Goal: Task Accomplishment & Management: Manage account settings

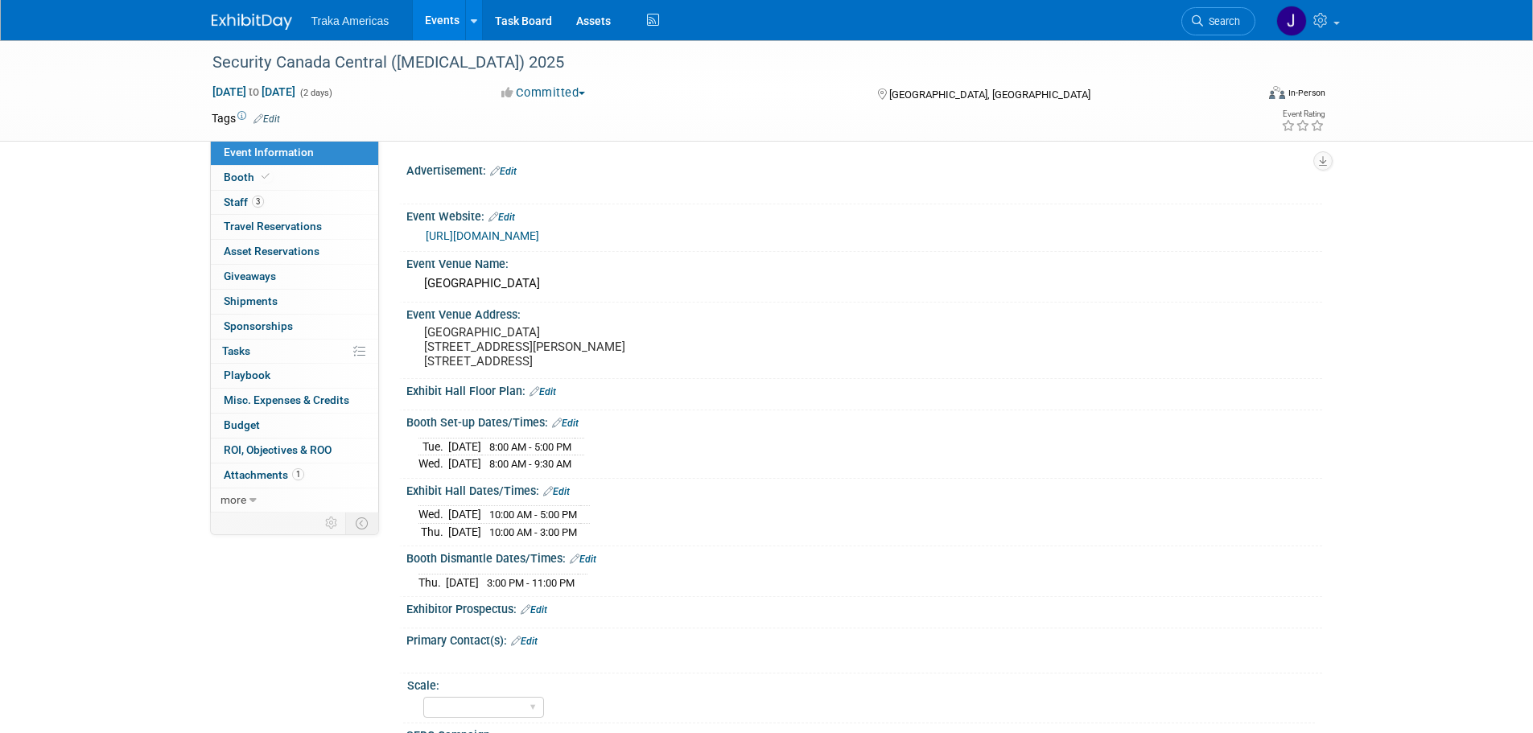
click at [242, 10] on link at bounding box center [262, 13] width 100 height 13
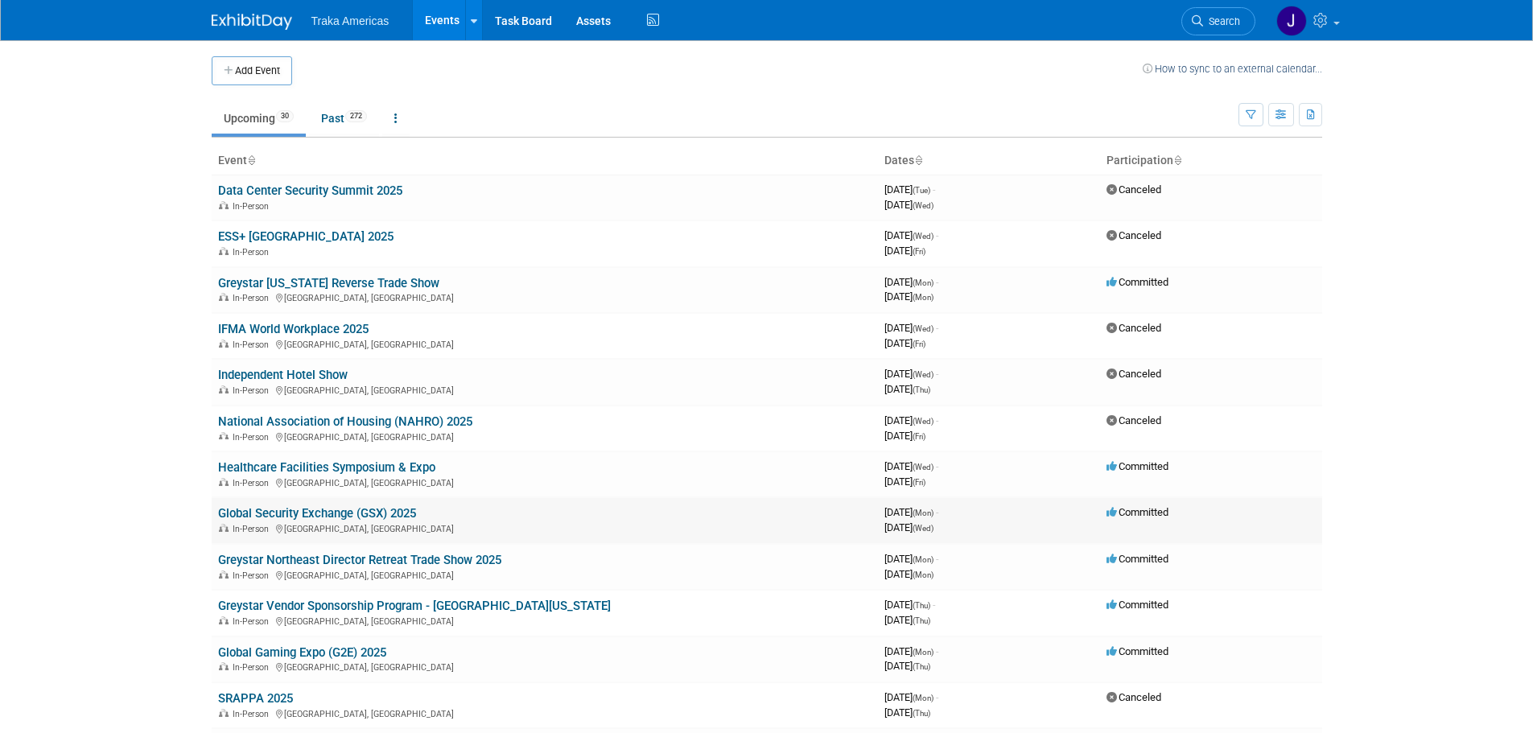
click at [378, 517] on link "Global Security Exchange (GSX) 2025" at bounding box center [317, 513] width 198 height 14
click at [373, 652] on link "Global Gaming Expo (G2E) 2025" at bounding box center [302, 652] width 168 height 14
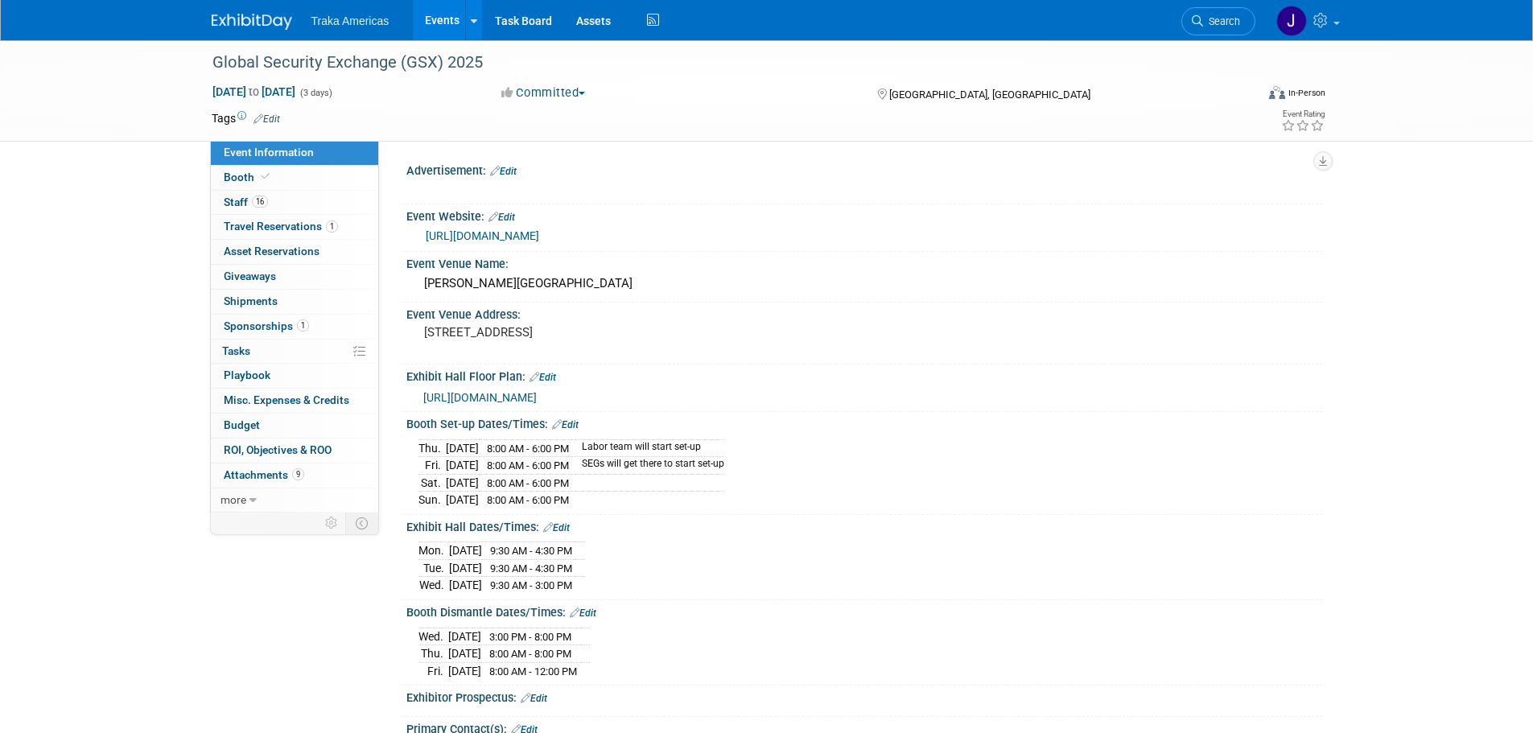
select select "National"
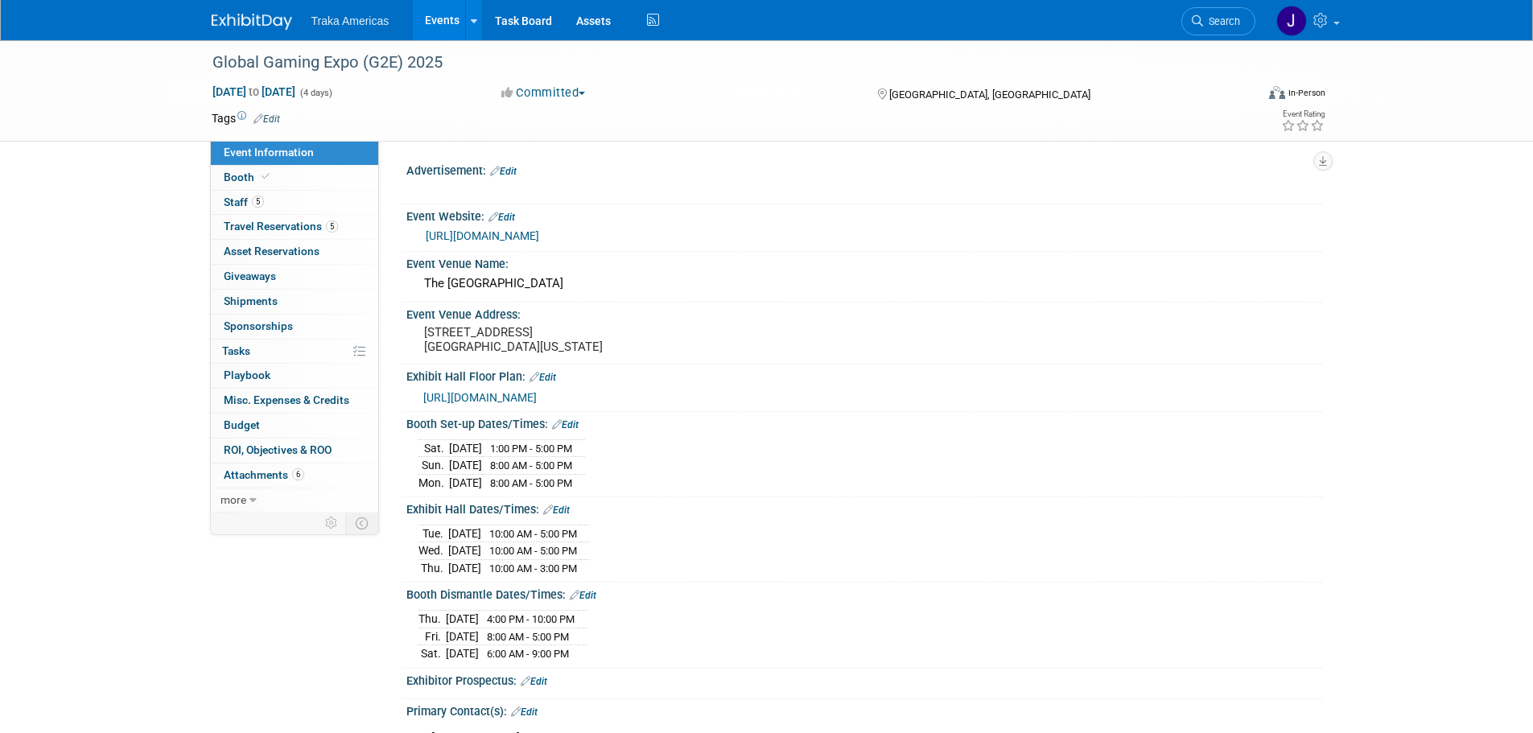
select select "National"
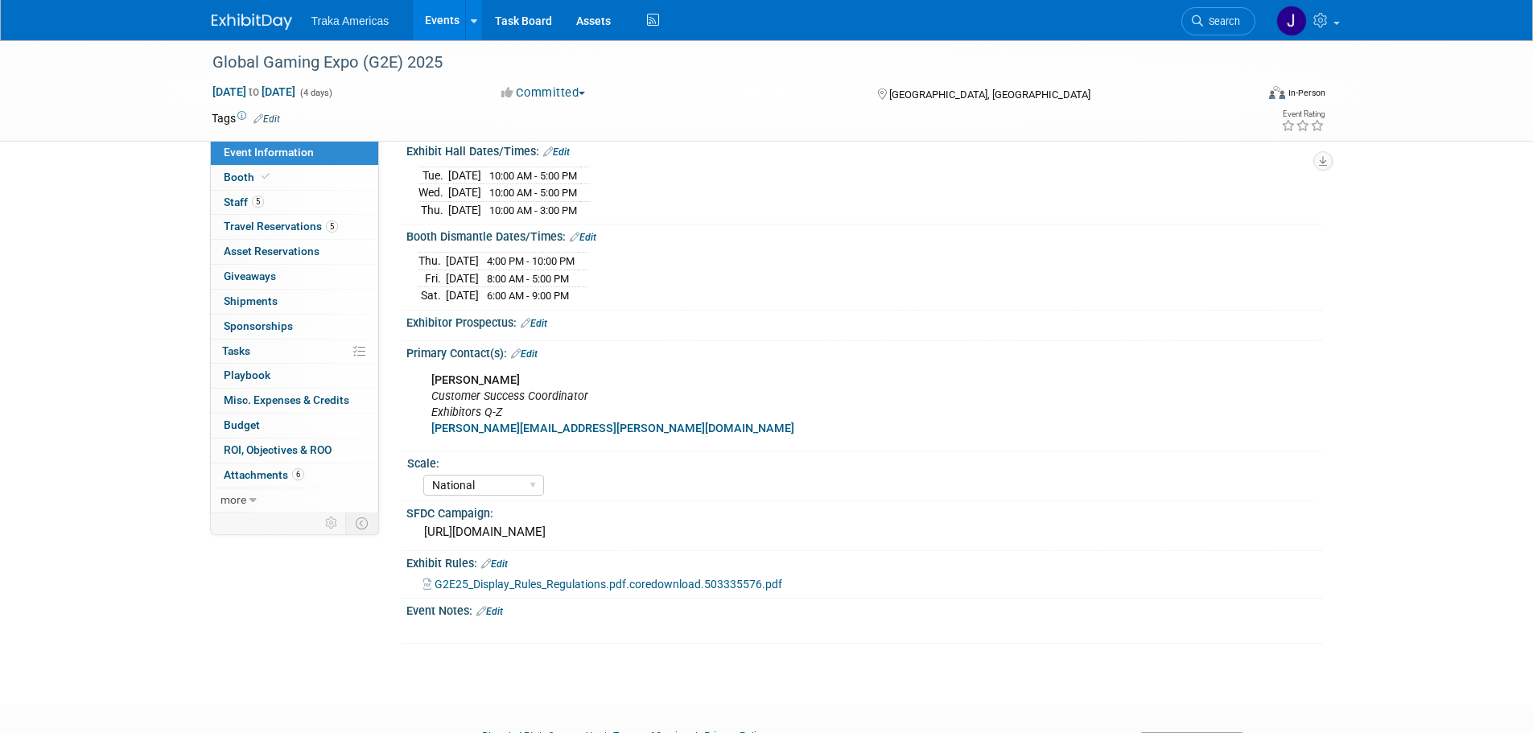
scroll to position [402, 0]
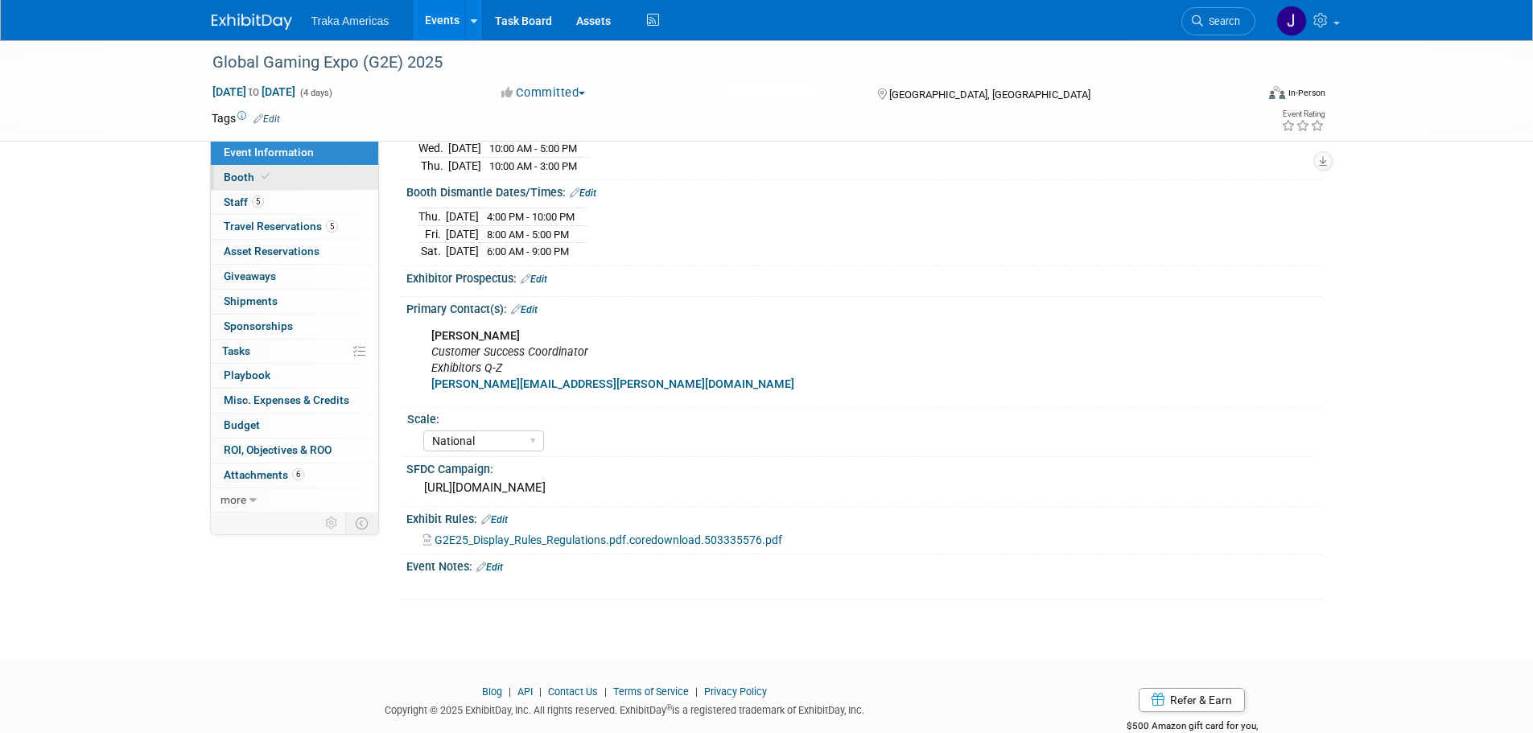
click at [275, 176] on link "Booth" at bounding box center [294, 178] width 167 height 24
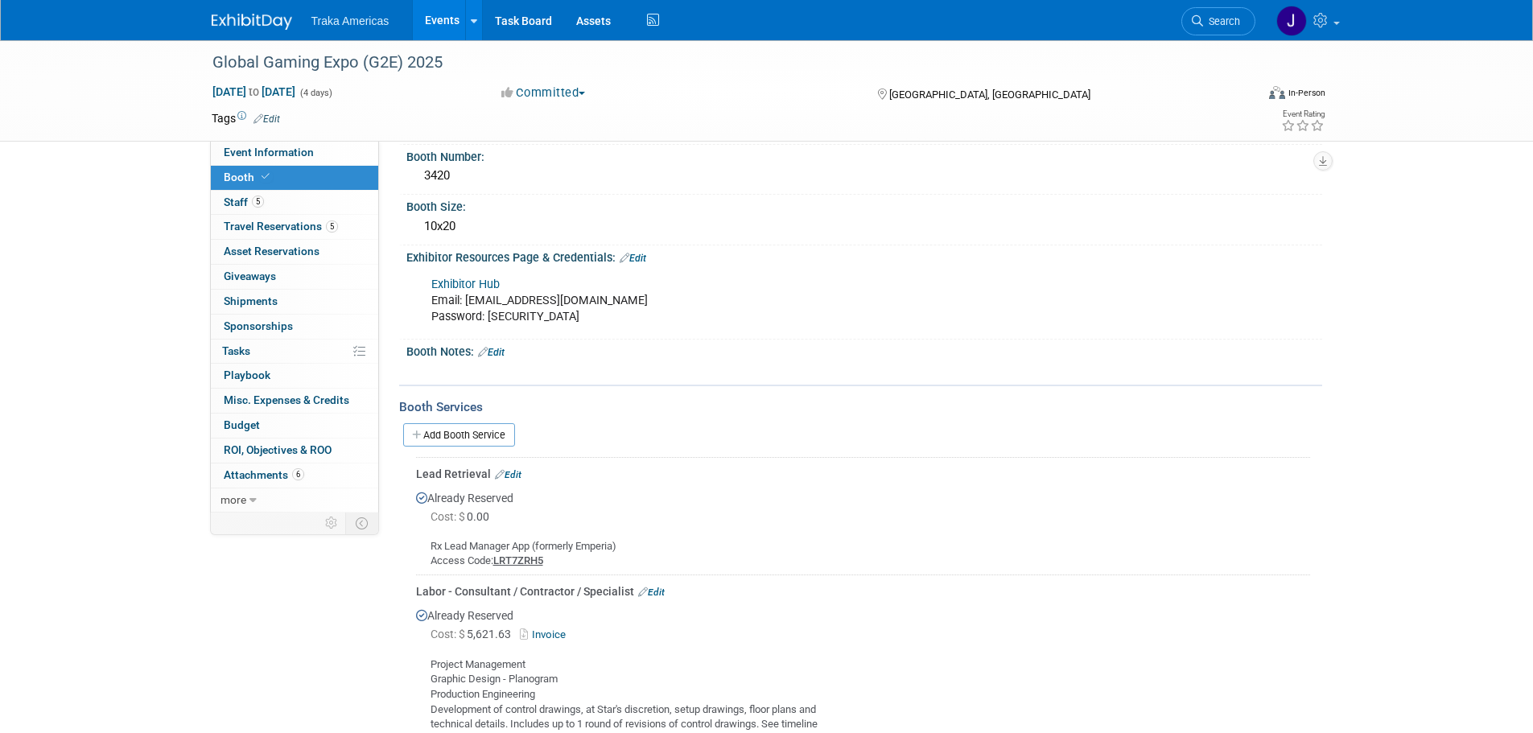
scroll to position [0, 0]
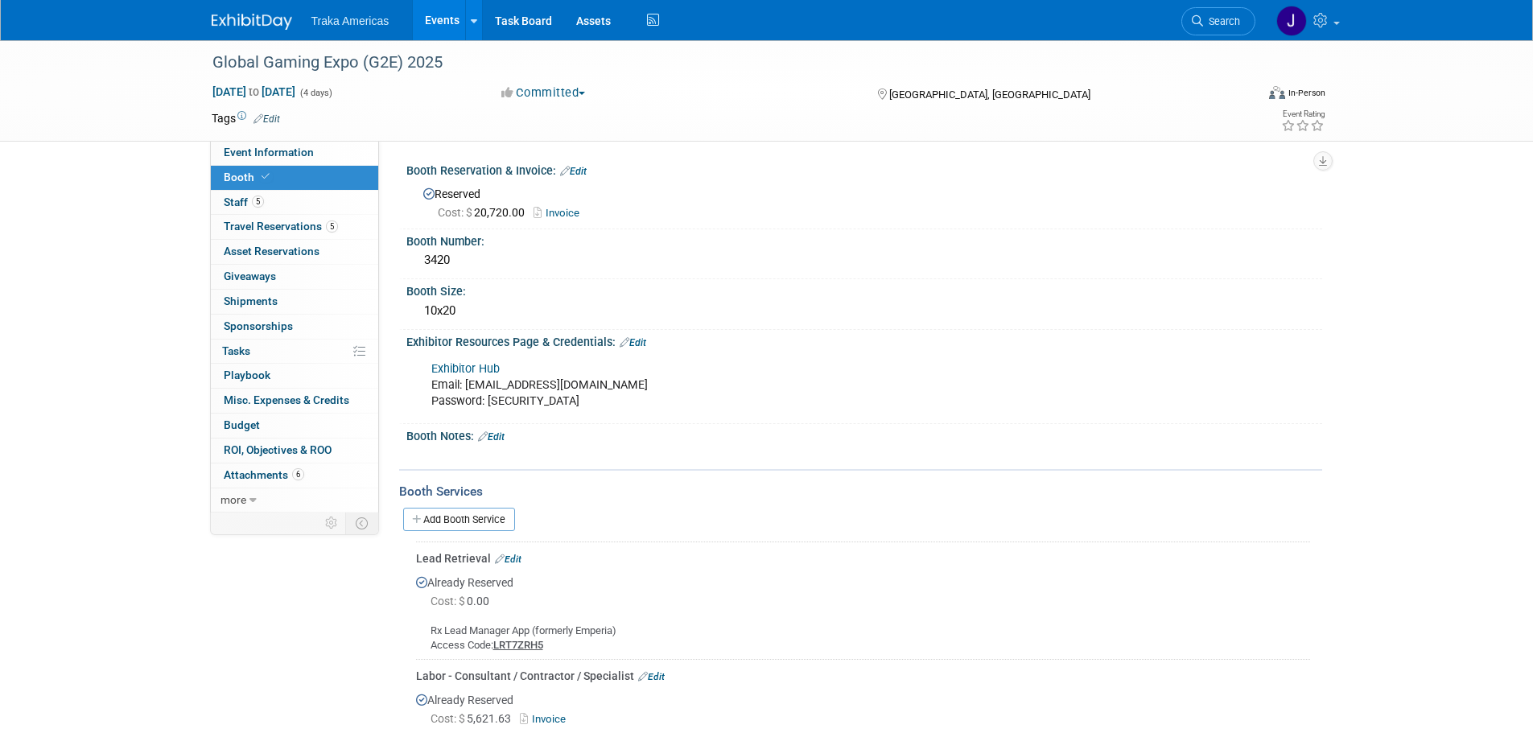
click at [481, 367] on link "Exhibitor Hub" at bounding box center [465, 369] width 68 height 14
click at [568, 410] on div "Exhibitor Hub Email: jsaenz@trakausa.com Password: Globalgaming2025!" at bounding box center [782, 385] width 725 height 64
drag, startPoint x: 592, startPoint y: 403, endPoint x: 487, endPoint y: 412, distance: 105.0
click at [487, 412] on div "Exhibitor Hub Email: jsaenz@trakausa.com Password: Globalgaming2025!" at bounding box center [782, 385] width 725 height 64
copy div "Globalgaming2025!"
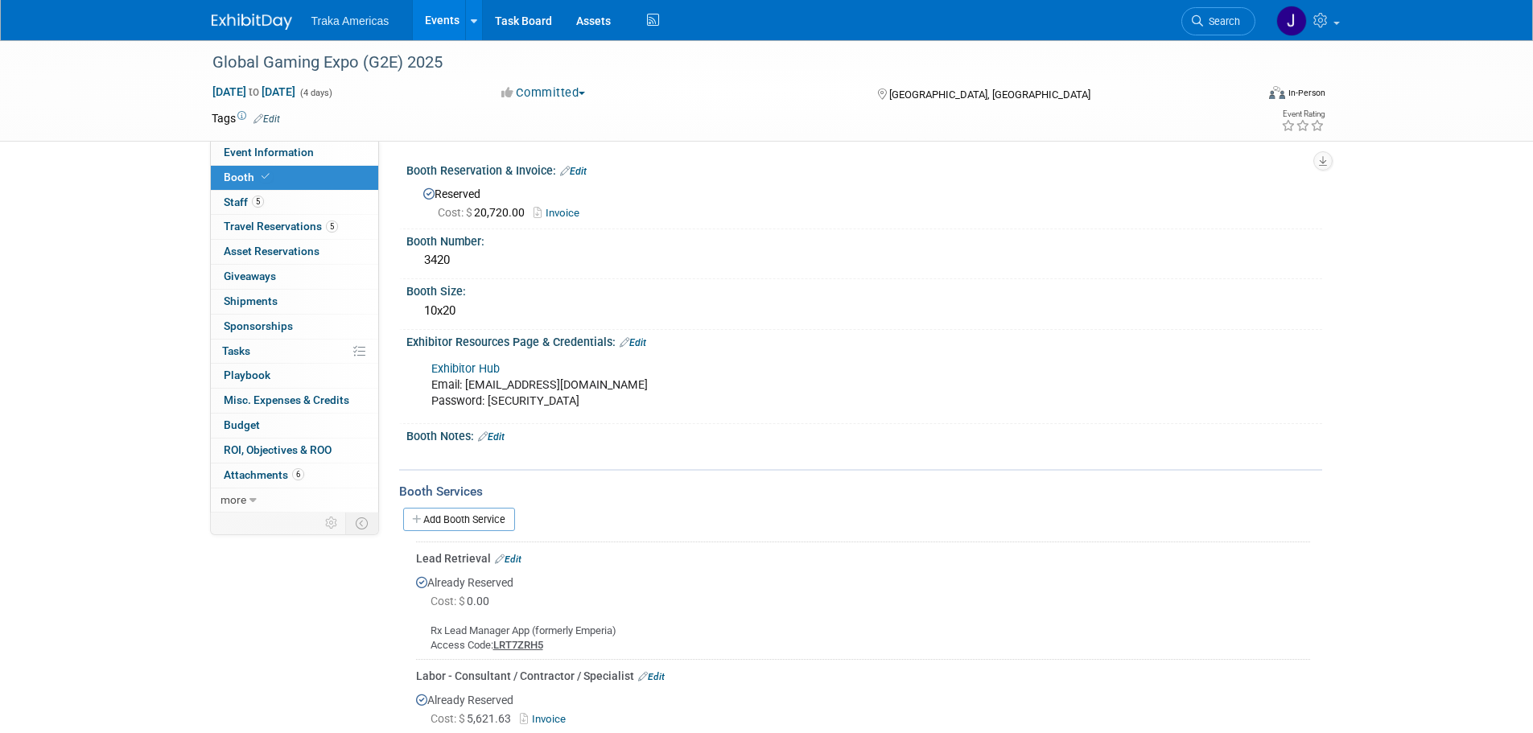
click at [623, 437] on div "Booth Notes: Edit" at bounding box center [864, 434] width 916 height 21
click at [250, 155] on span "Event Information" at bounding box center [269, 152] width 90 height 13
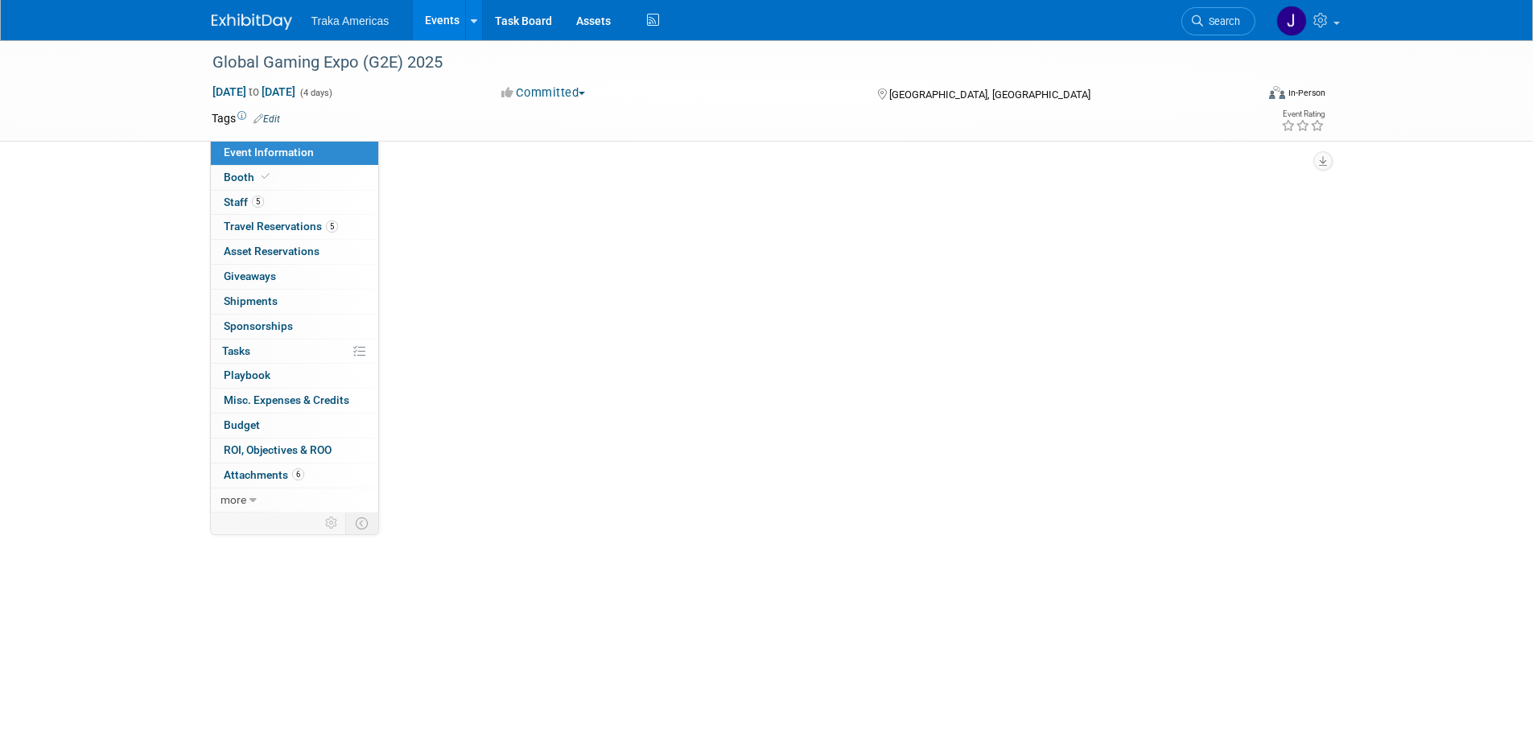
select select "National"
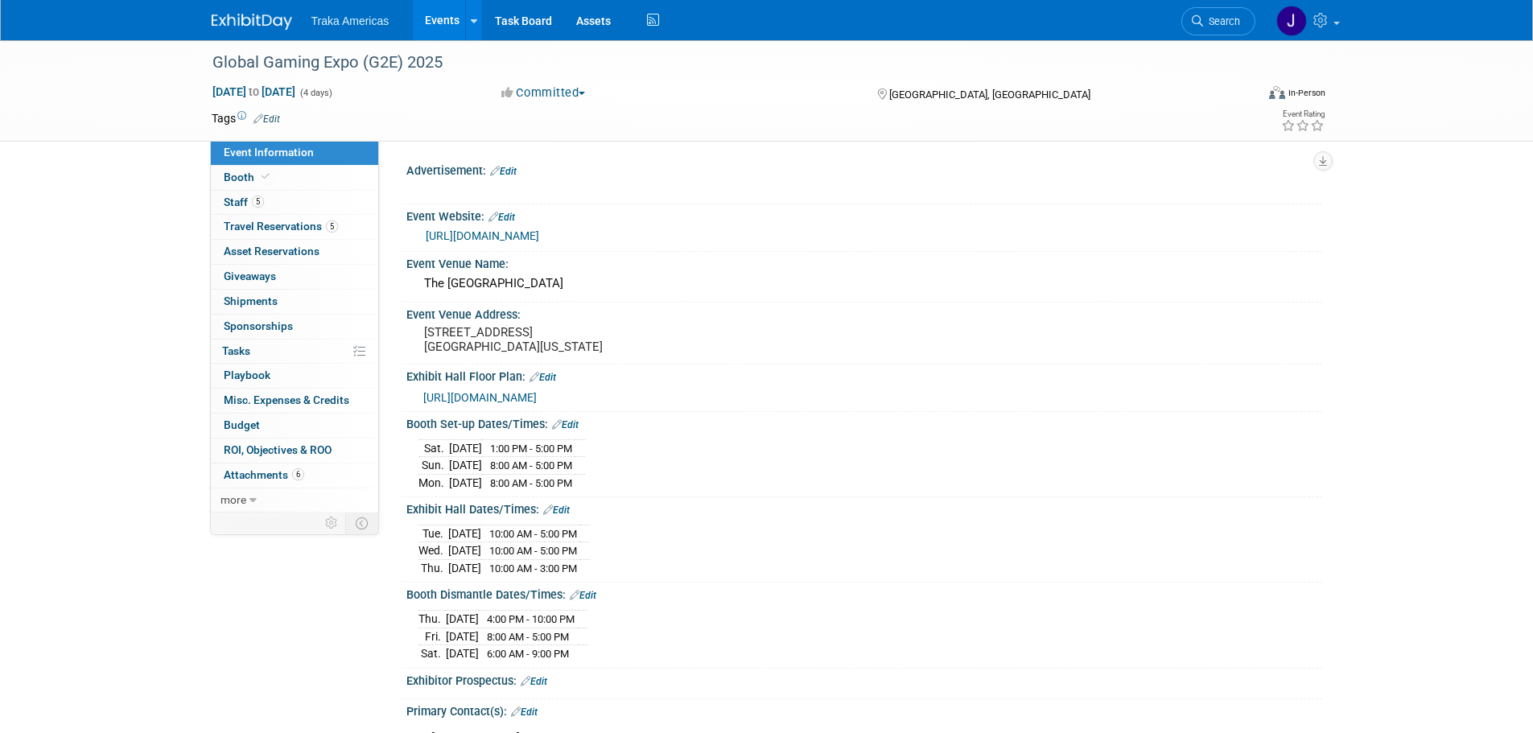
click at [266, 36] on div "Traka Americas Events Add Event Bulk Upload Events Shareable Event Boards Recen…" at bounding box center [767, 20] width 1111 height 40
click at [265, 17] on img at bounding box center [252, 22] width 80 height 16
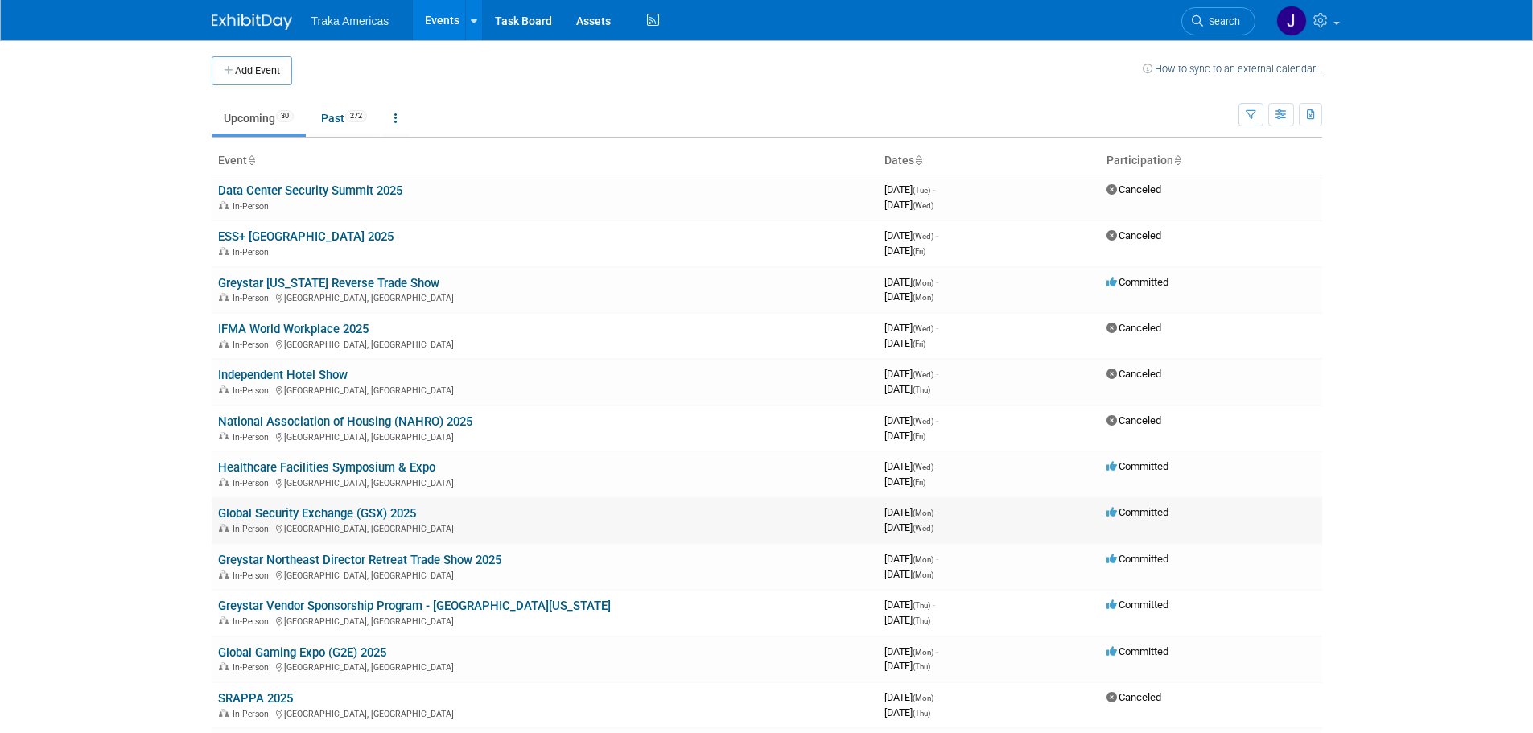
click at [366, 514] on link "Global Security Exchange (GSX) 2025" at bounding box center [317, 513] width 198 height 14
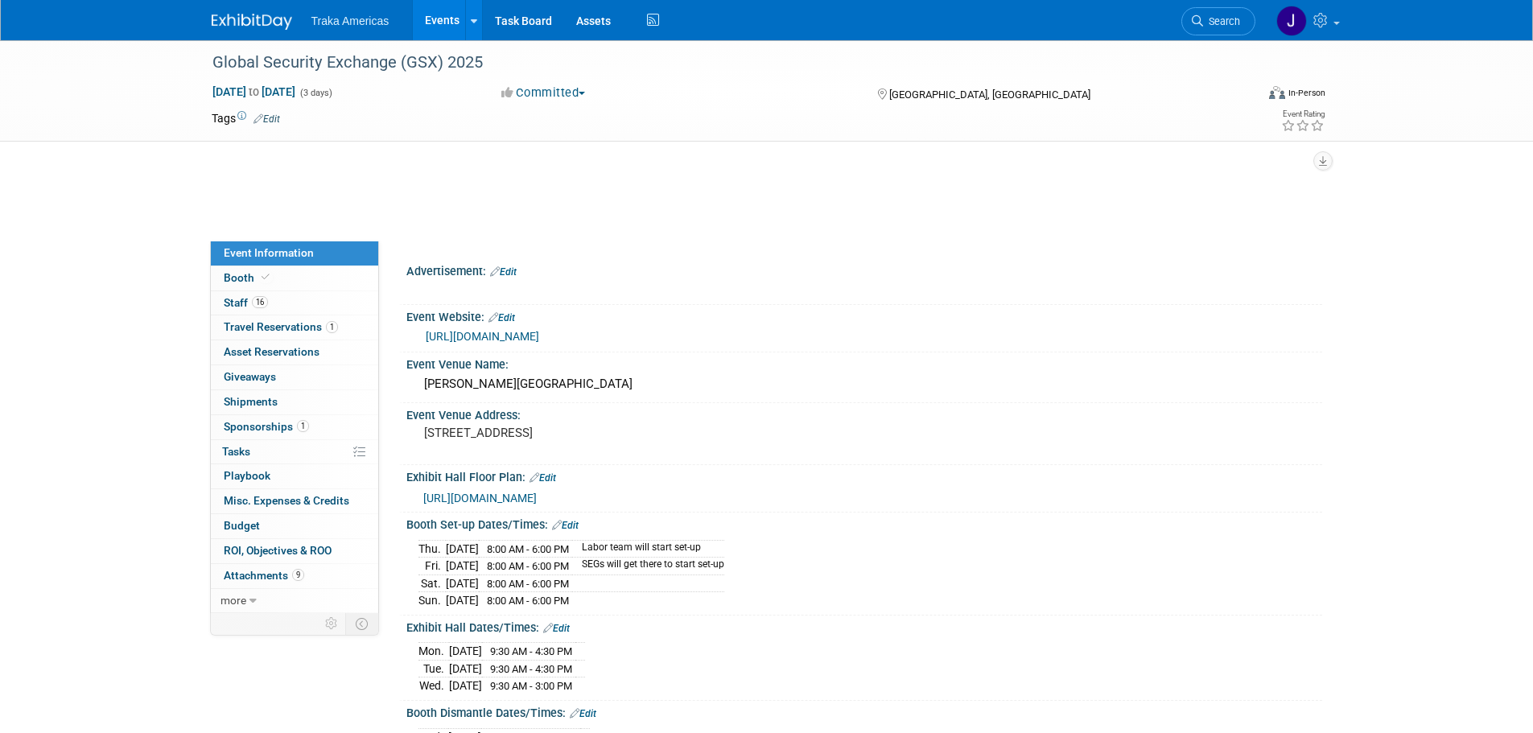
select select "National"
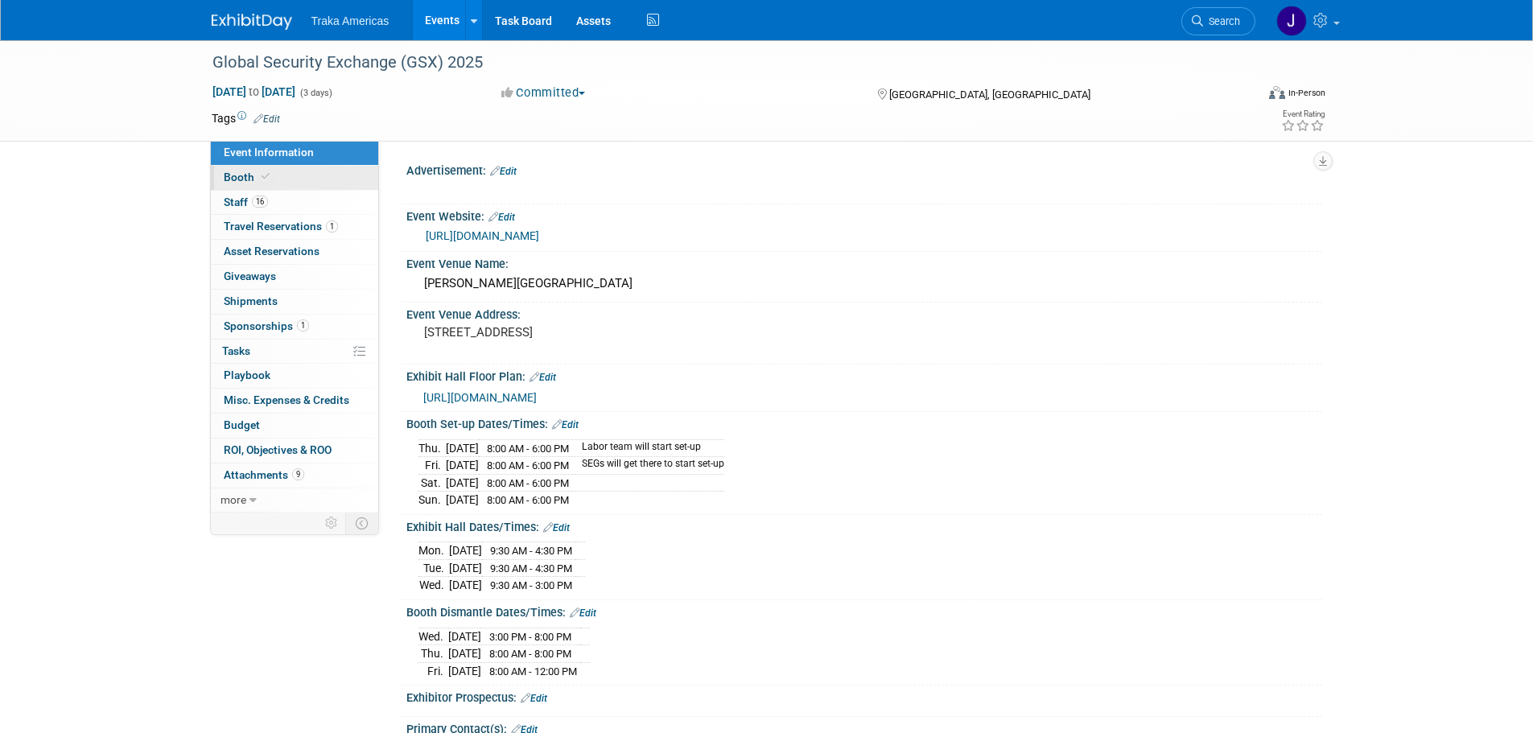
click at [303, 175] on link "Booth" at bounding box center [294, 178] width 167 height 24
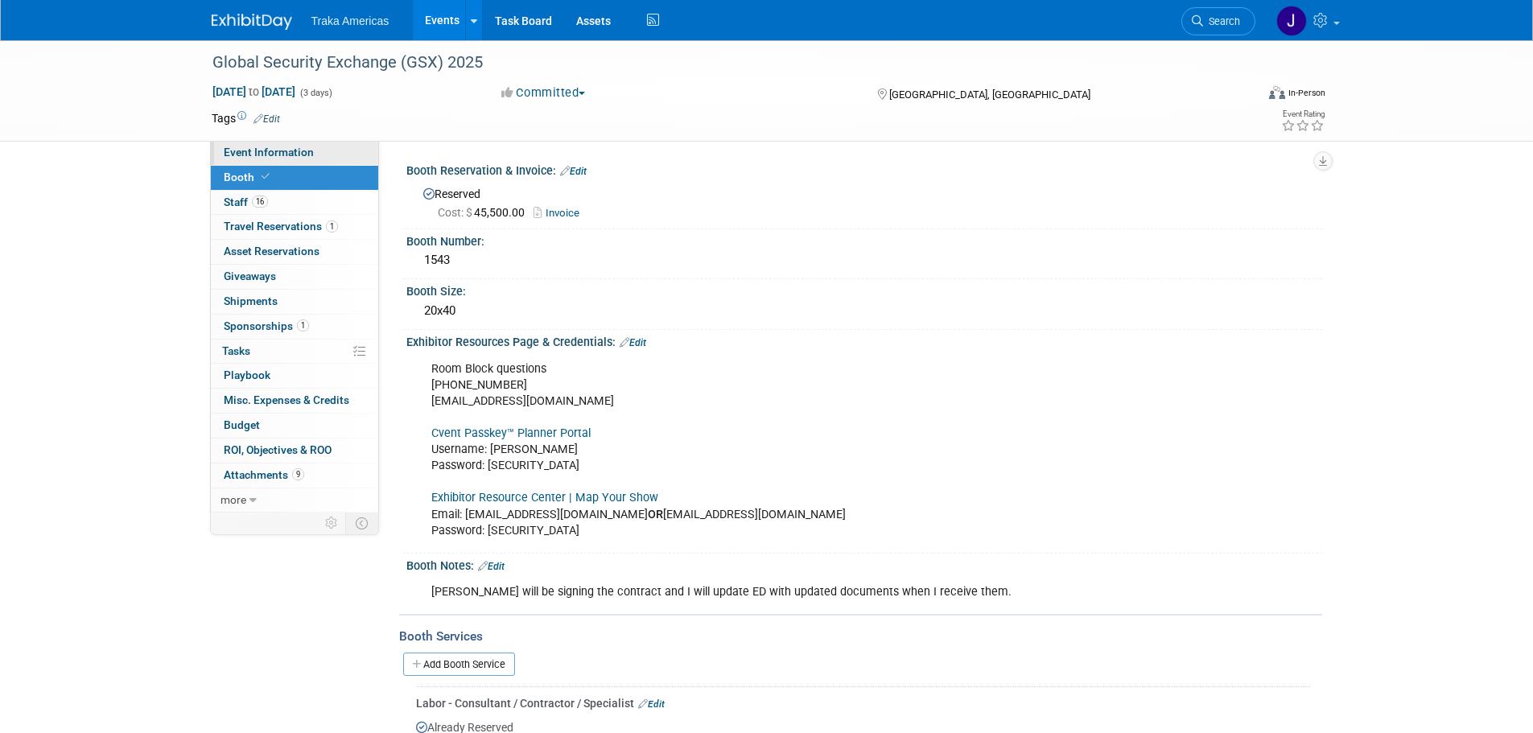
click at [286, 159] on link "Event Information" at bounding box center [294, 153] width 167 height 24
select select "National"
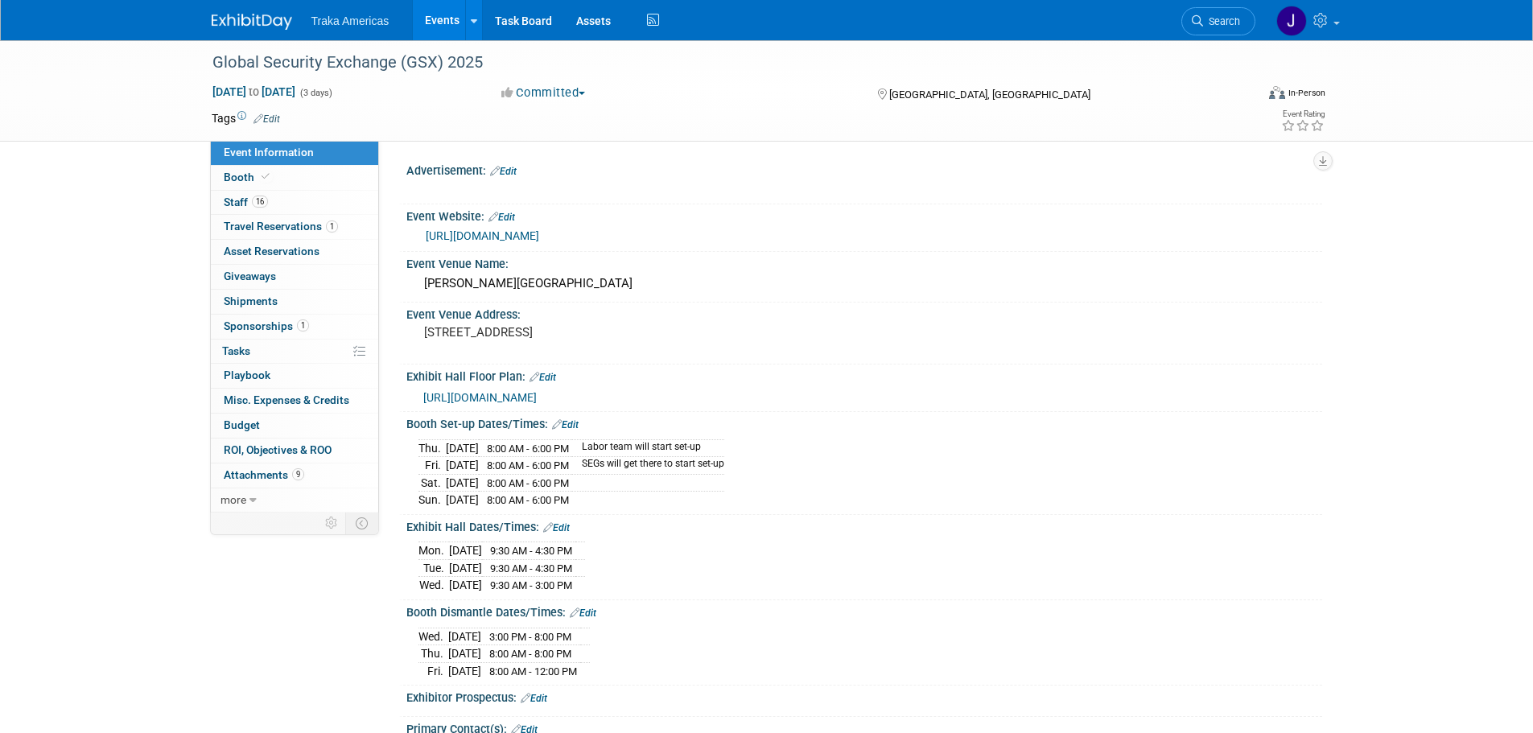
click at [233, 26] on img at bounding box center [252, 22] width 80 height 16
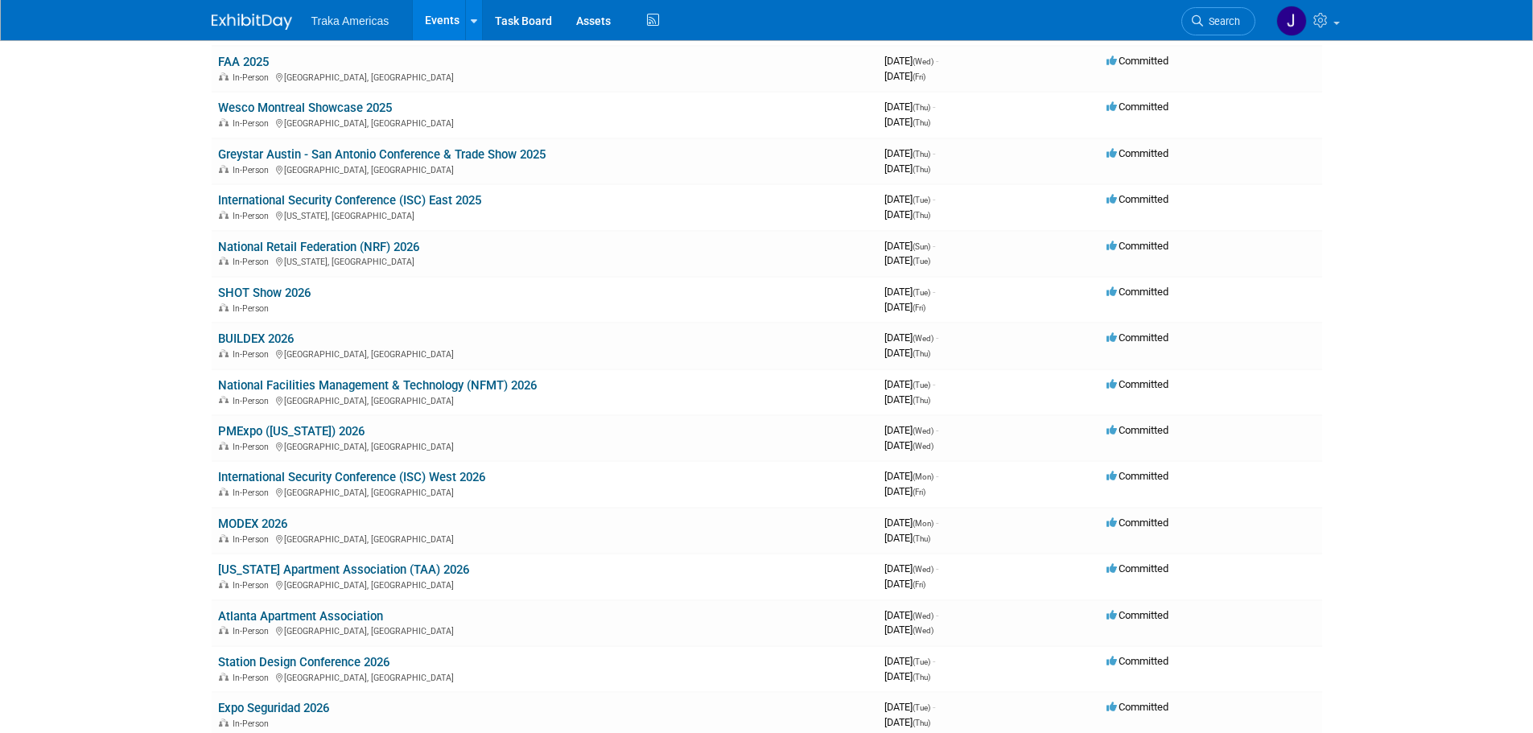
scroll to position [454, 0]
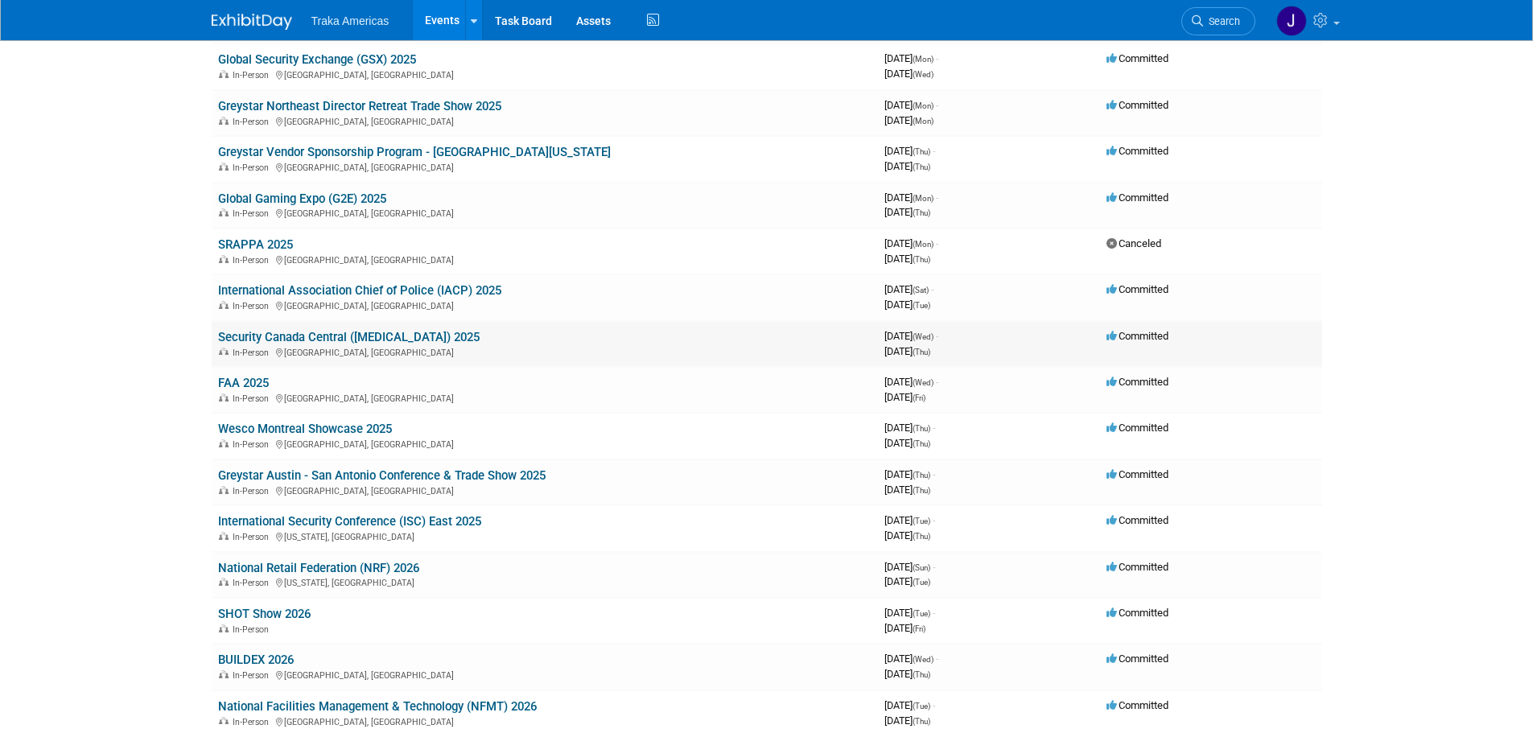
click at [338, 340] on link "Security Canada Central ([MEDICAL_DATA]) 2025" at bounding box center [349, 337] width 262 height 14
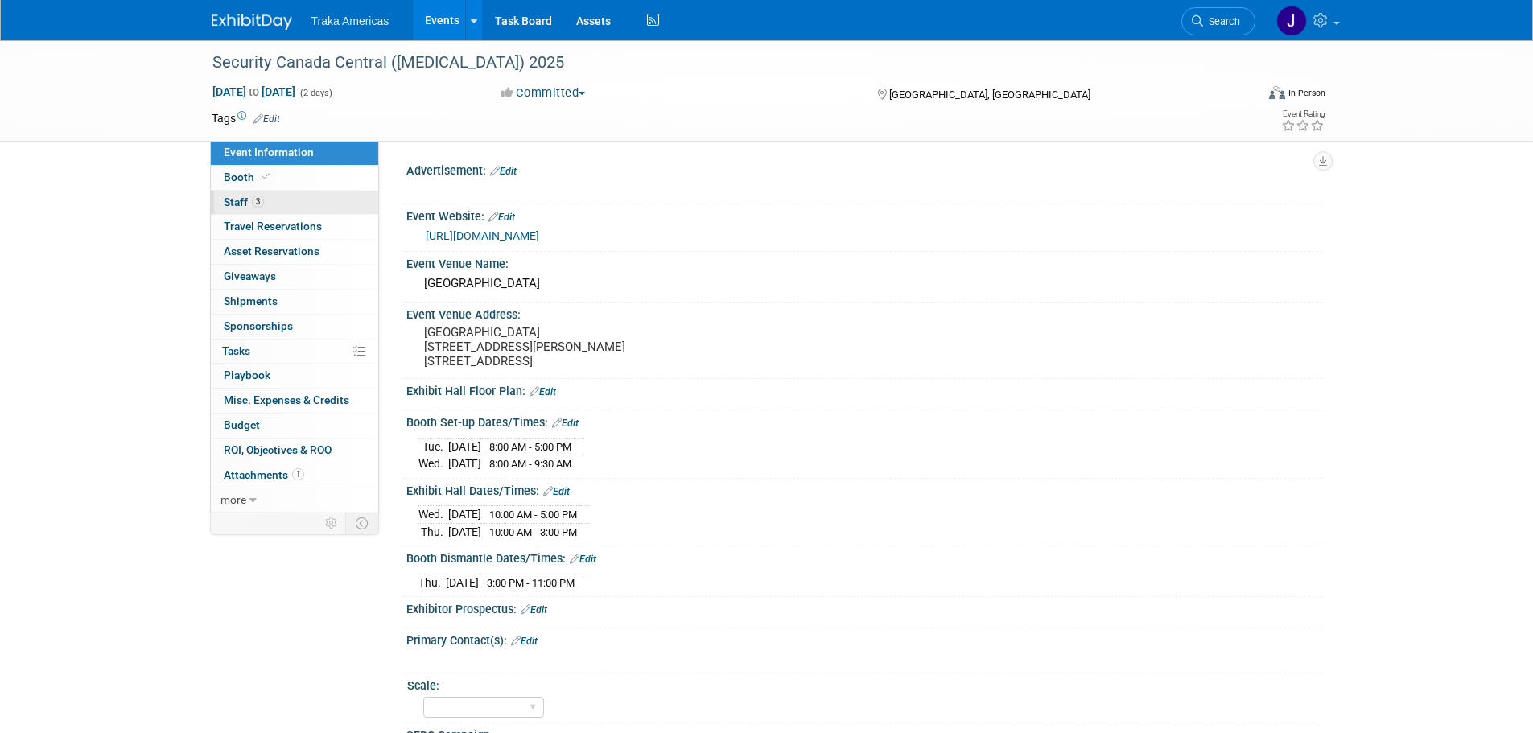
click at [293, 204] on link "3 Staff 3" at bounding box center [294, 203] width 167 height 24
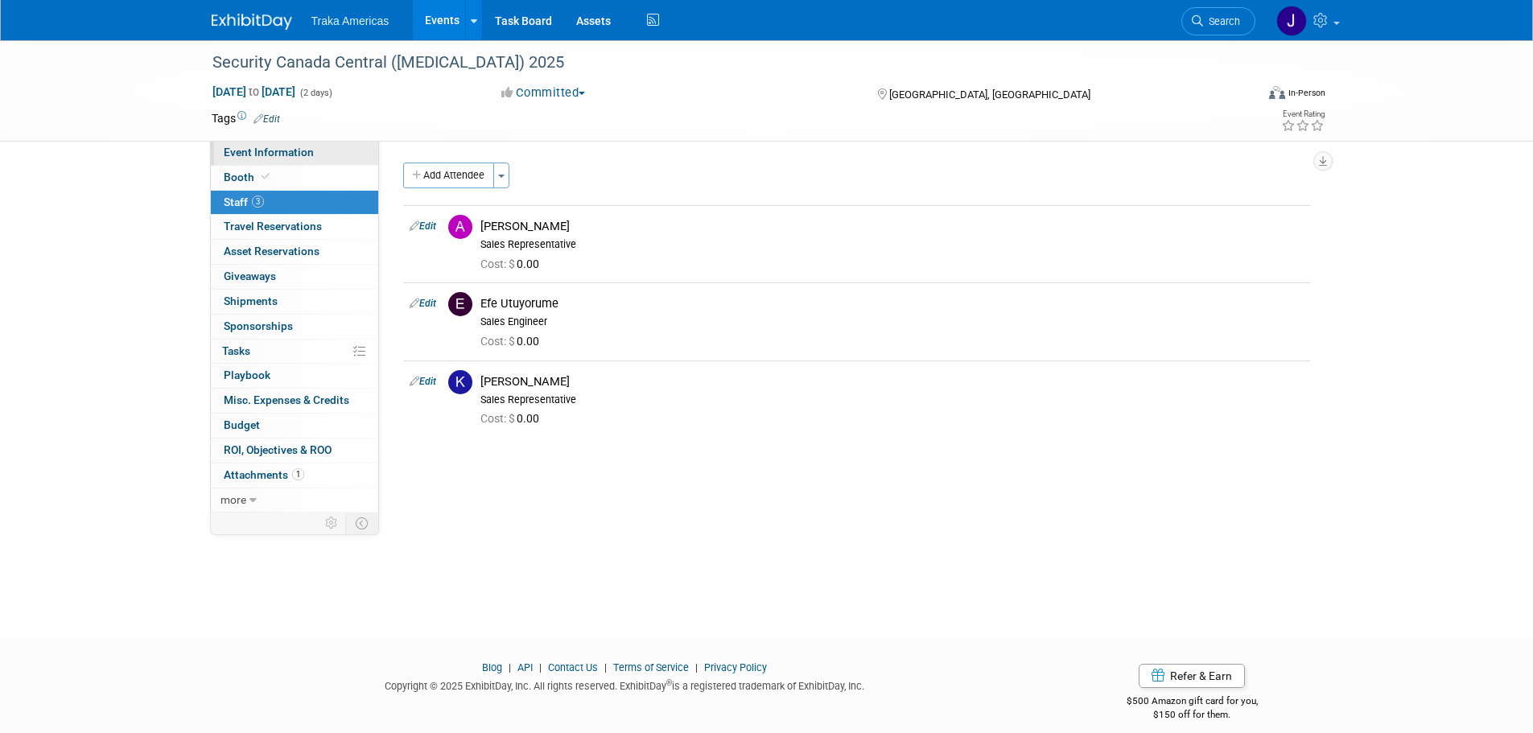
click at [288, 145] on link "Event Information" at bounding box center [294, 153] width 167 height 24
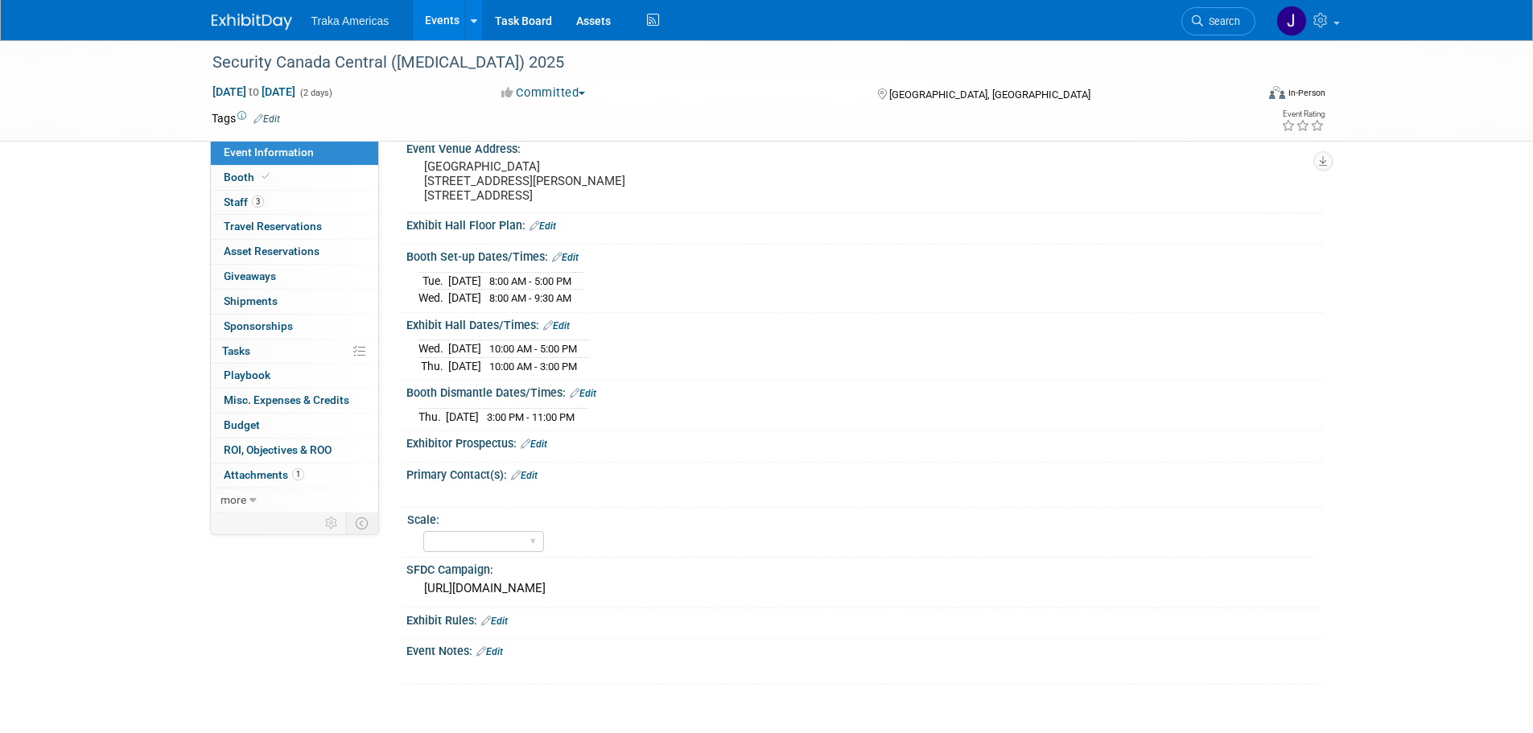
scroll to position [241, 0]
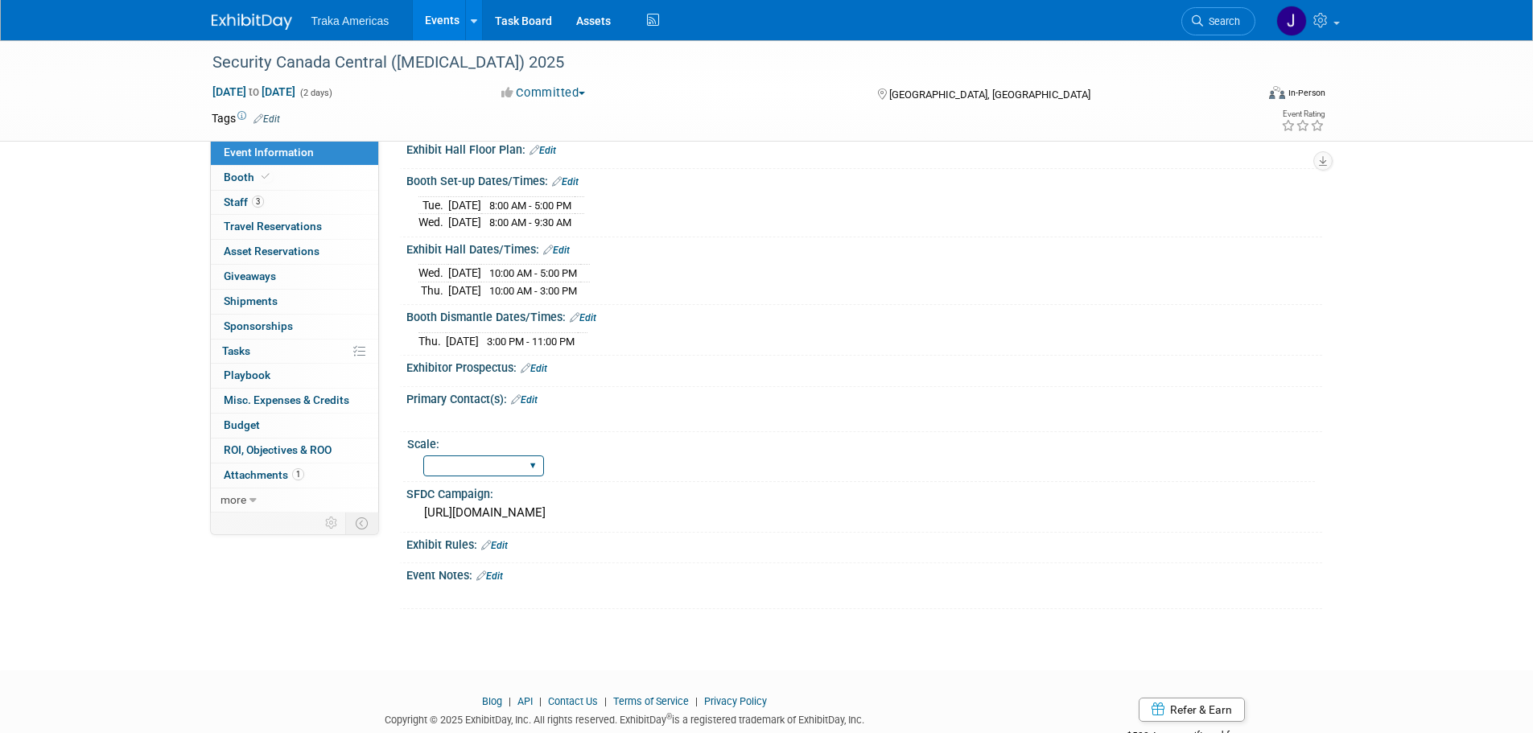
click at [534, 476] on select "Regional National Traka PM LATAM Government" at bounding box center [483, 467] width 121 height 22
click at [538, 477] on select "Regional National Traka PM LATAM Government" at bounding box center [483, 467] width 121 height 22
select select "National"
click at [423, 467] on select "Regional National Traka PM LATAM Government" at bounding box center [483, 467] width 121 height 22
click at [528, 406] on link "Edit" at bounding box center [524, 399] width 27 height 11
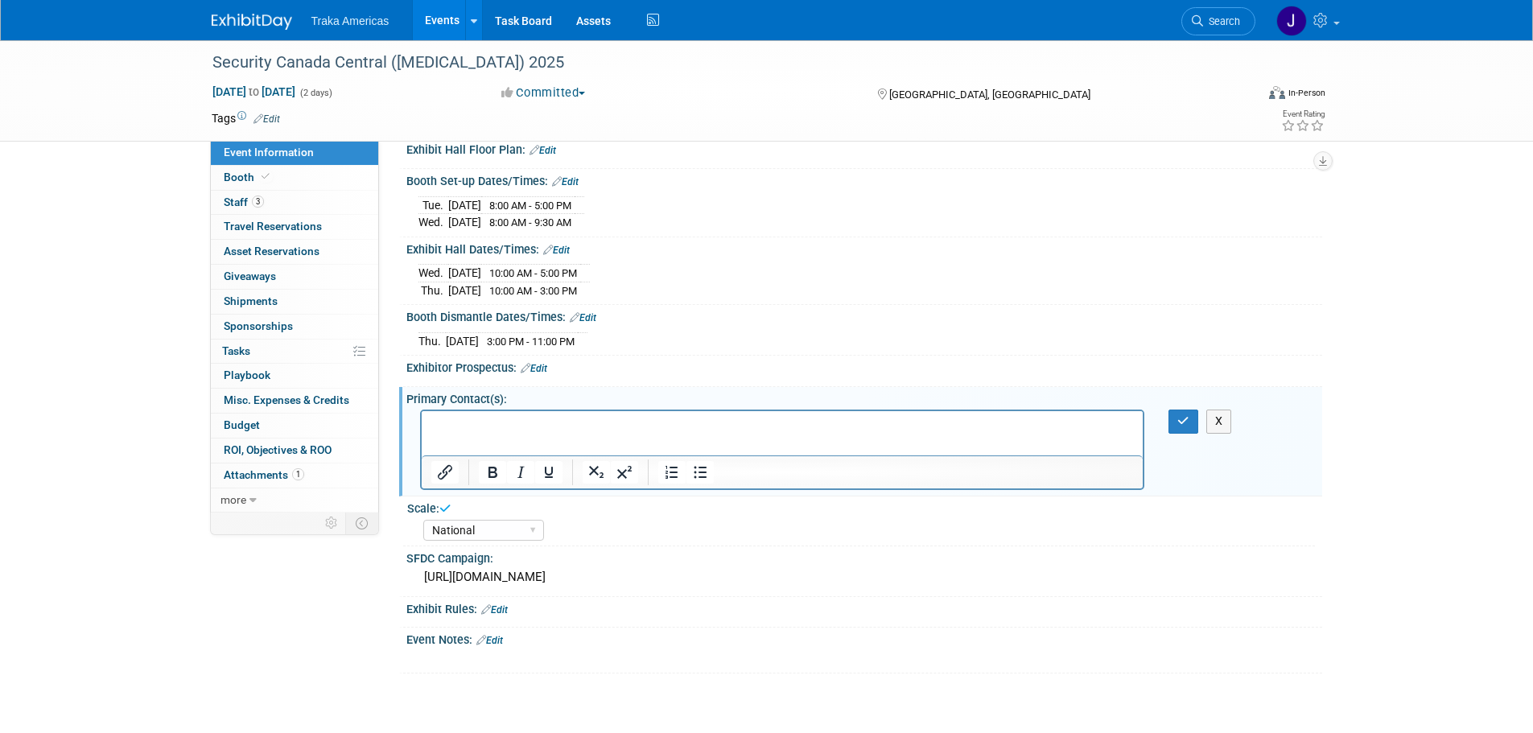
scroll to position [0, 0]
click at [671, 434] on html at bounding box center [782, 422] width 722 height 23
click at [571, 443] on p "sbasnett@canasa" at bounding box center [782, 442] width 703 height 16
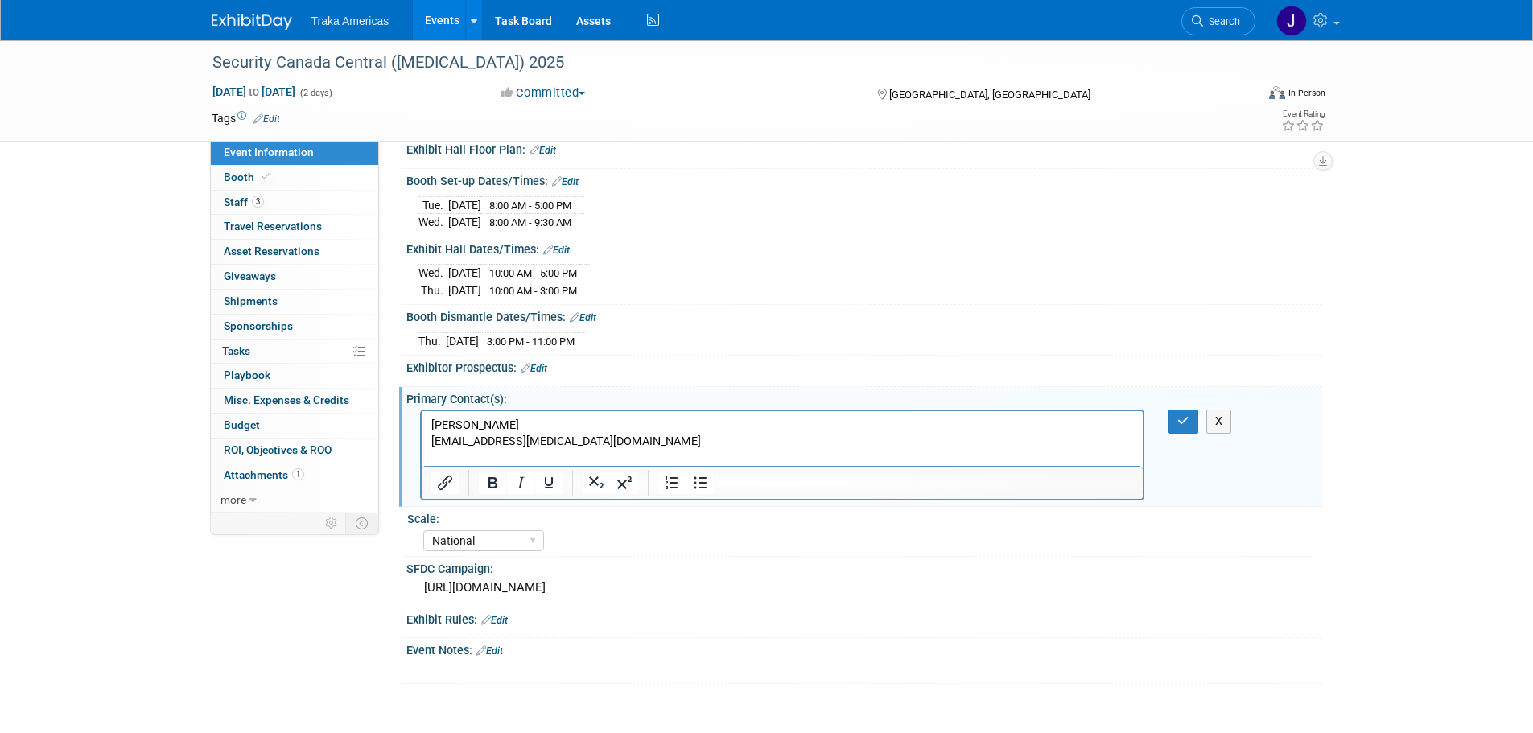
click at [561, 446] on p "[EMAIL_ADDRESS][MEDICAL_DATA][DOMAIN_NAME]" at bounding box center [782, 442] width 703 height 16
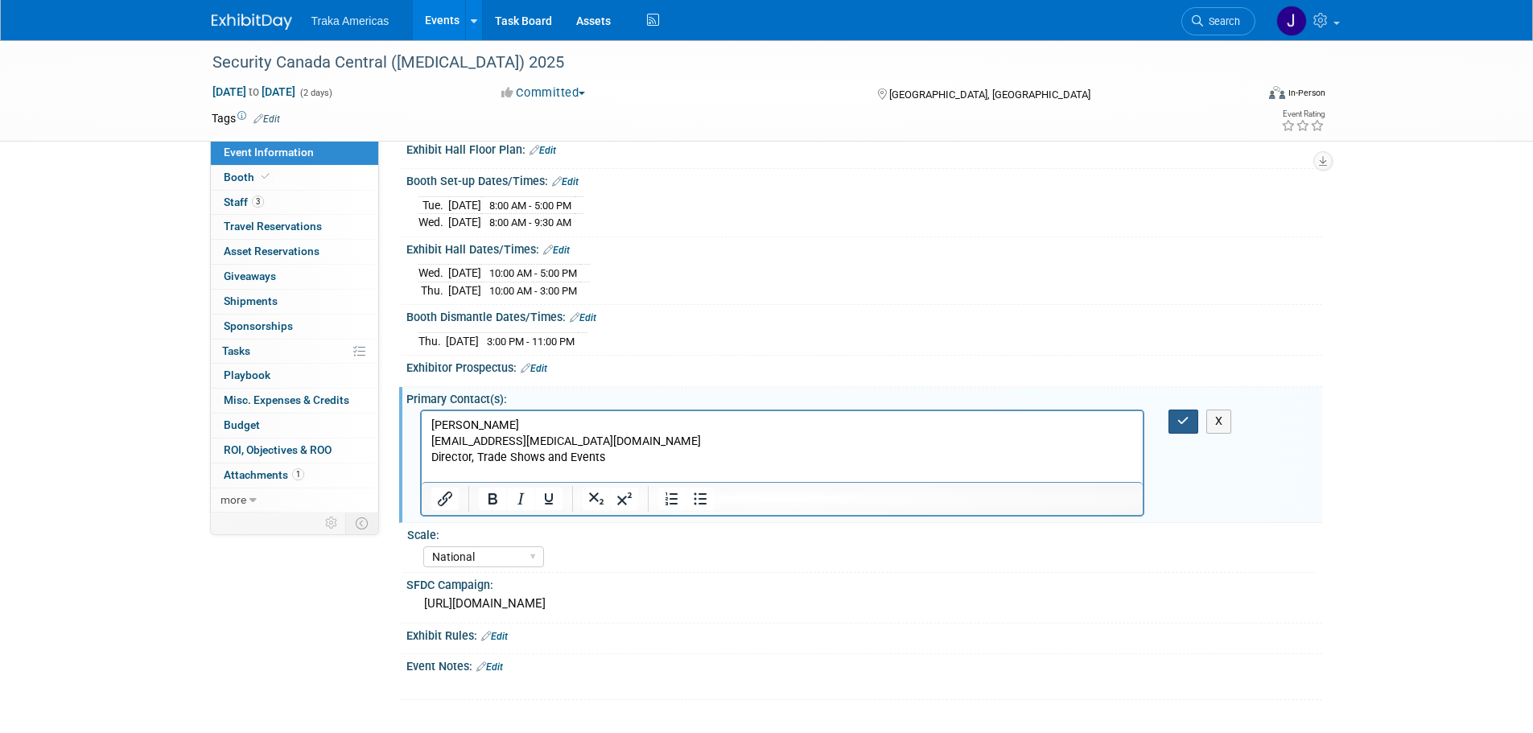
click at [1177, 427] on icon "button" at bounding box center [1183, 420] width 12 height 11
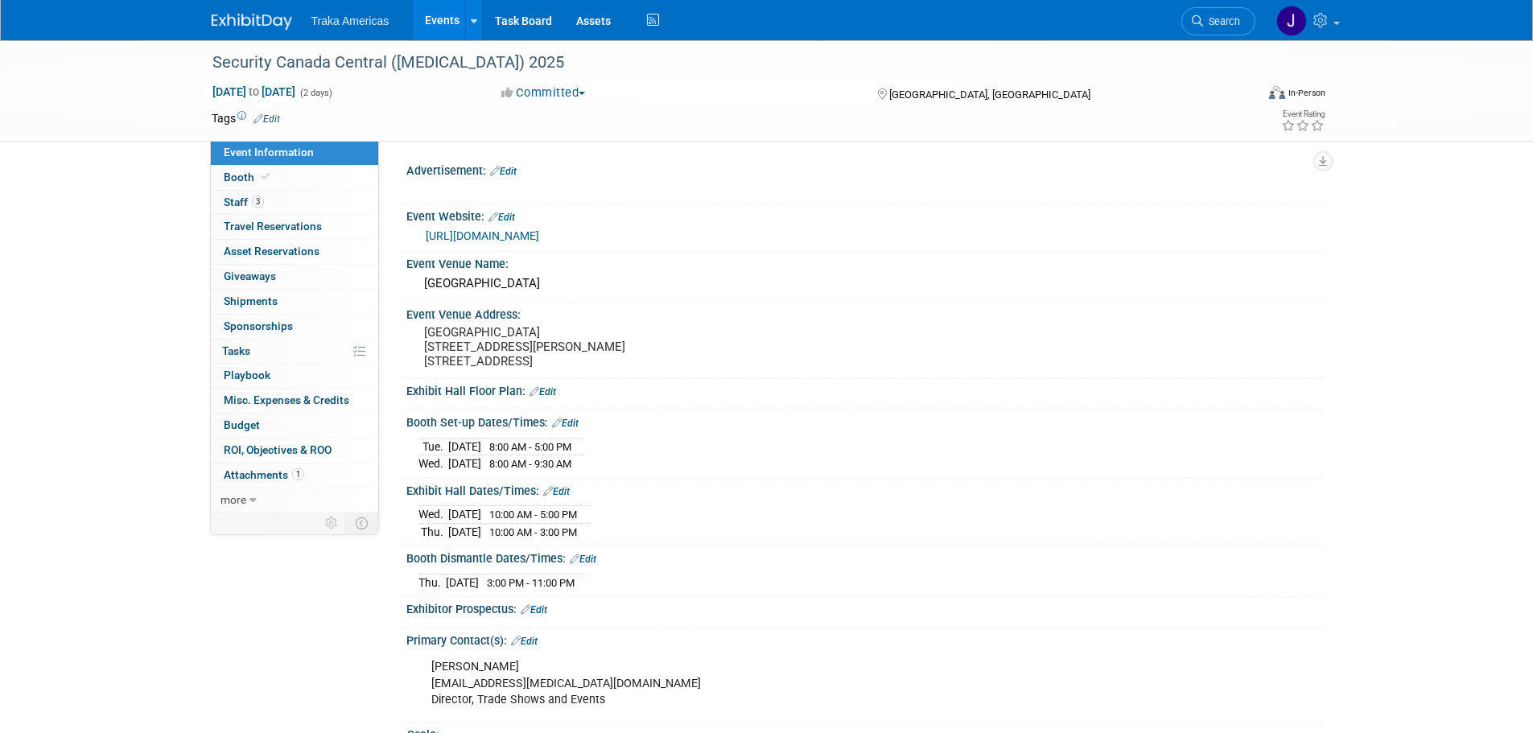
click at [605, 227] on div "https://securitycanada.com/exhibit/central/" at bounding box center [868, 236] width 884 height 19
click at [539, 230] on link "https://securitycanada.com/exhibit/central/" at bounding box center [482, 235] width 113 height 13
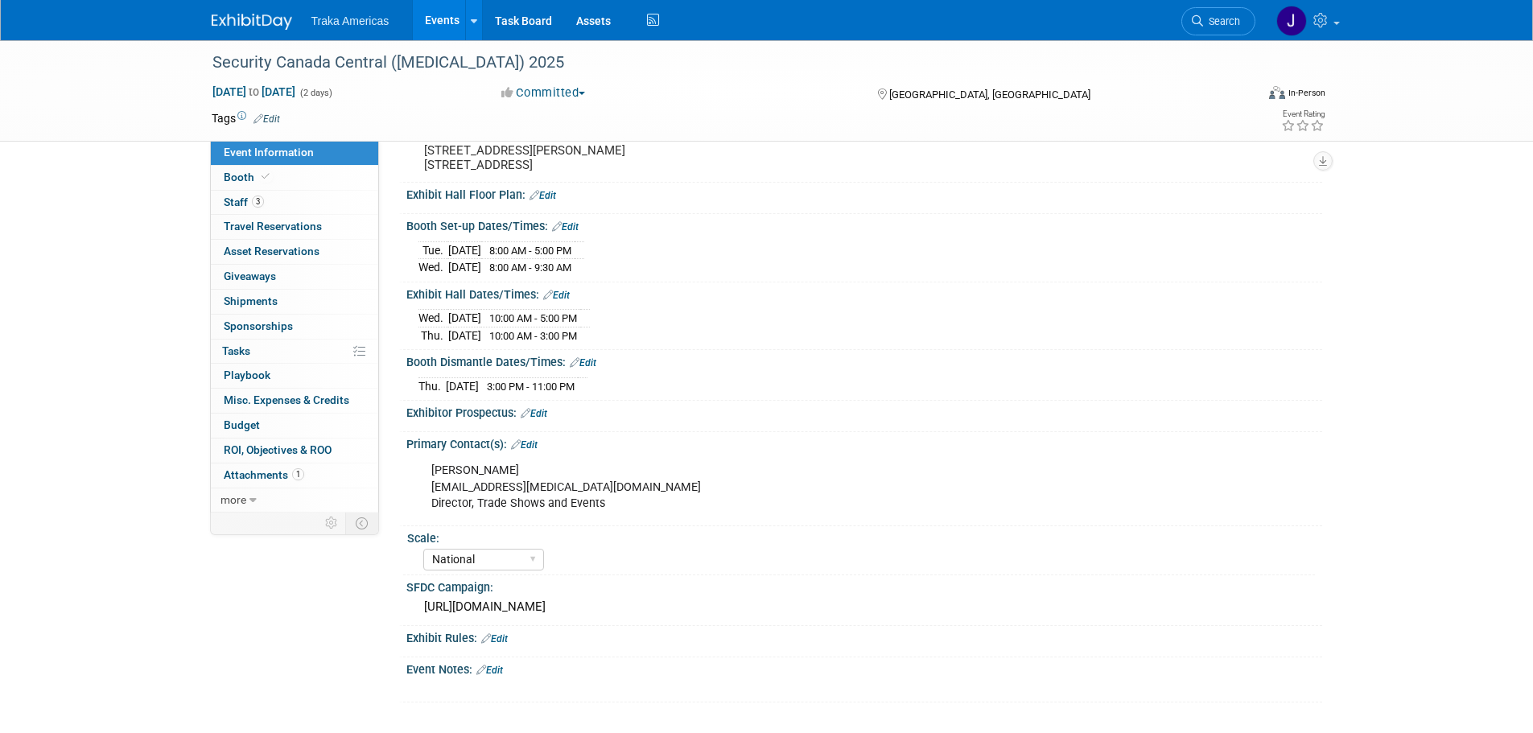
scroll to position [352, 0]
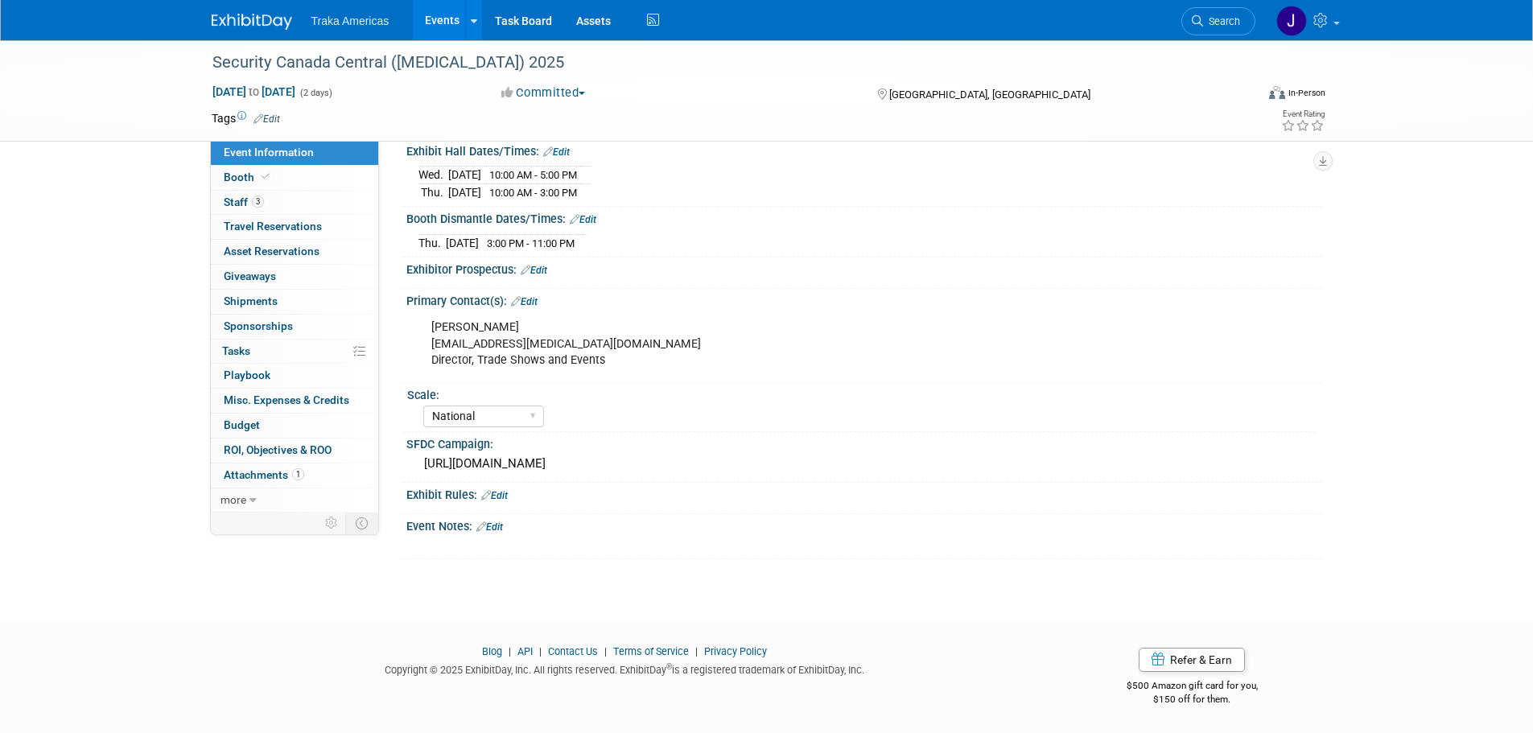
click at [508, 495] on link "Edit" at bounding box center [494, 495] width 27 height 11
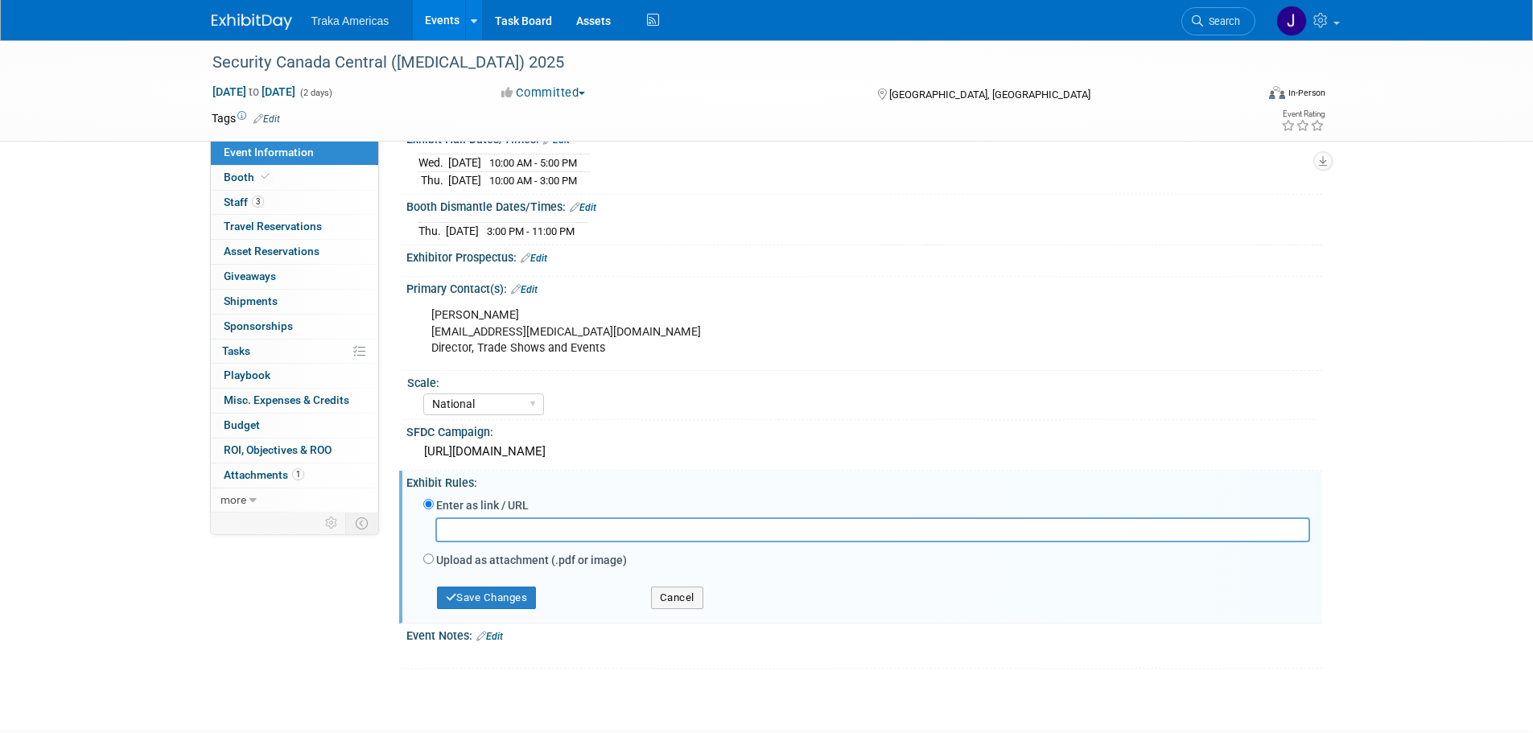
click at [530, 542] on input "text" at bounding box center [872, 529] width 875 height 25
paste input "https://securitycanada.com/exhibit/central/rules-regulations/"
type input "https://securitycanada.com/exhibit/central/rules-regulations/"
click at [497, 609] on button "Save Changes" at bounding box center [487, 598] width 100 height 23
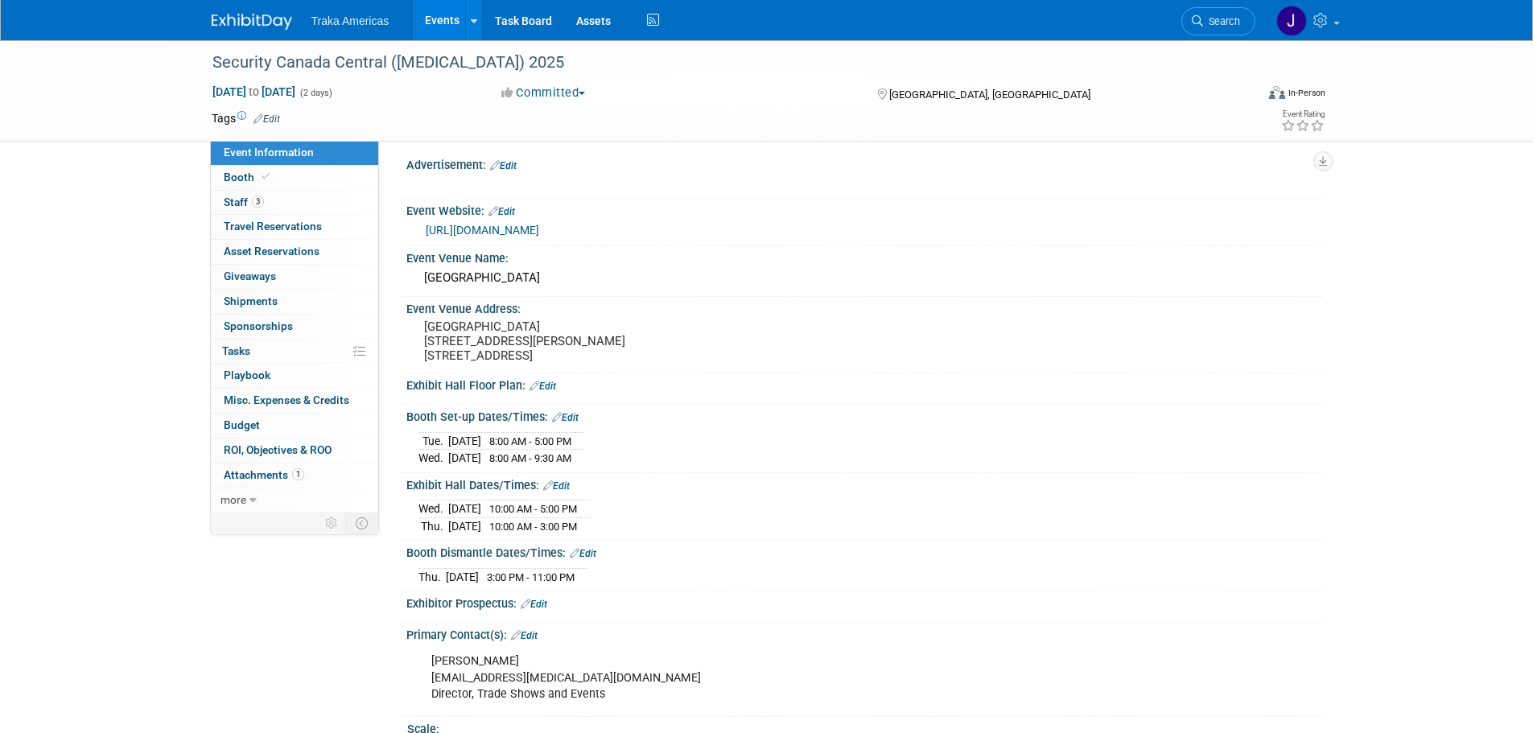
scroll to position [0, 0]
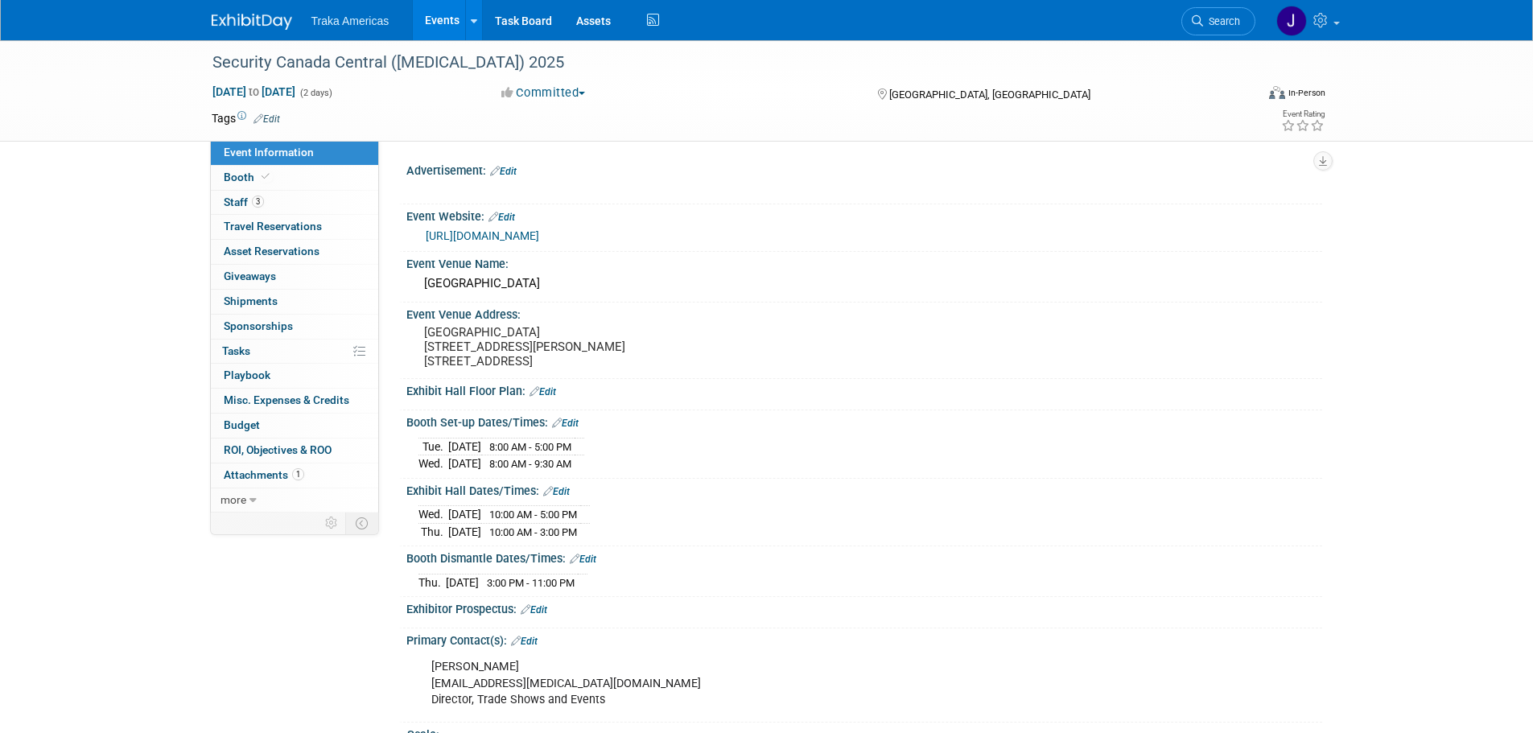
click at [555, 398] on link "Edit" at bounding box center [543, 391] width 27 height 11
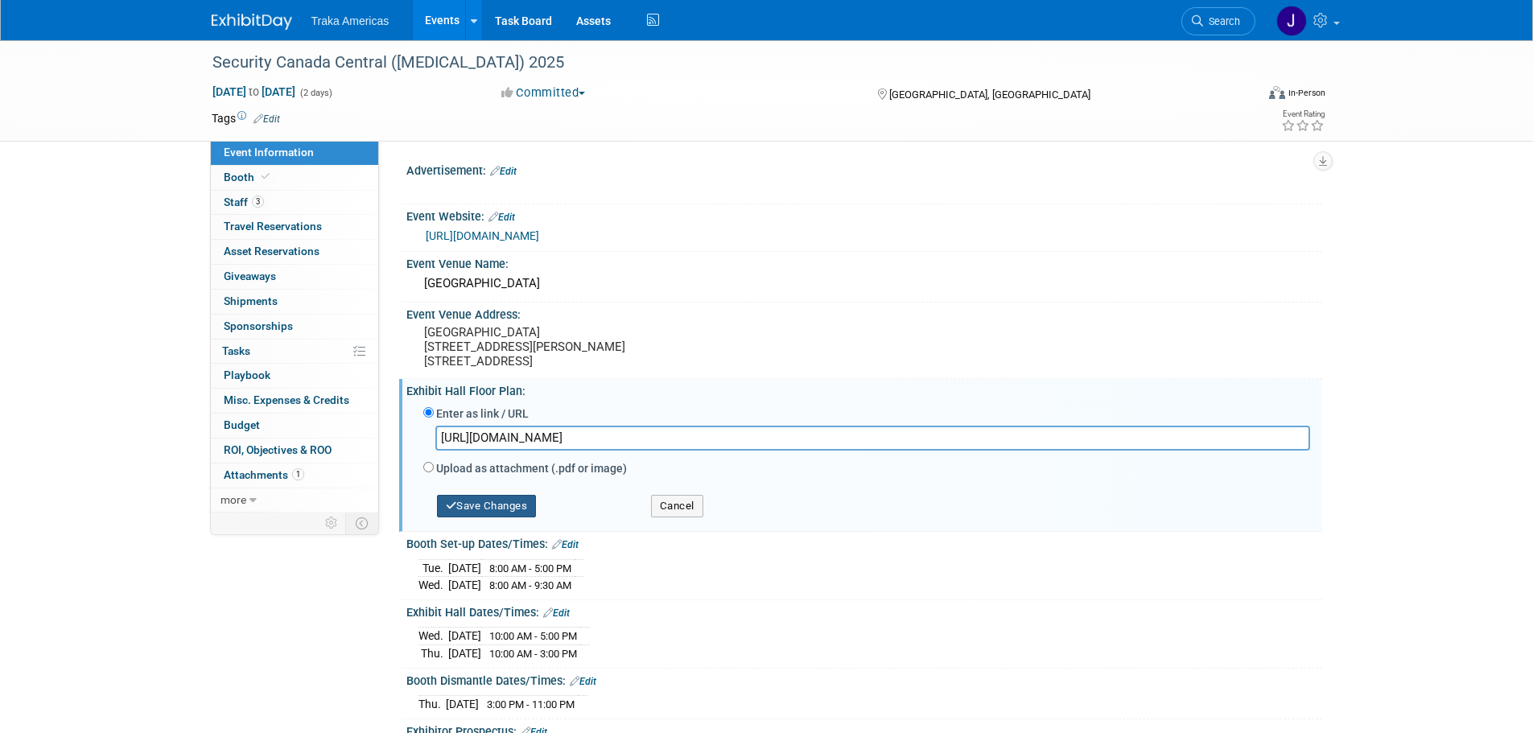
type input "https://securitycanada.com/exhibit/central/floor-plan/"
click at [513, 517] on button "Save Changes" at bounding box center [487, 506] width 100 height 23
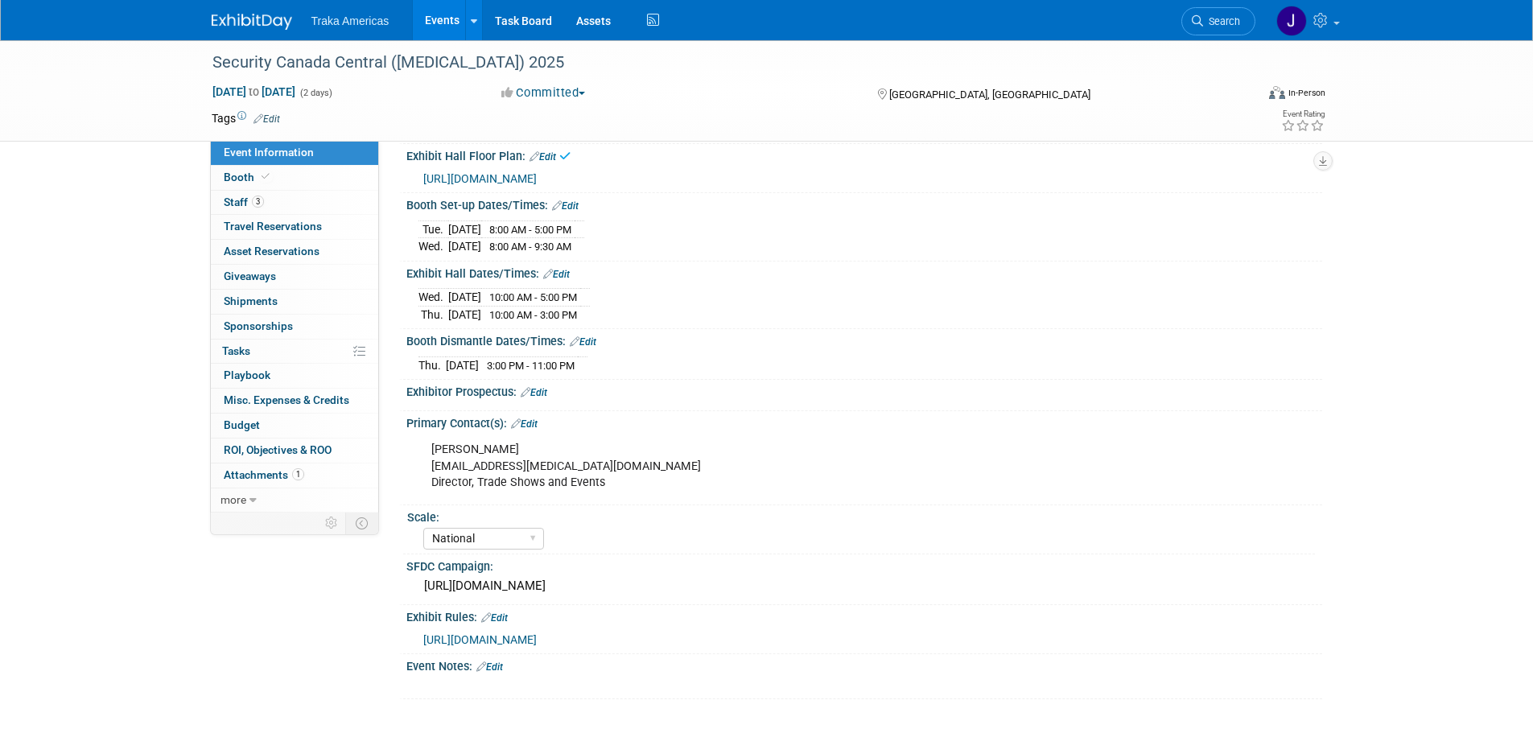
scroll to position [241, 0]
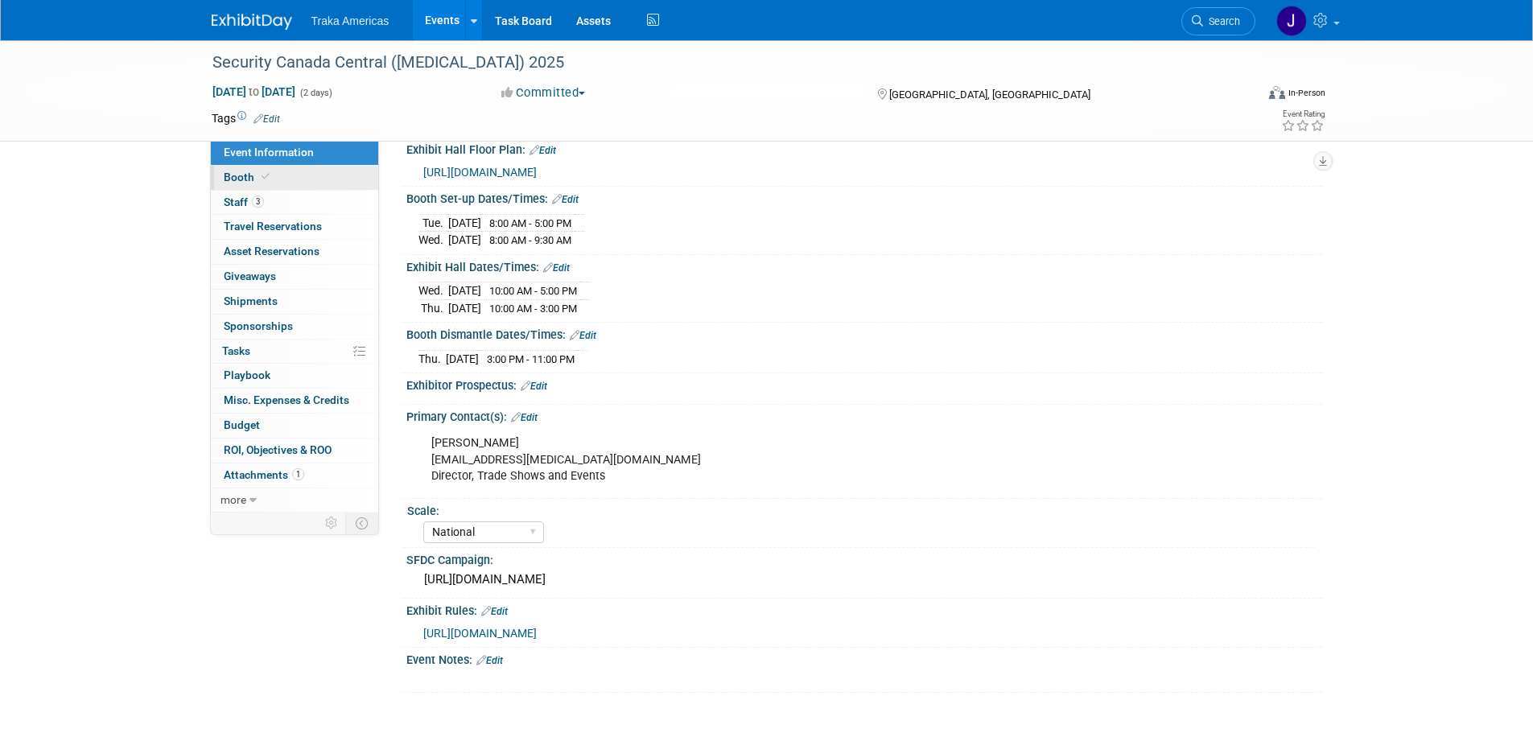
click at [275, 175] on link "Booth" at bounding box center [294, 178] width 167 height 24
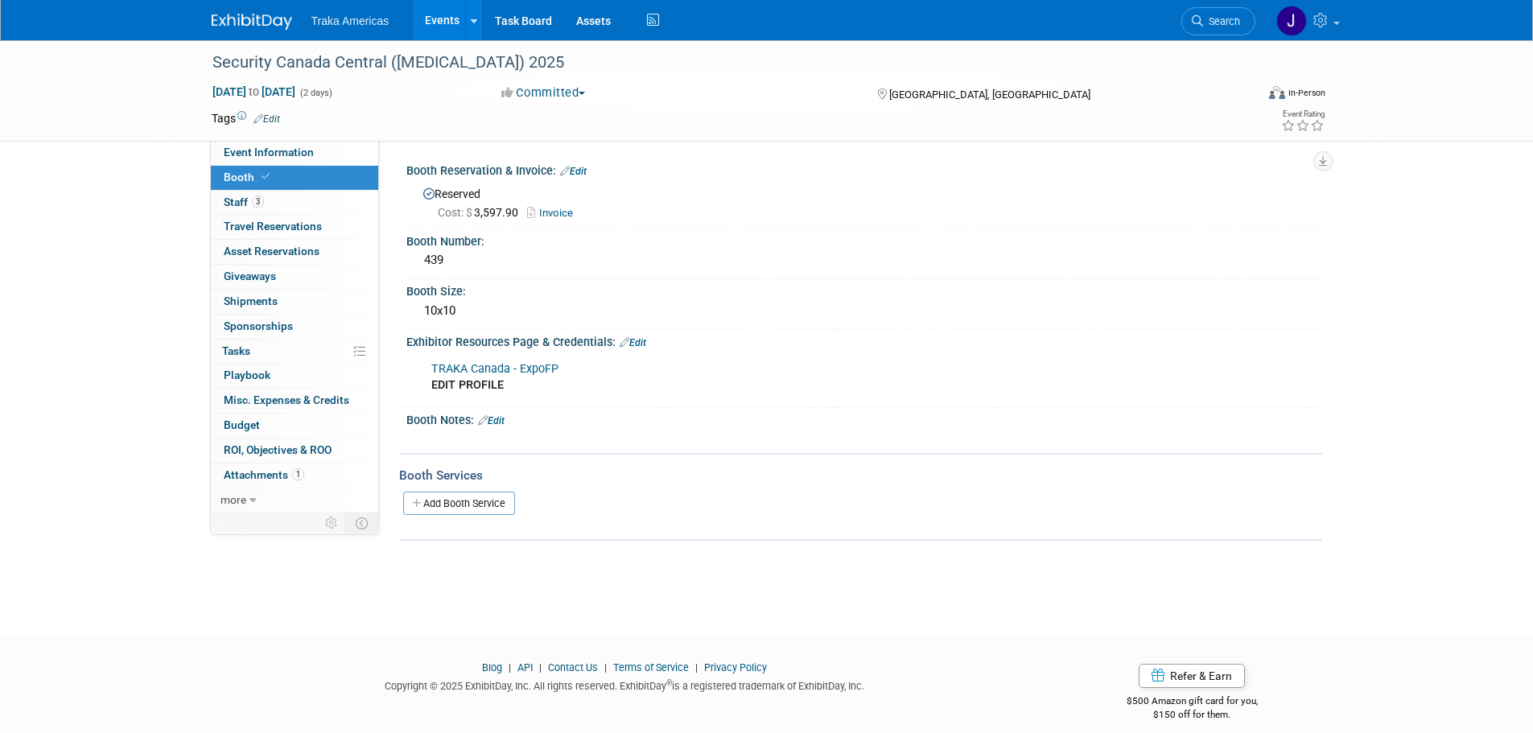
click at [233, 19] on img at bounding box center [252, 22] width 80 height 16
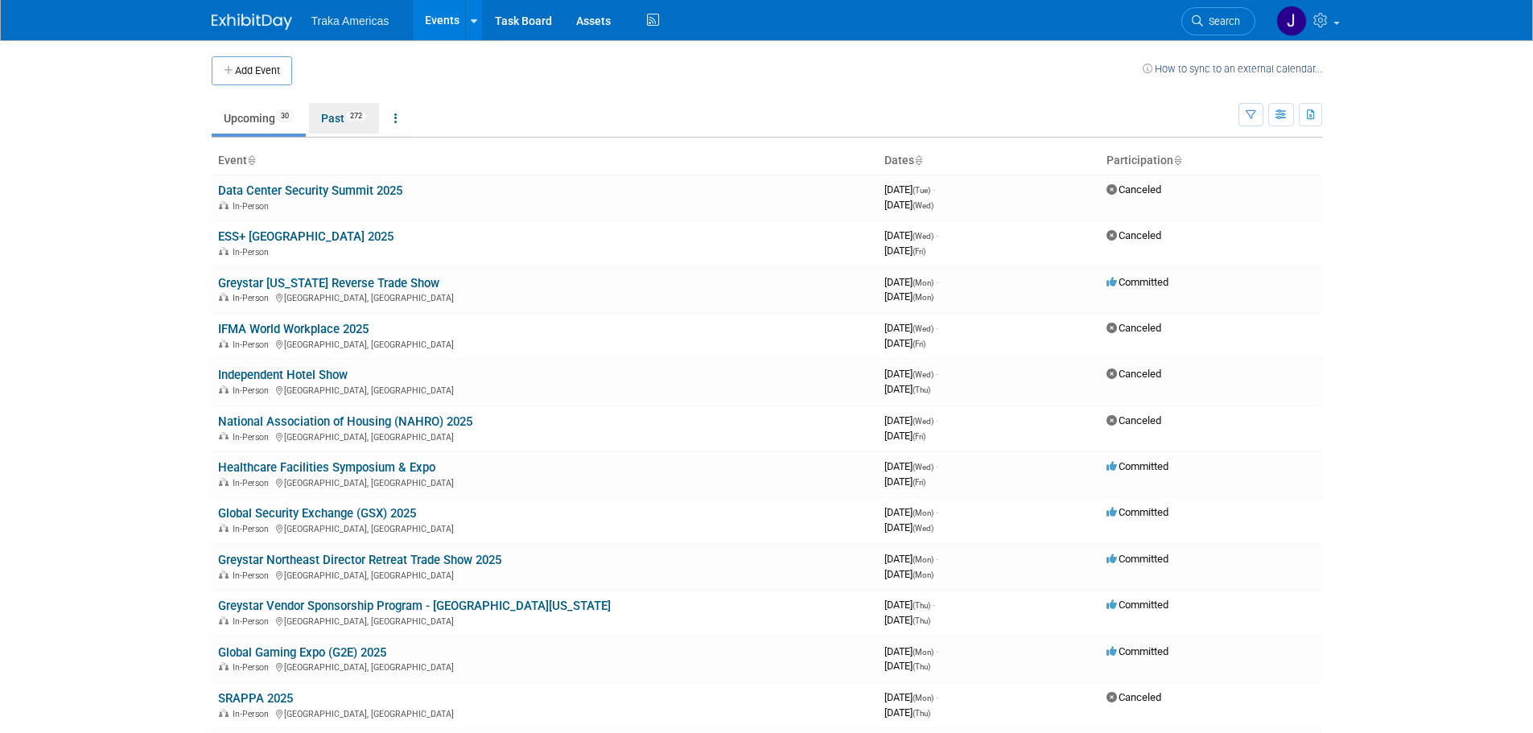
click at [344, 124] on link "Past 272" at bounding box center [344, 118] width 70 height 31
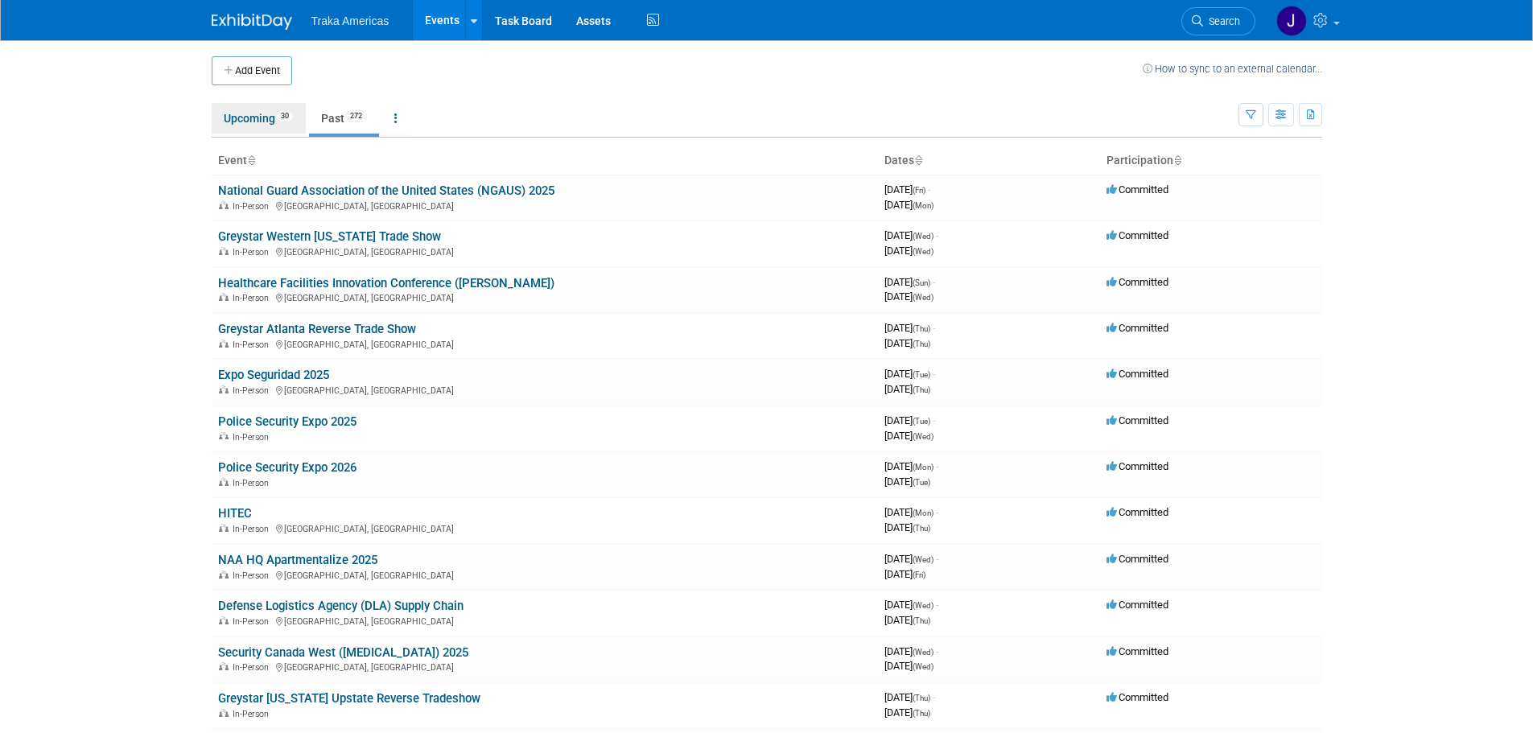
click at [270, 118] on link "Upcoming 30" at bounding box center [259, 118] width 94 height 31
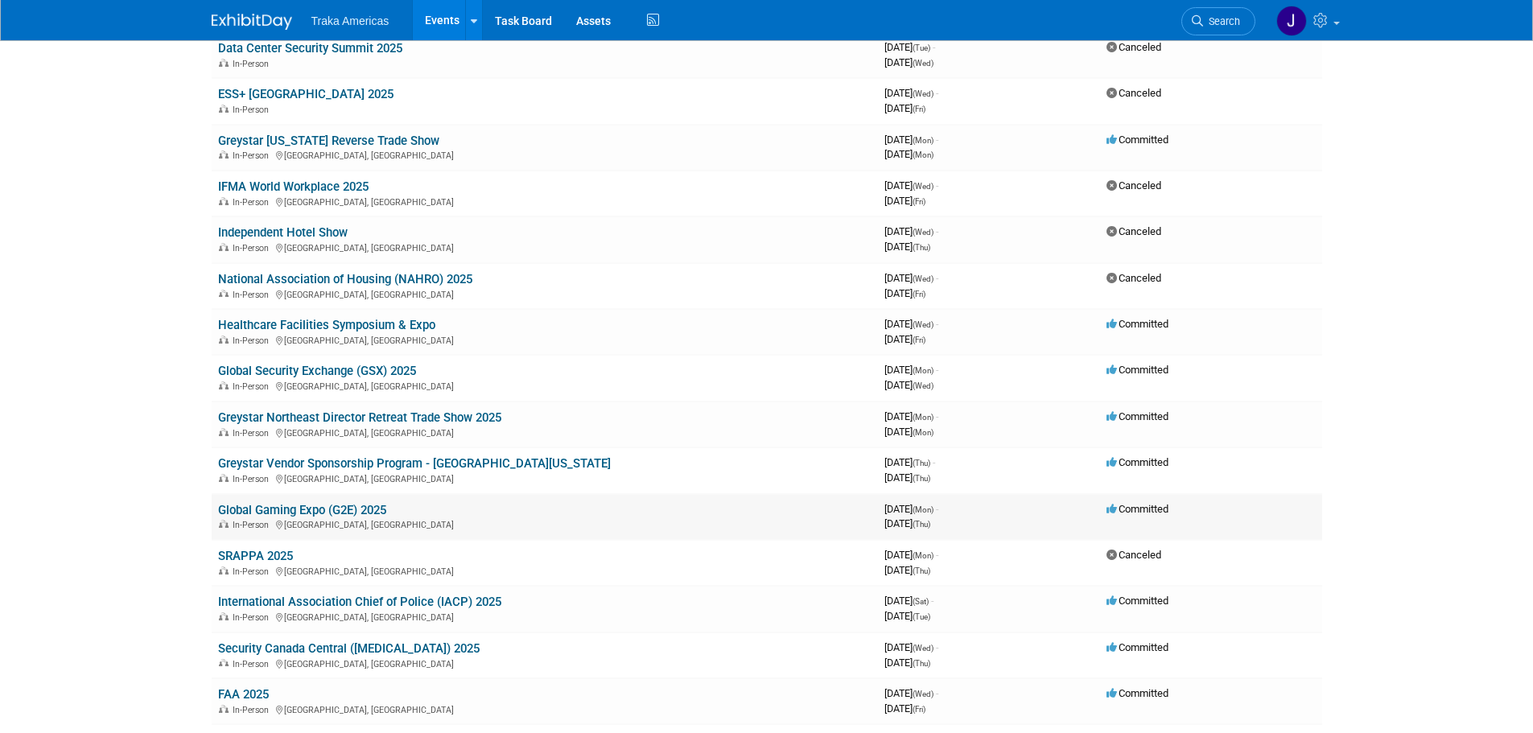
scroll to position [241, 0]
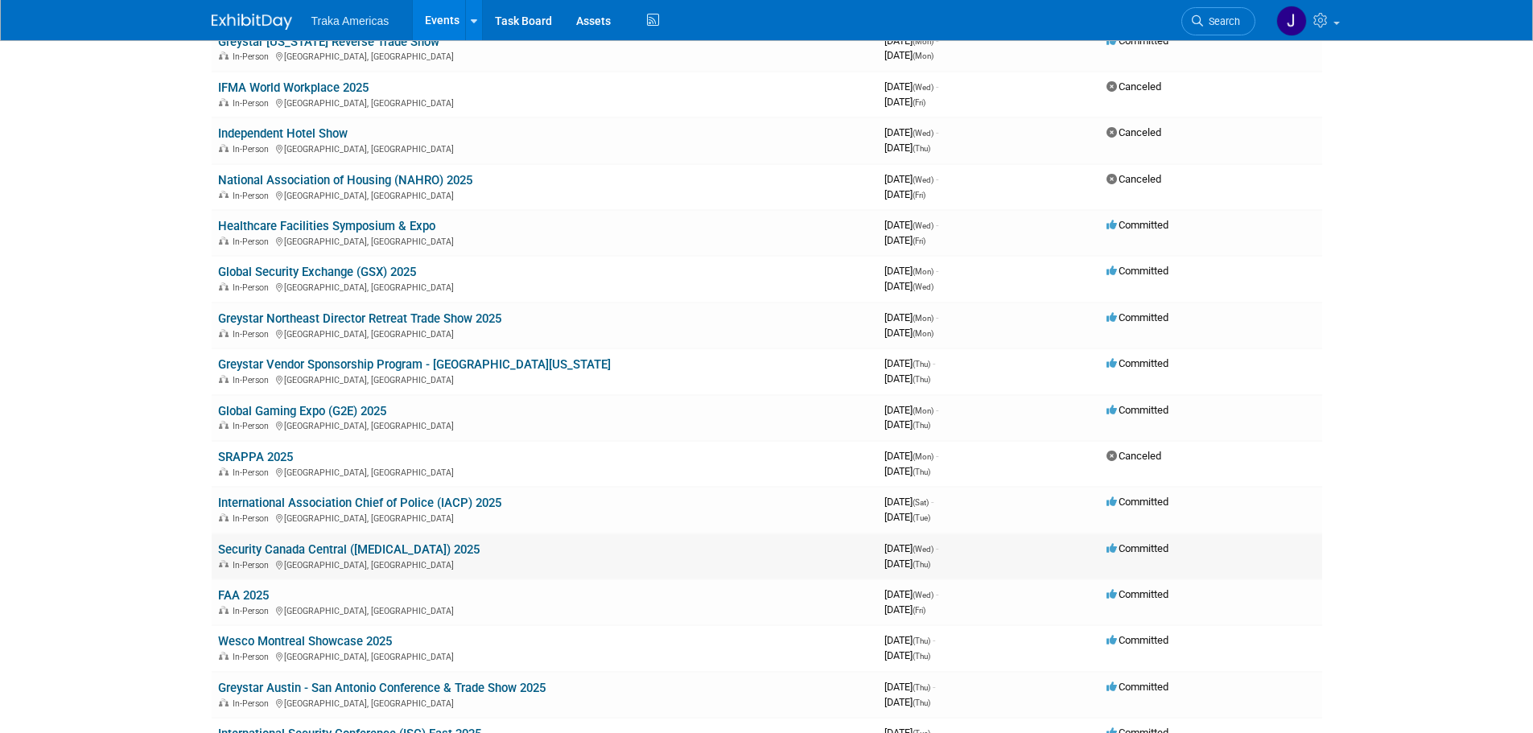
click at [301, 554] on link "Security Canada Central ([MEDICAL_DATA]) 2025" at bounding box center [349, 549] width 262 height 14
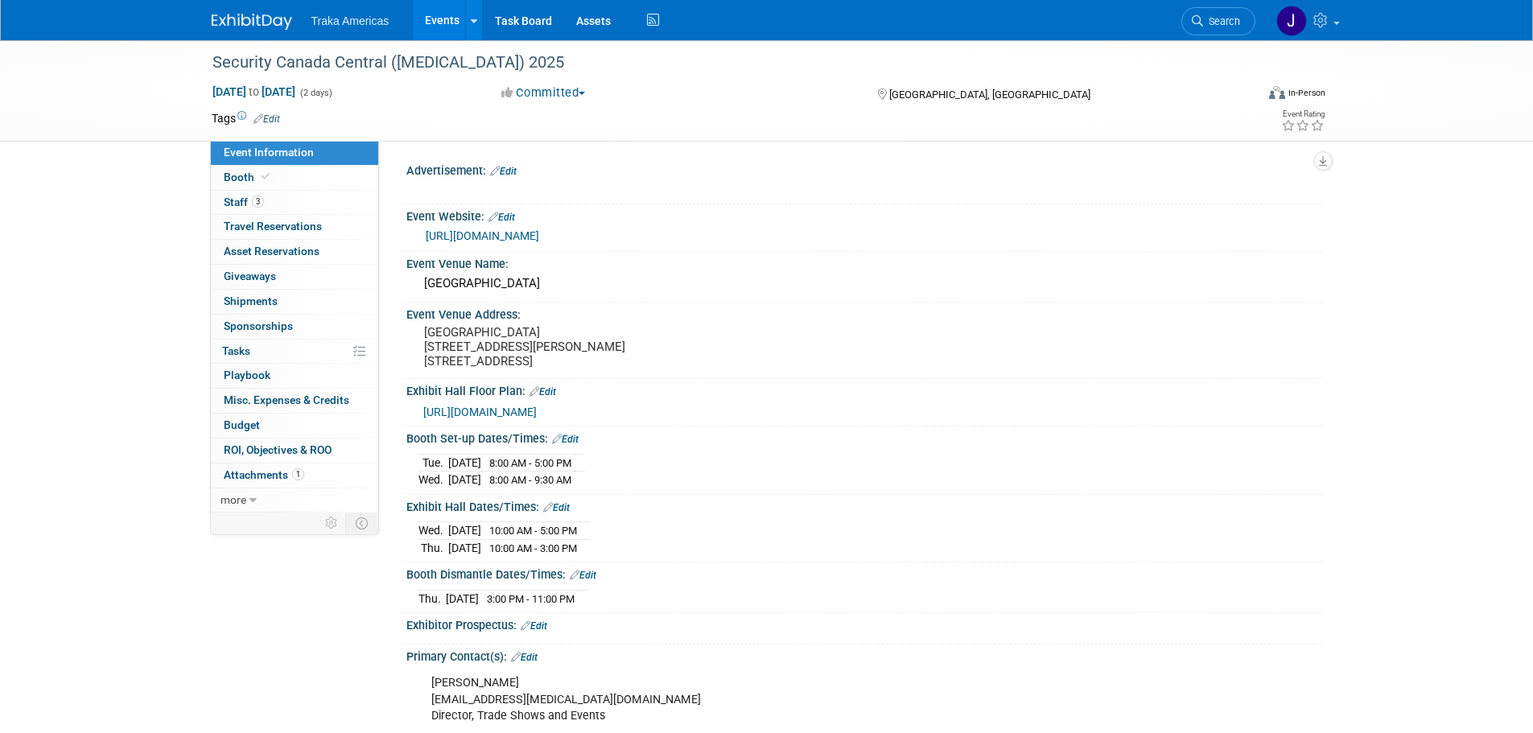
select select "National"
click at [239, 171] on span "Booth" at bounding box center [248, 177] width 49 height 13
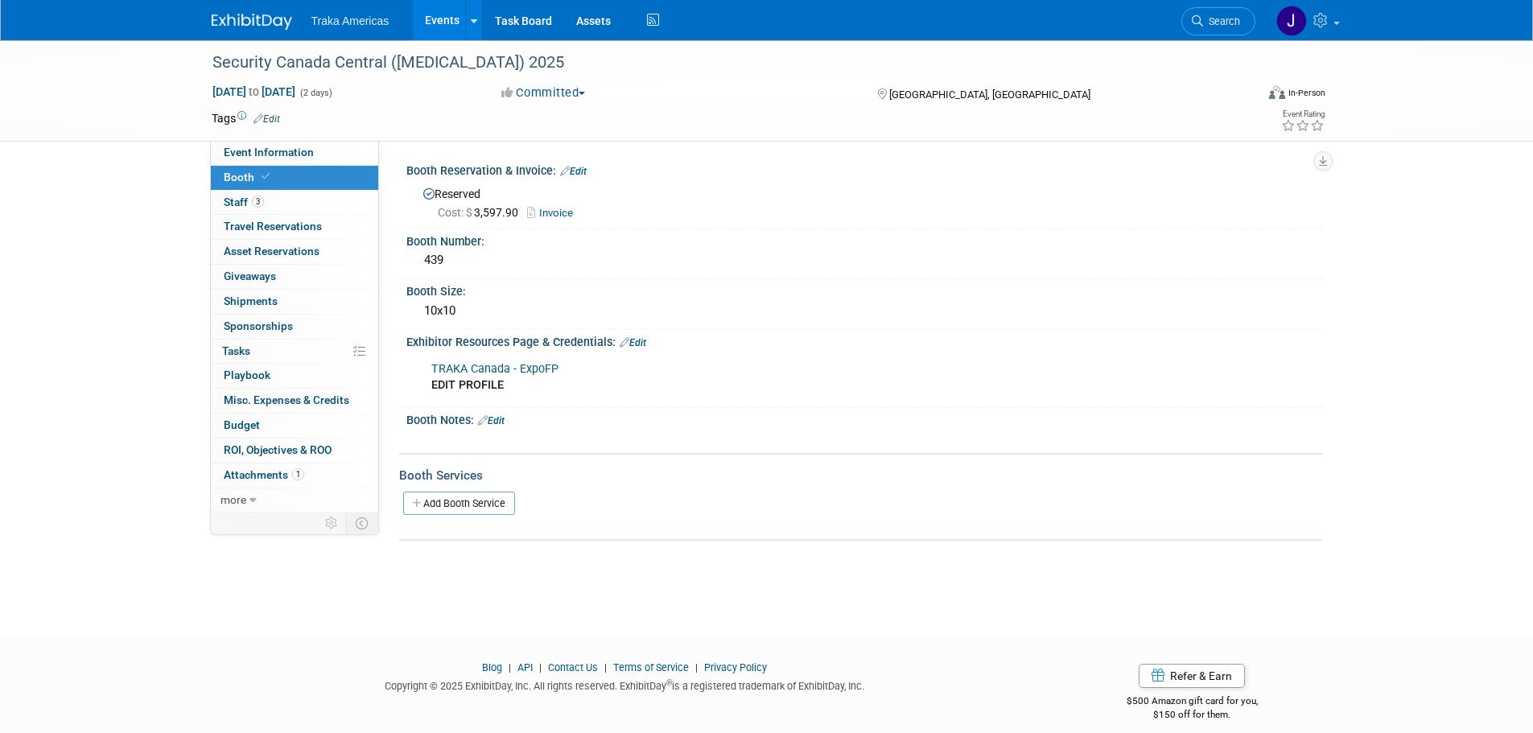
click at [496, 369] on link "TRAKA Canada - ExpoFP" at bounding box center [494, 369] width 127 height 14
click at [291, 142] on div "Security Canada Central (CANASA) 2025 Oct 22, 2025 to Oct 23, 2025 (2 days) Oct…" at bounding box center [766, 90] width 1533 height 101
click at [293, 160] on link "Event Information" at bounding box center [294, 153] width 167 height 24
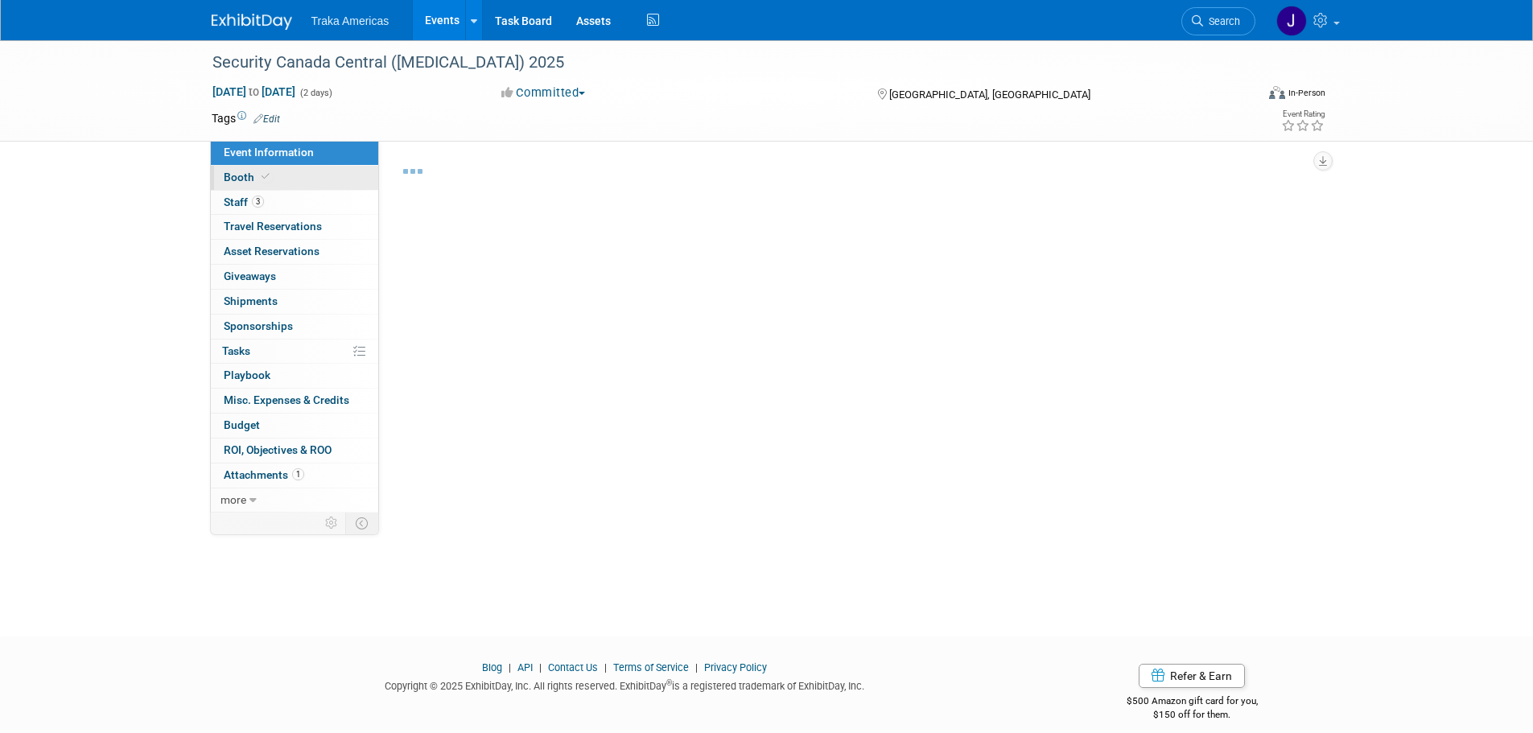
select select "National"
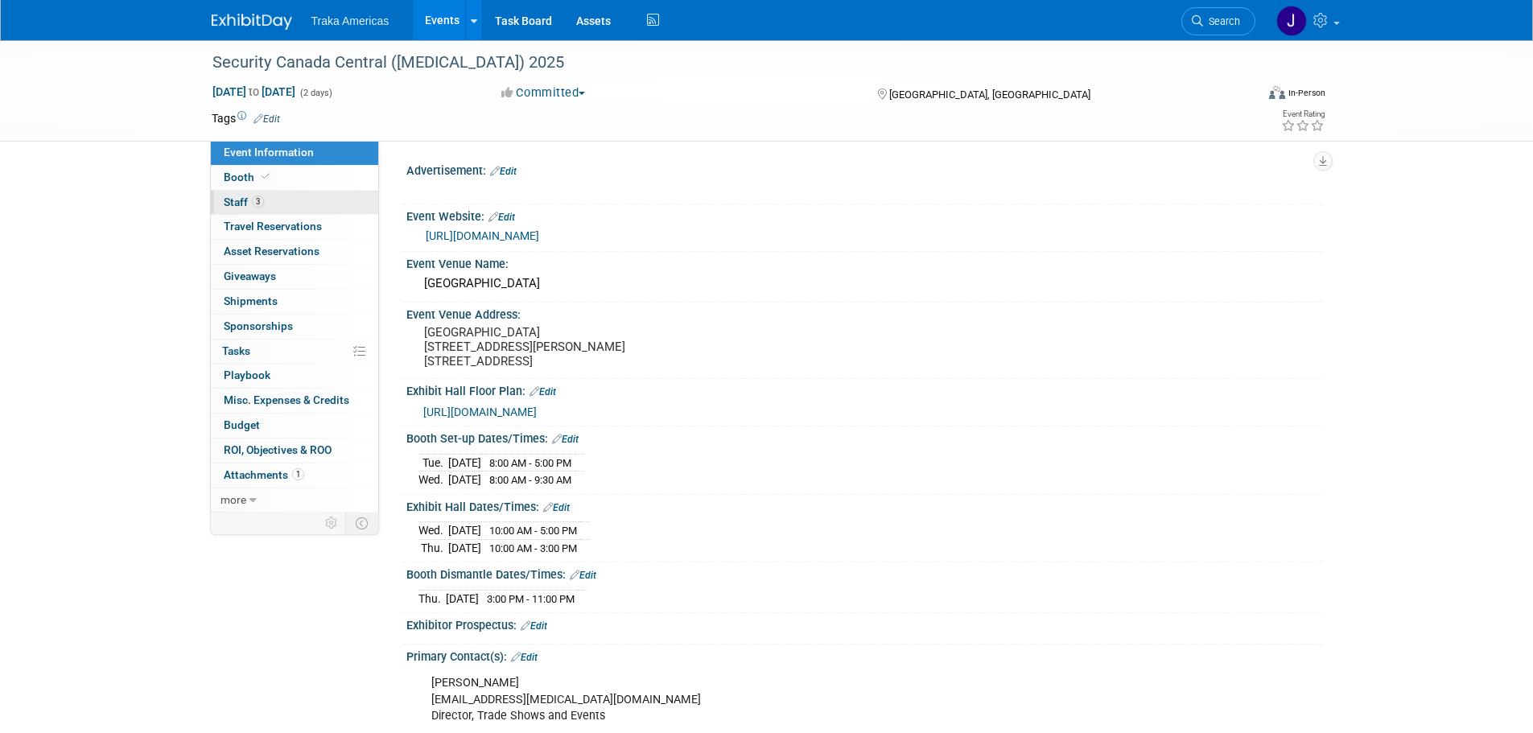
click at [267, 198] on link "3 Staff 3" at bounding box center [294, 203] width 167 height 24
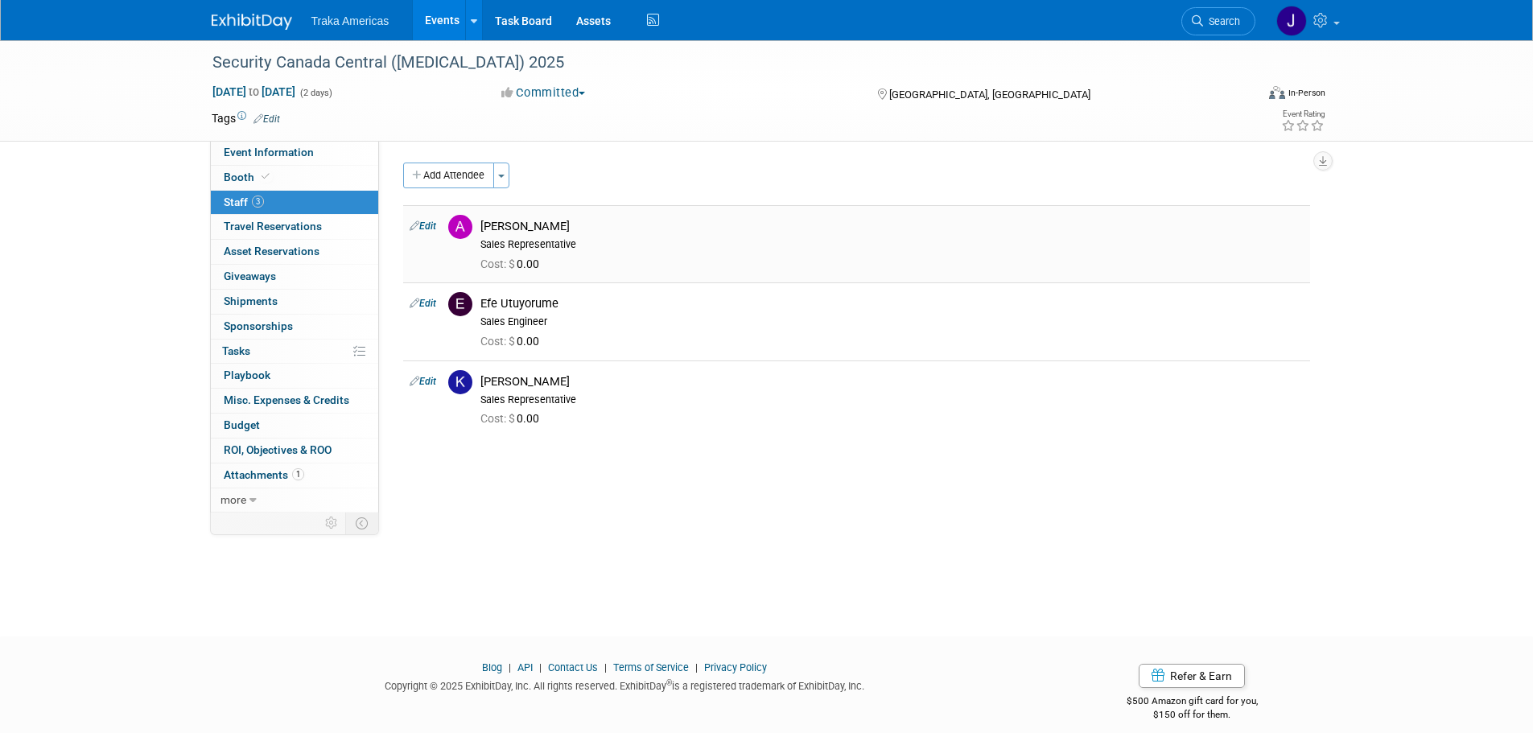
click at [433, 225] on link "Edit" at bounding box center [423, 226] width 27 height 11
select select "ee09a9b4-9ba5-4a8e-b18e-d5097b349814"
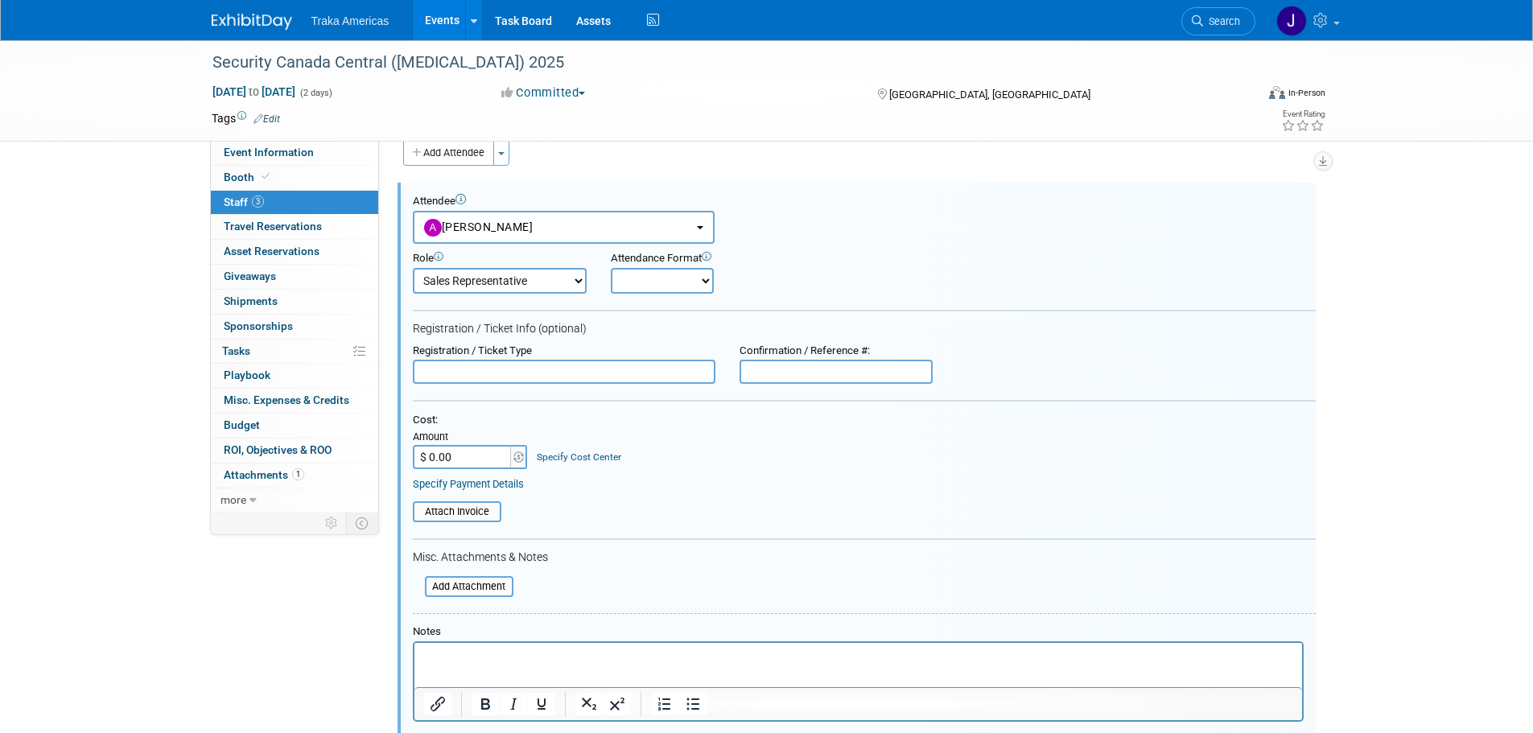
click at [583, 666] on html at bounding box center [858, 654] width 888 height 23
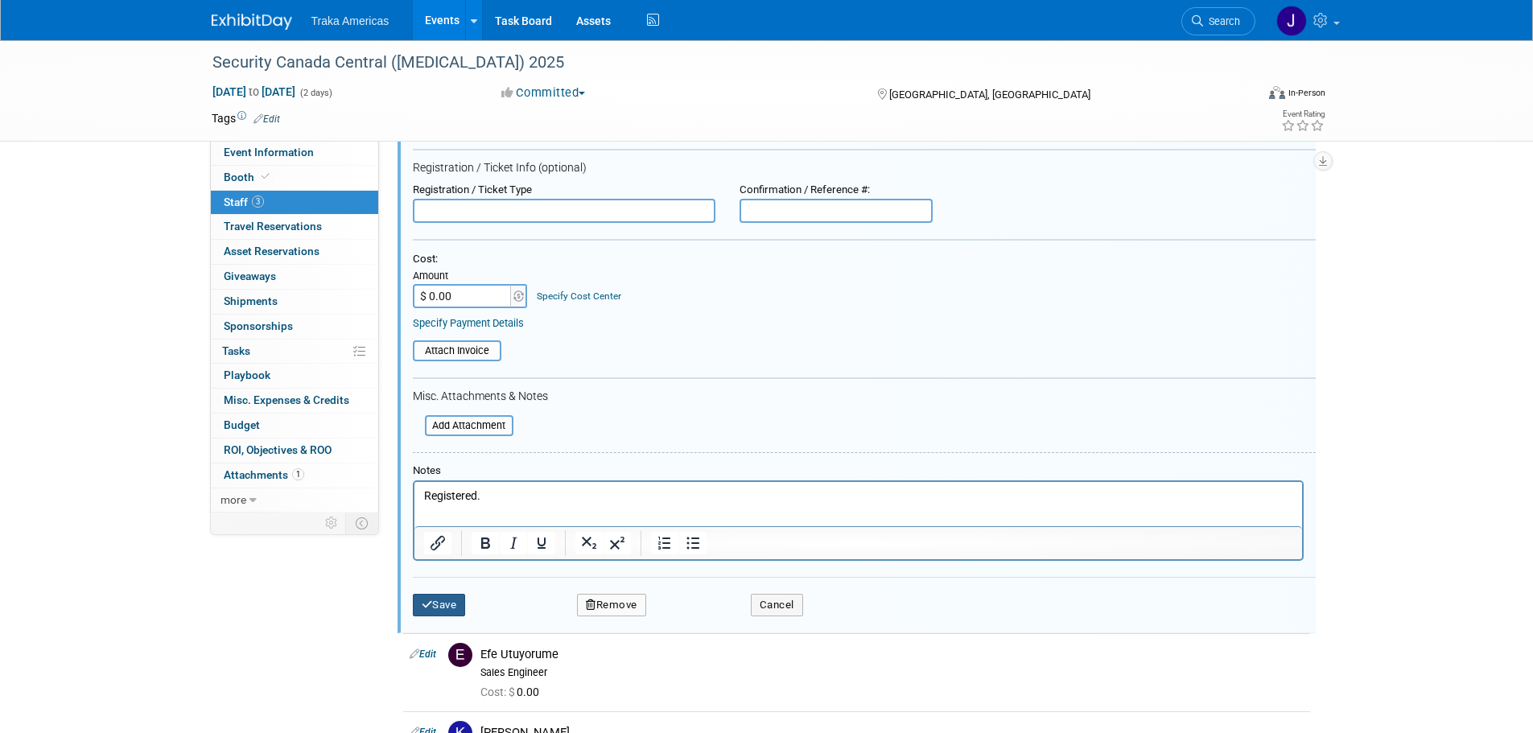
click at [454, 606] on button "Save" at bounding box center [439, 605] width 53 height 23
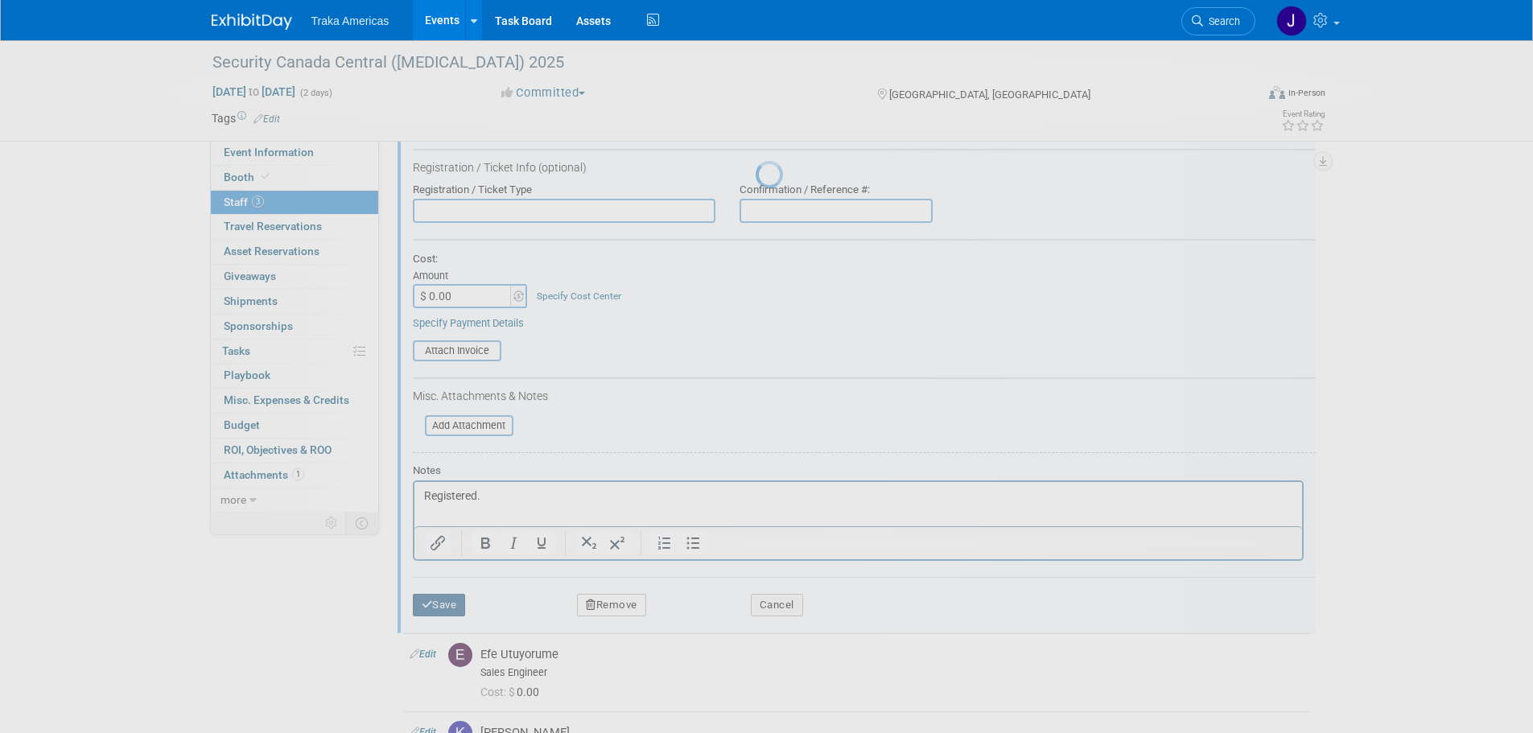
scroll to position [16, 0]
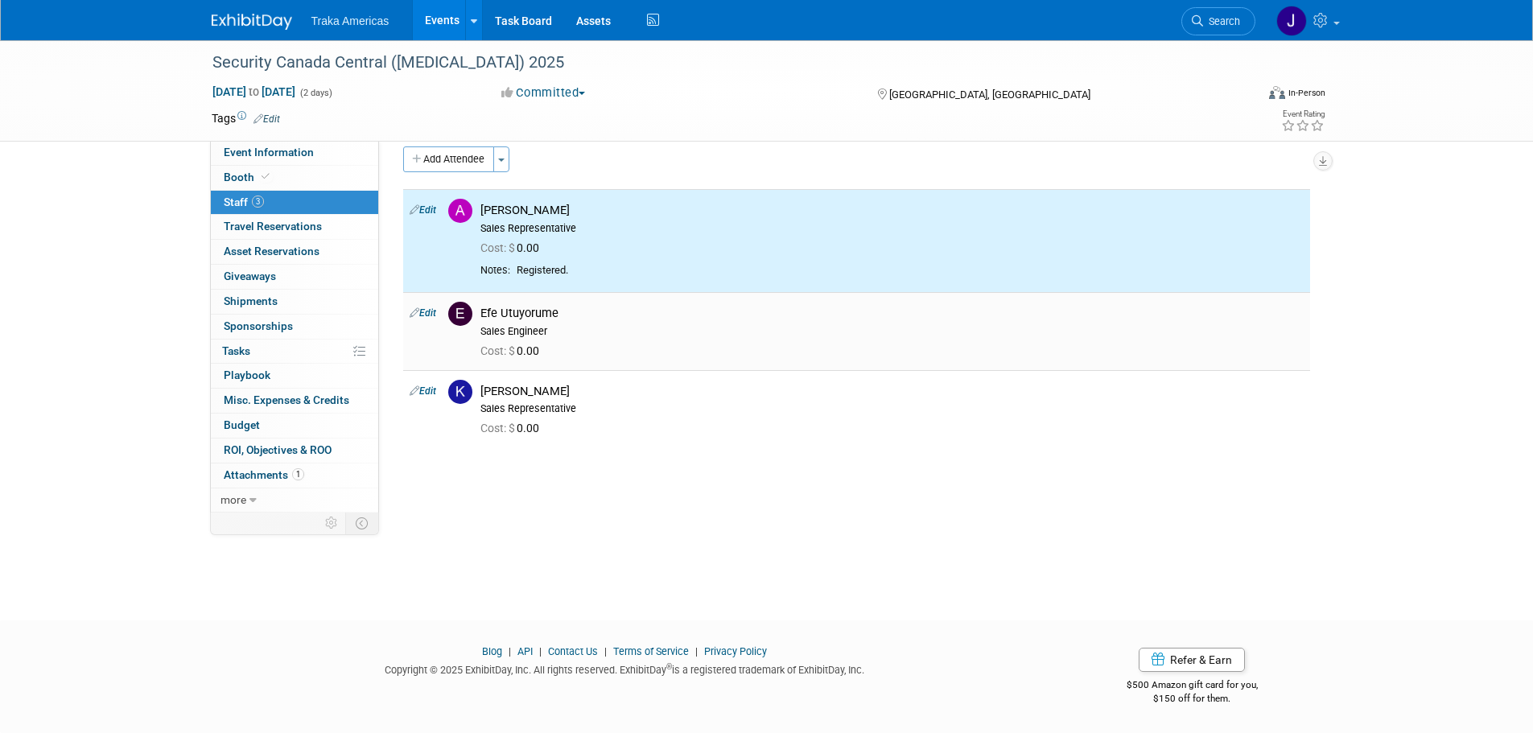
click at [439, 311] on td "Edit" at bounding box center [422, 330] width 39 height 77
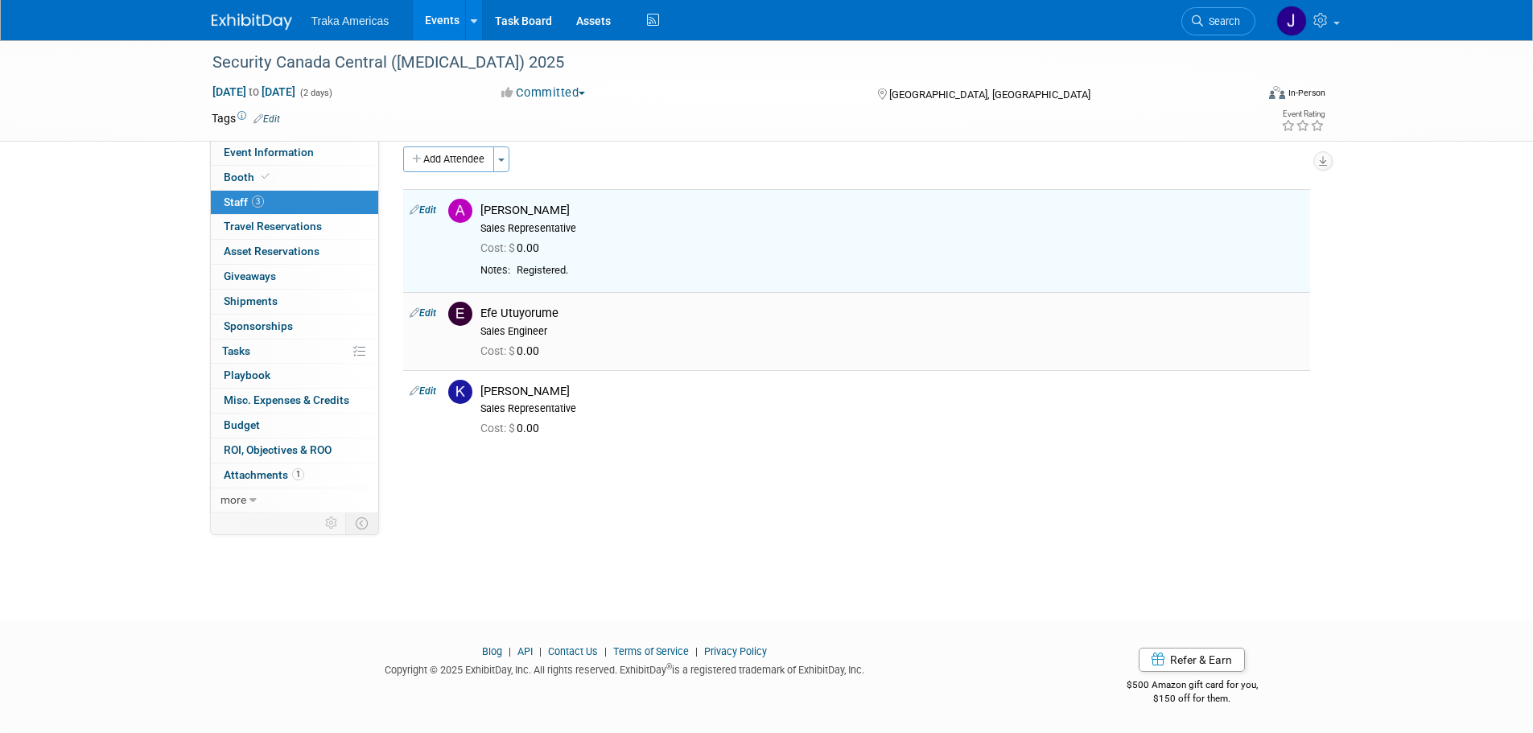
click at [425, 321] on td "Edit" at bounding box center [422, 330] width 39 height 77
click at [431, 312] on link "Edit" at bounding box center [423, 312] width 27 height 11
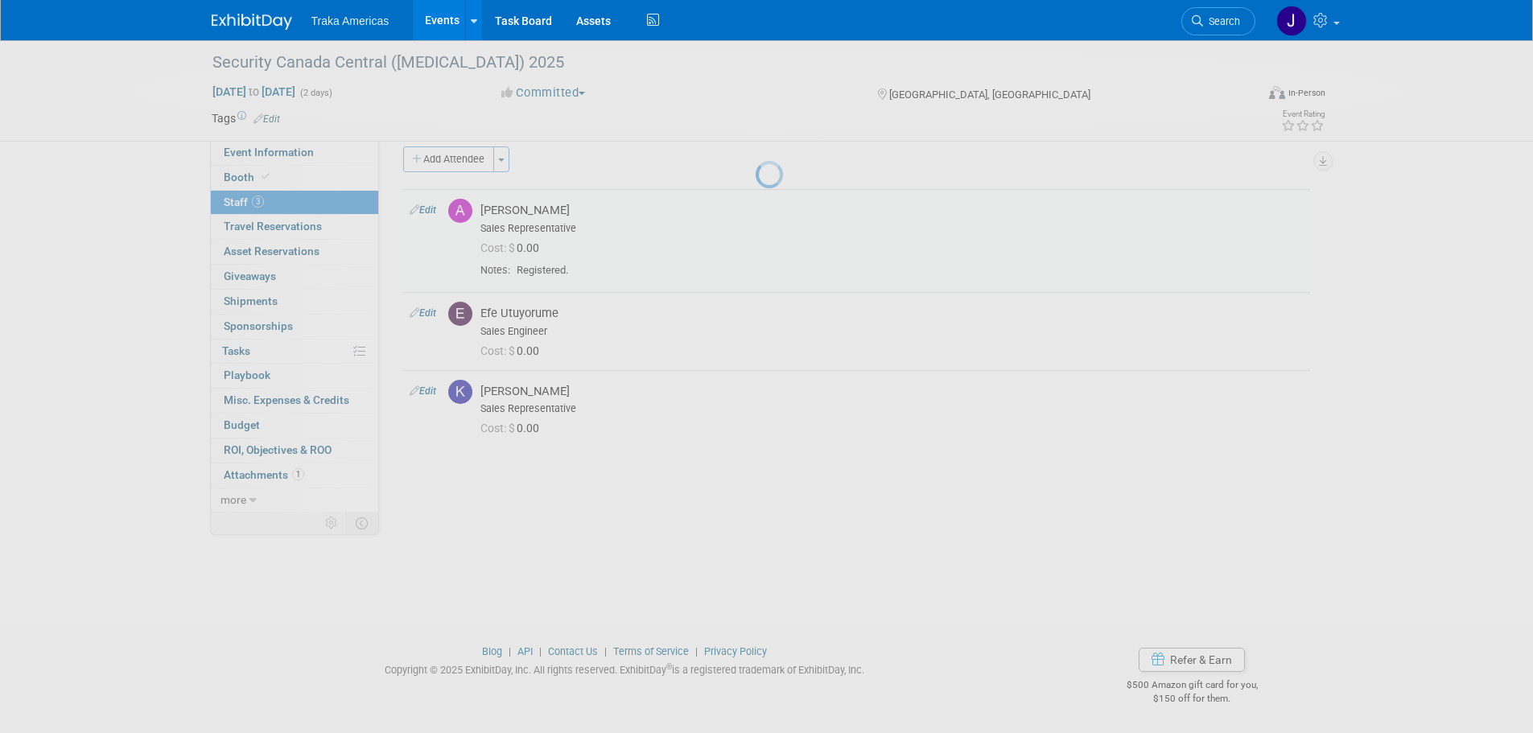
select select "b53127e8-a22e-4243-a086-caf0089fbd4c"
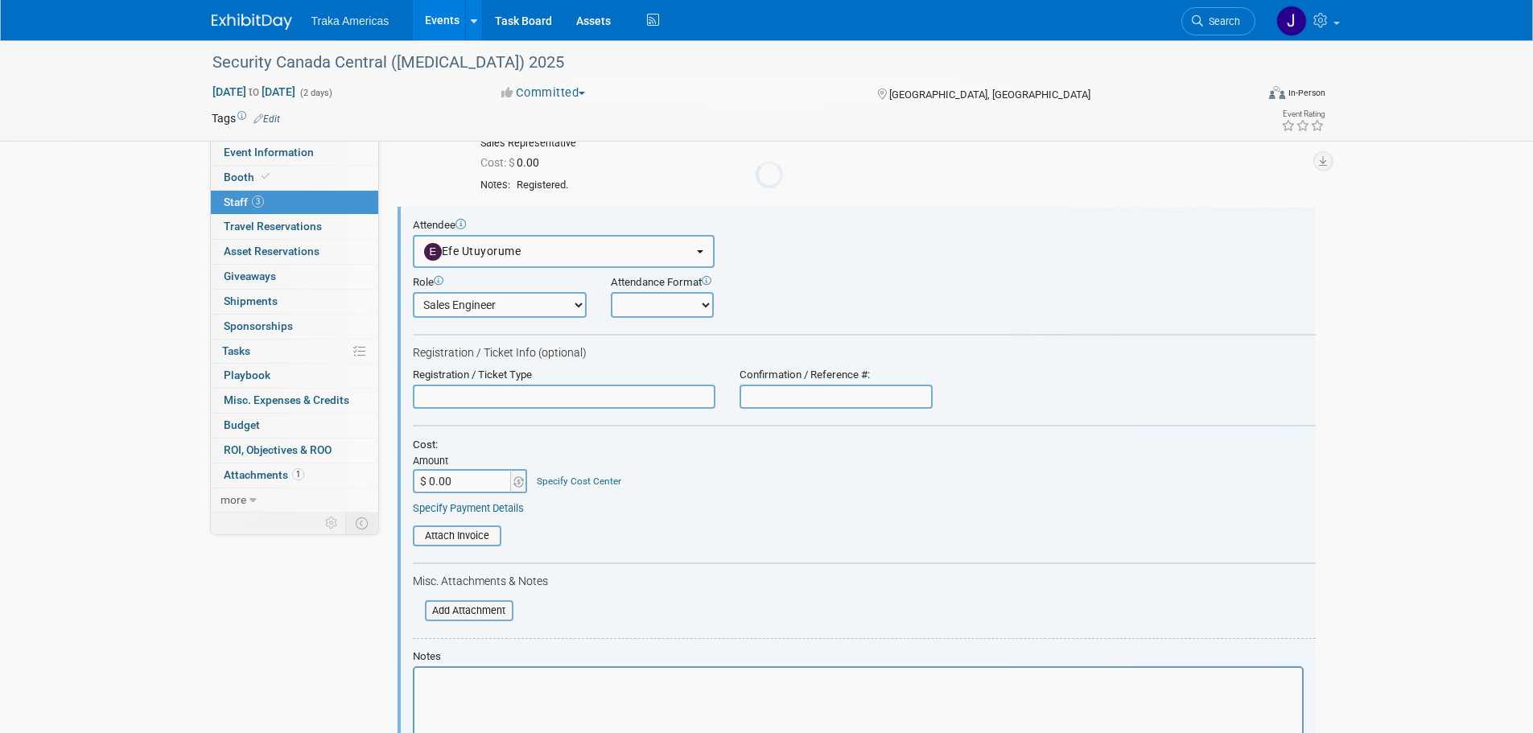
scroll to position [0, 0]
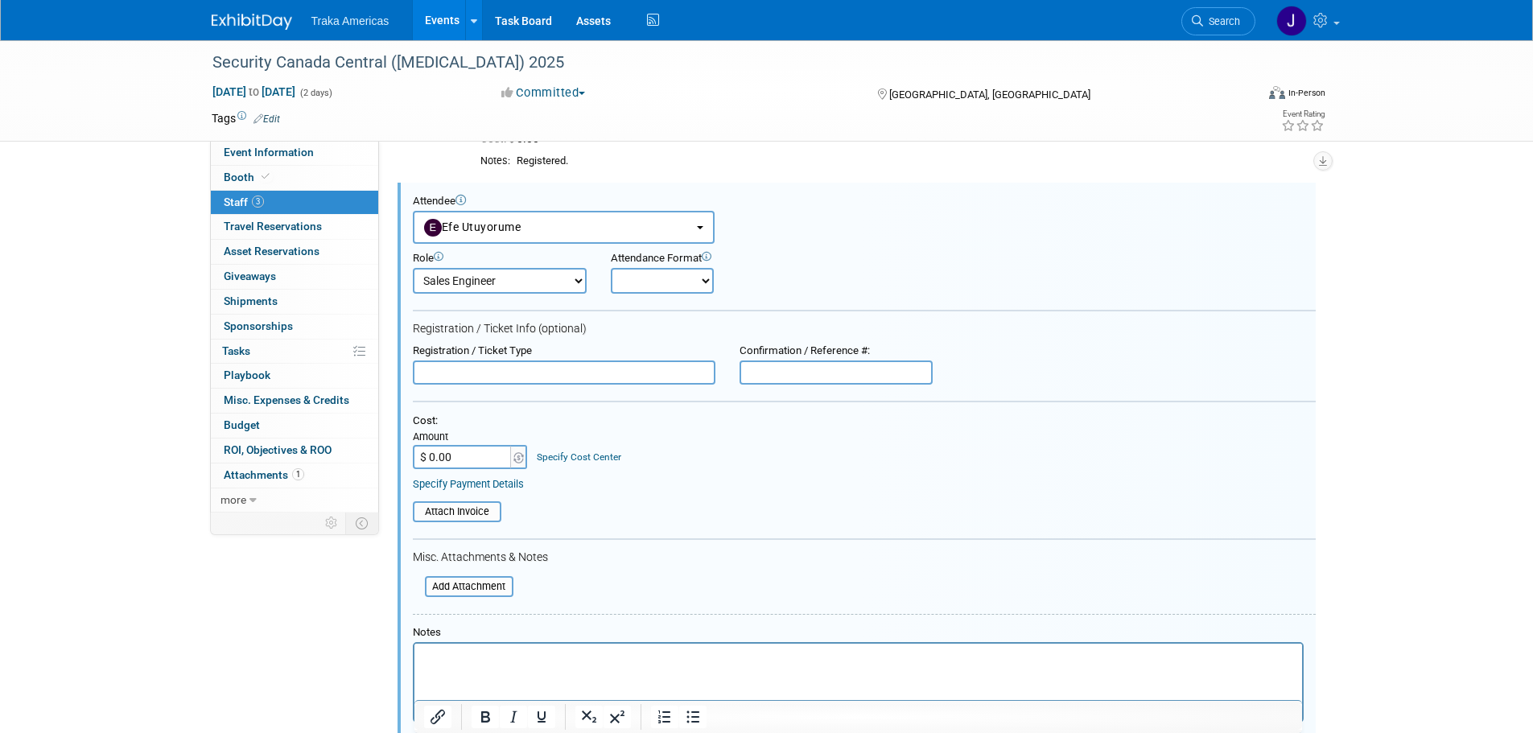
click at [518, 666] on html at bounding box center [858, 654] width 888 height 23
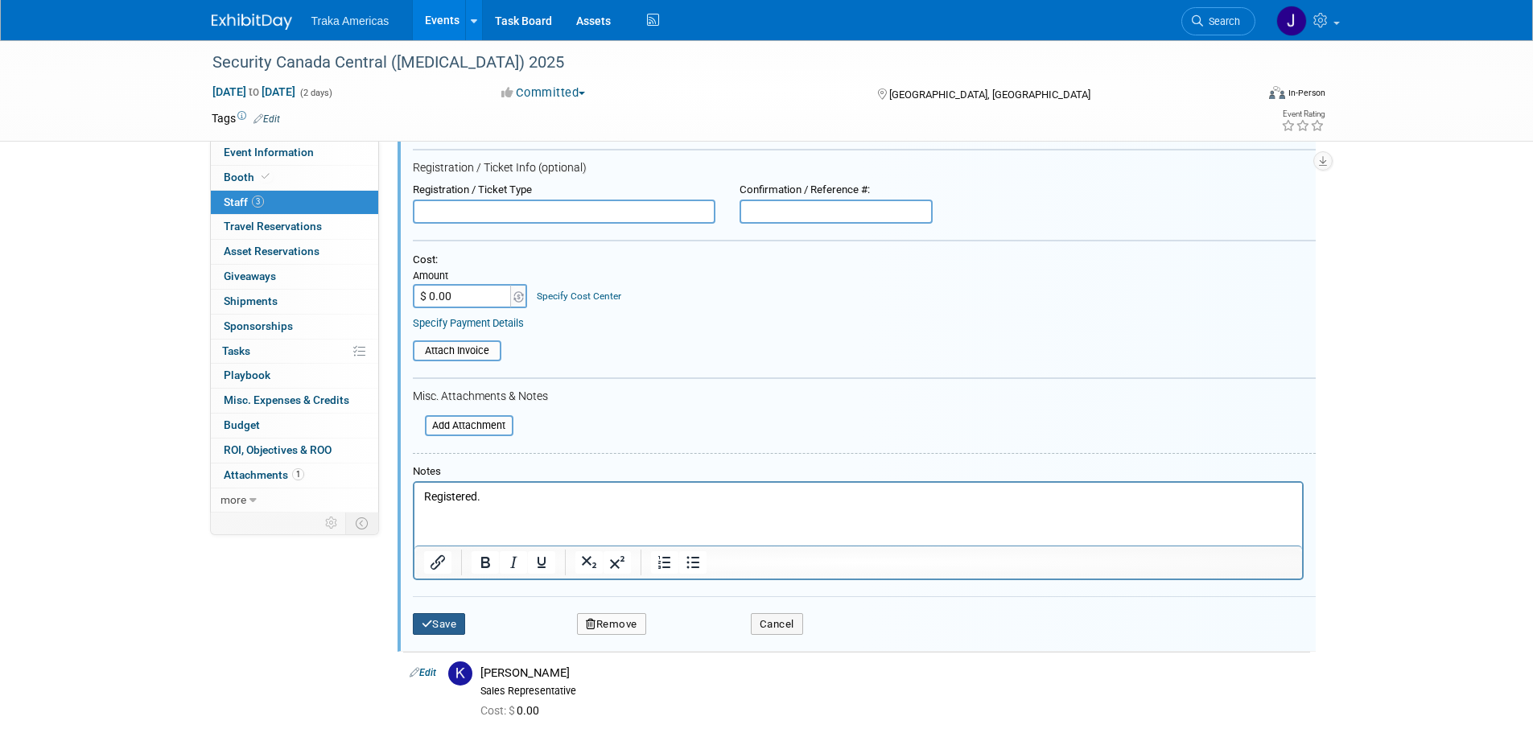
click at [450, 625] on button "Save" at bounding box center [439, 624] width 53 height 23
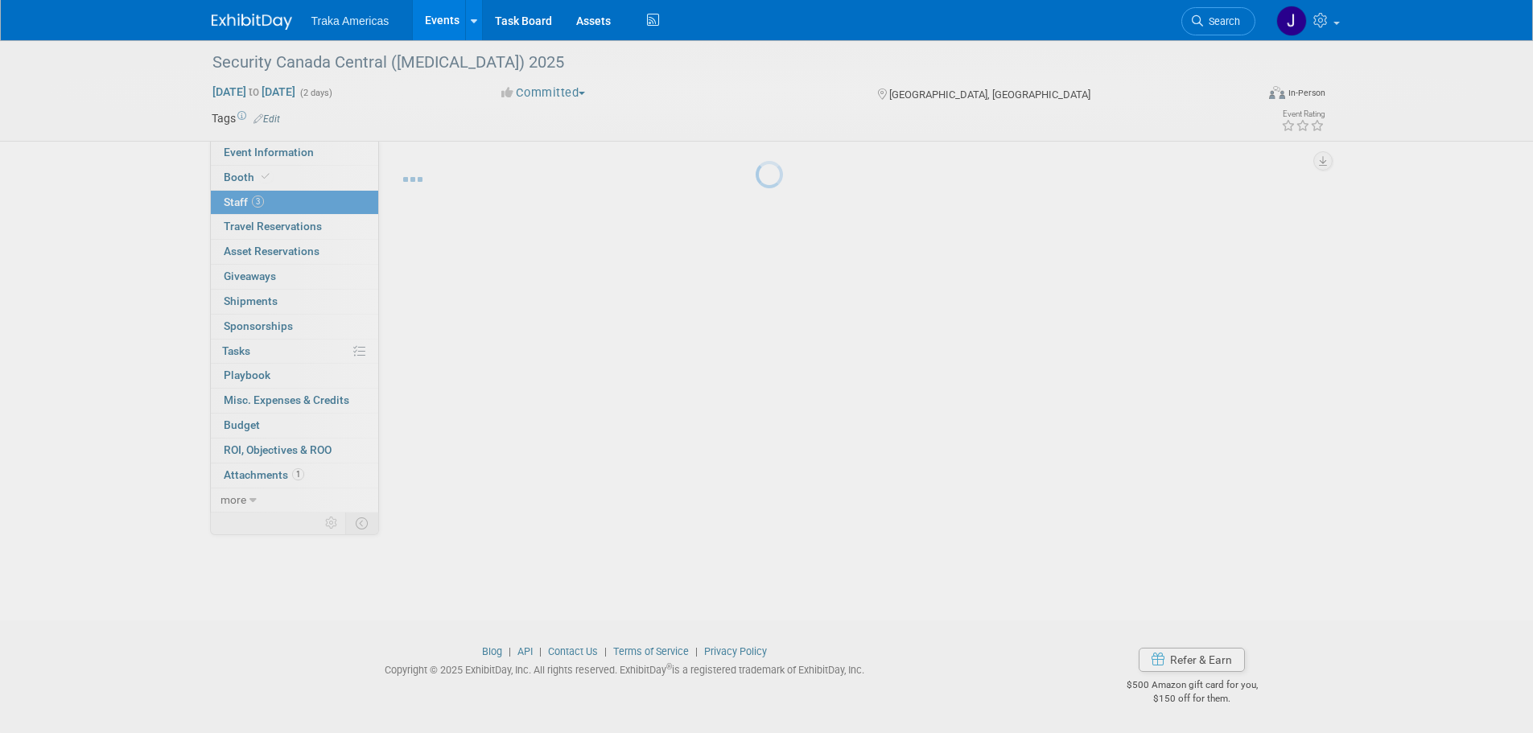
scroll to position [16, 0]
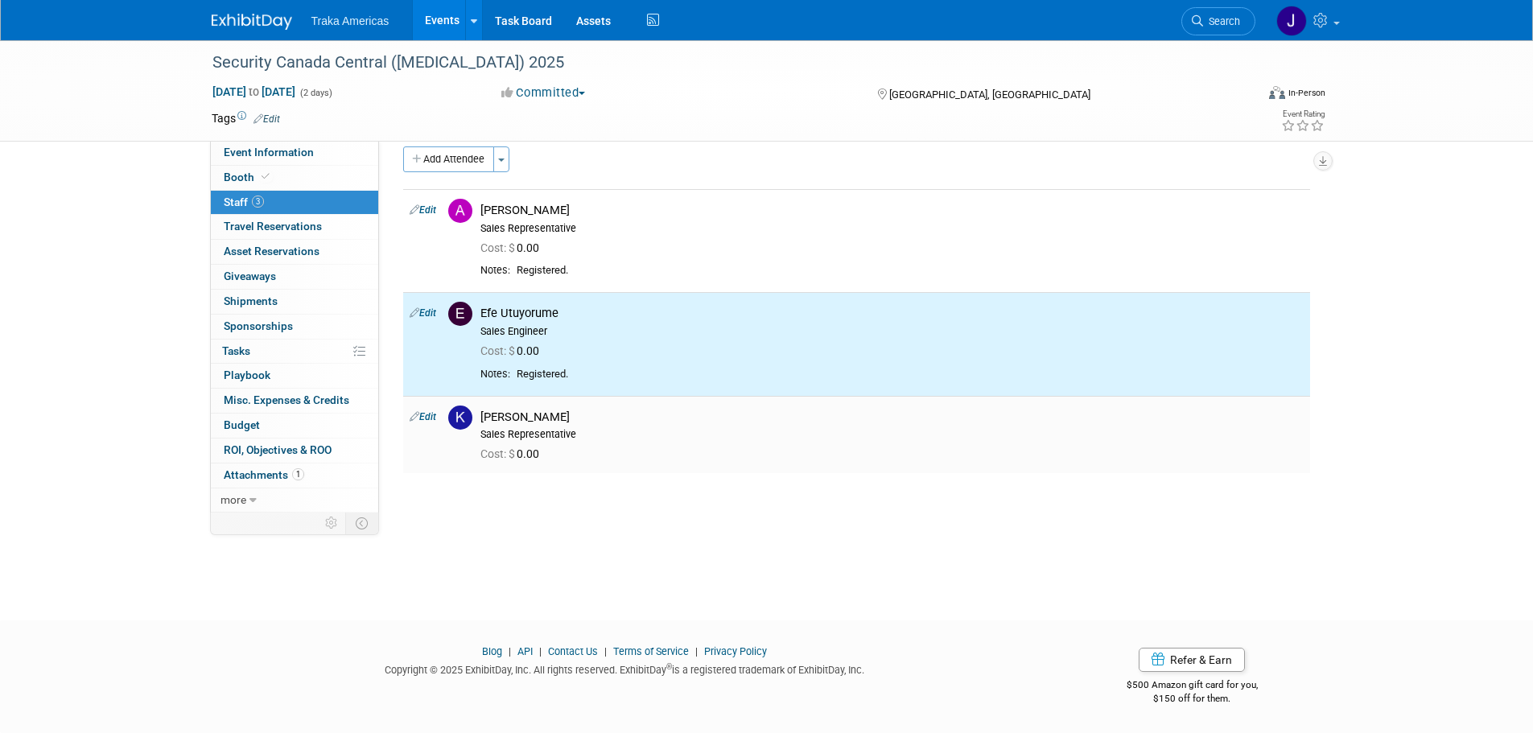
click at [430, 418] on link "Edit" at bounding box center [423, 416] width 27 height 11
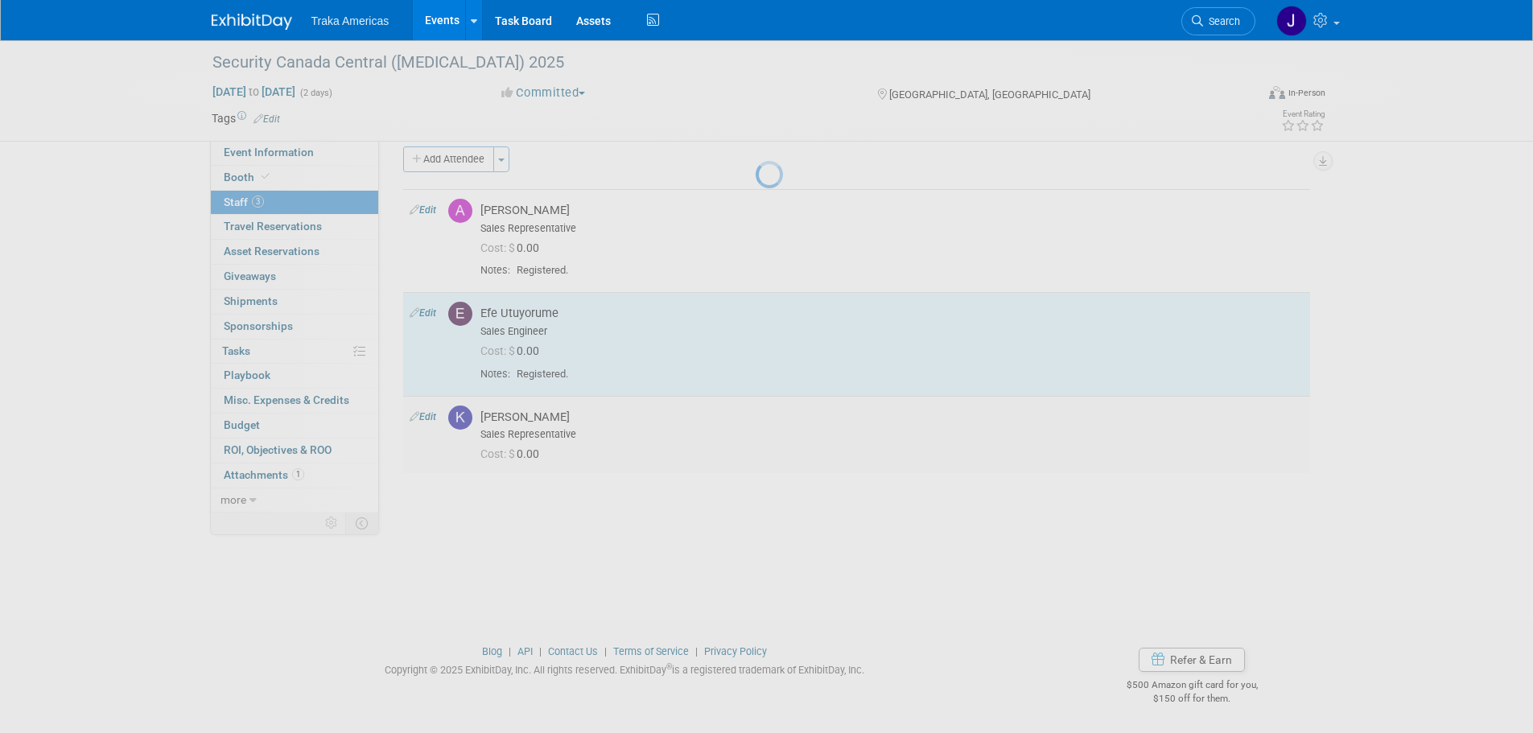
select select "ca4b39e4-6364-4a8d-9ed0-3e6449ea532a"
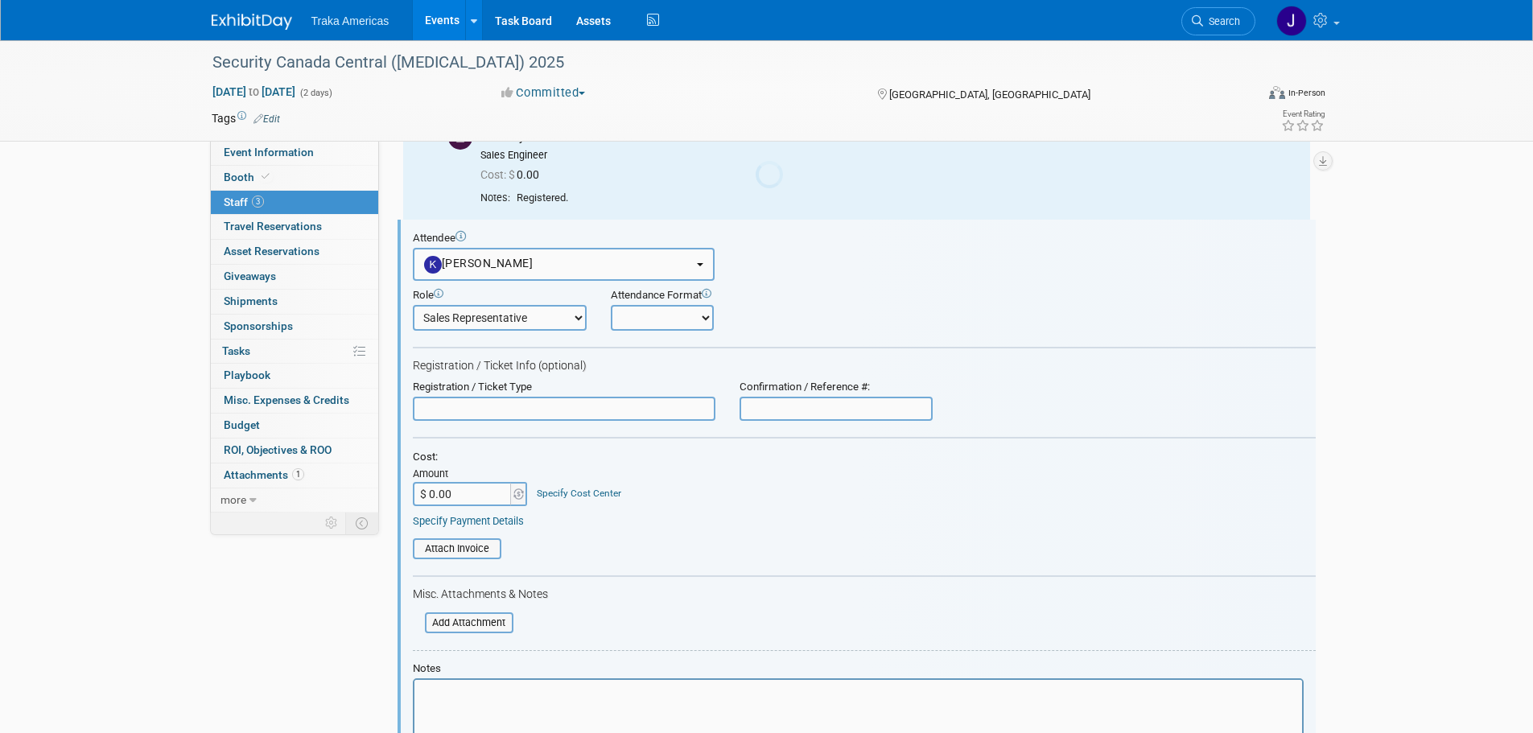
scroll to position [0, 0]
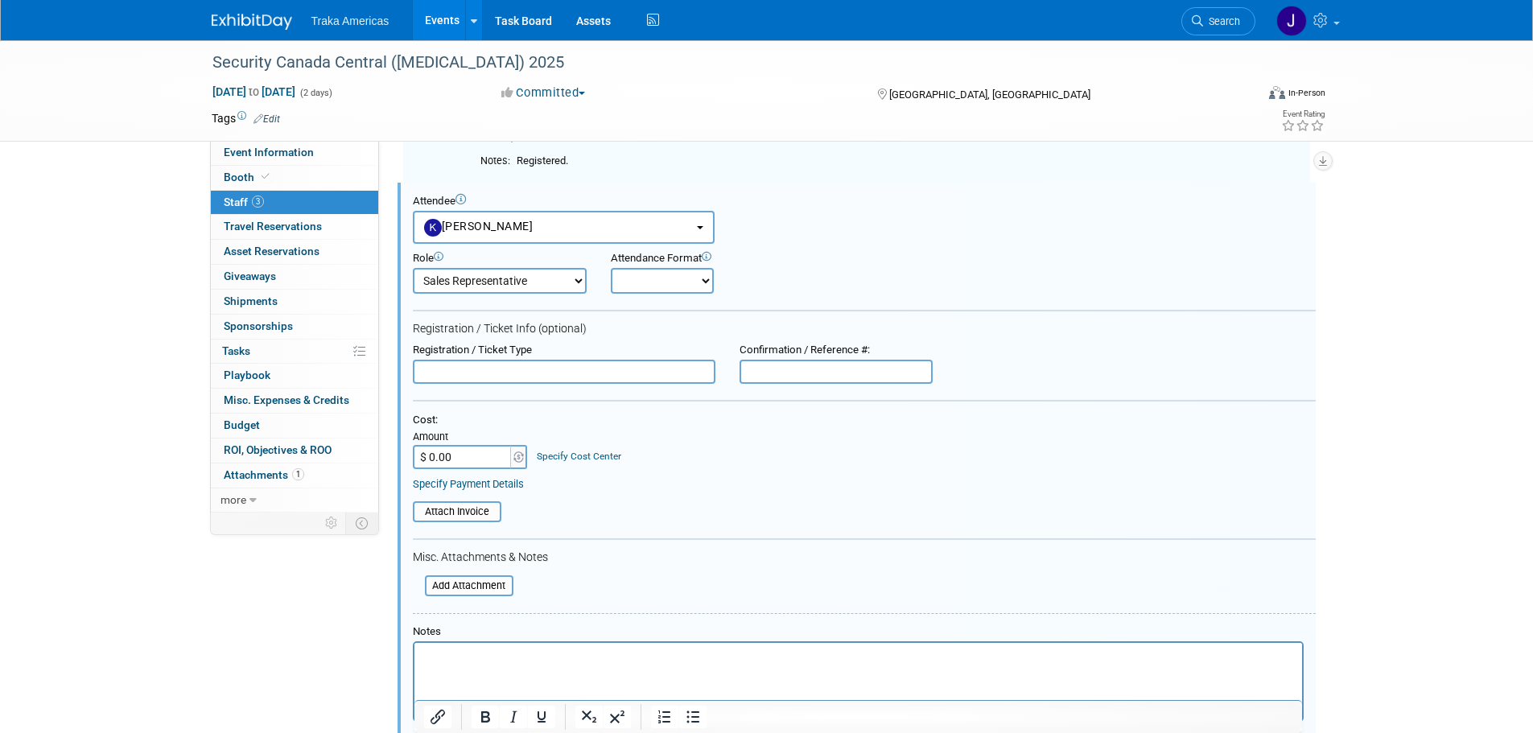
click at [494, 665] on html at bounding box center [858, 653] width 888 height 23
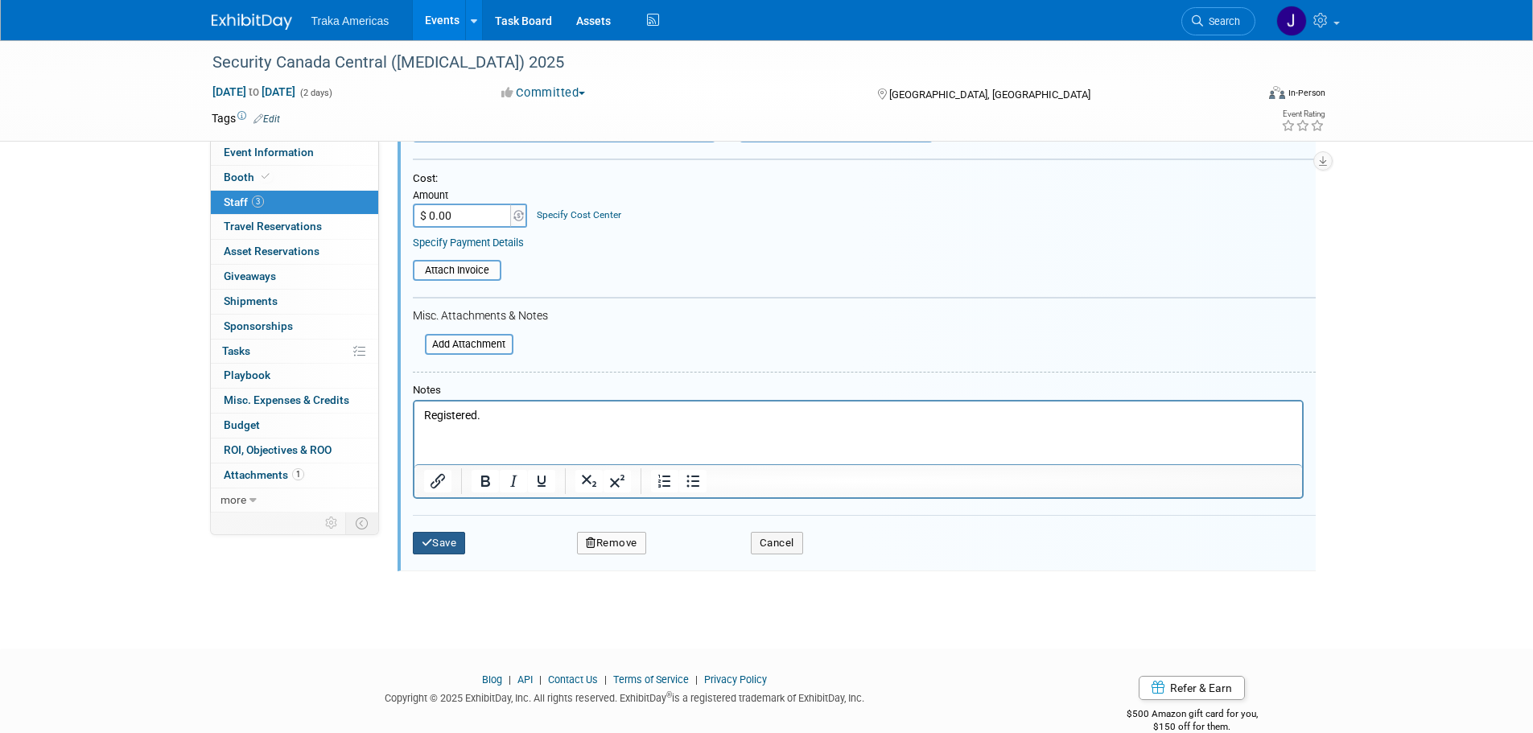
click at [439, 538] on button "Save" at bounding box center [439, 543] width 53 height 23
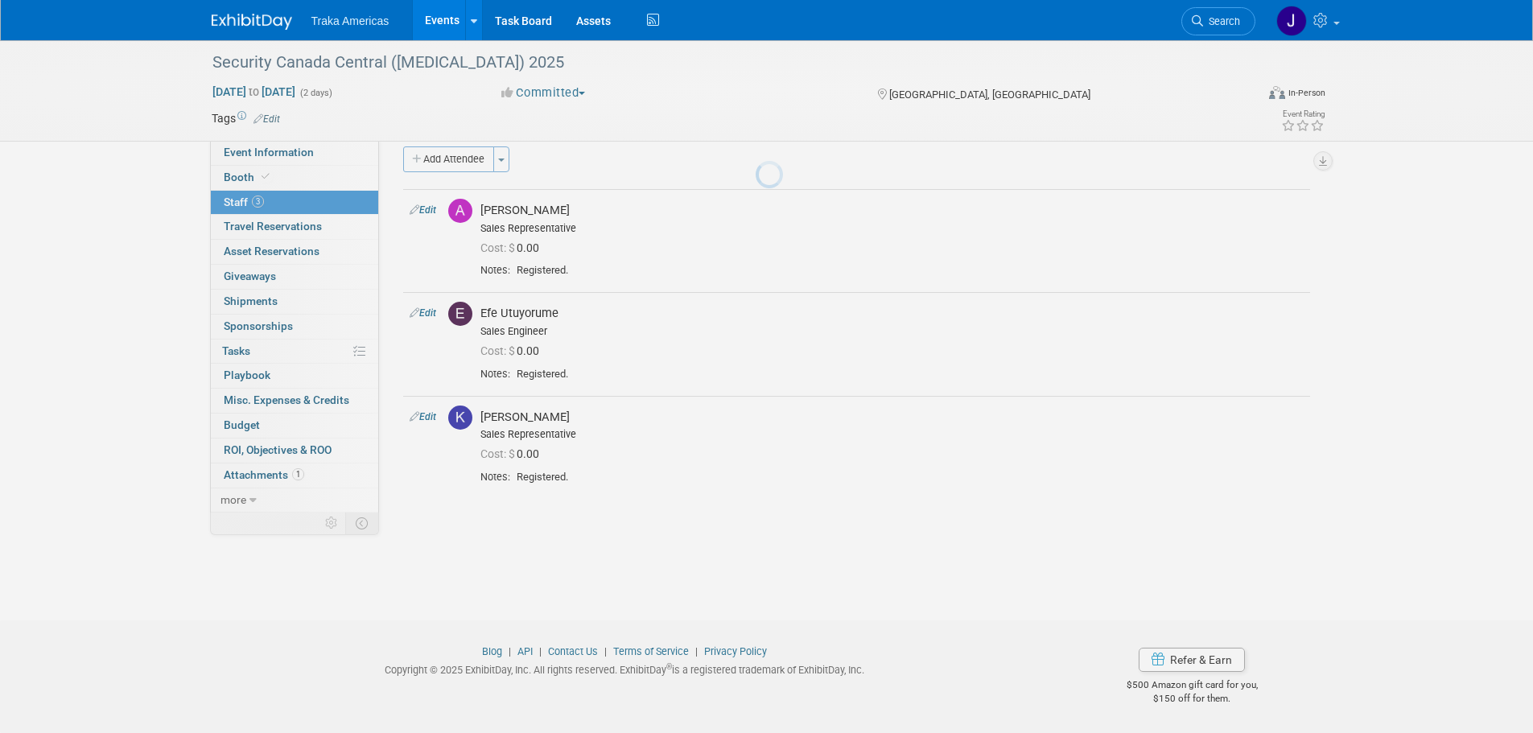
scroll to position [16, 0]
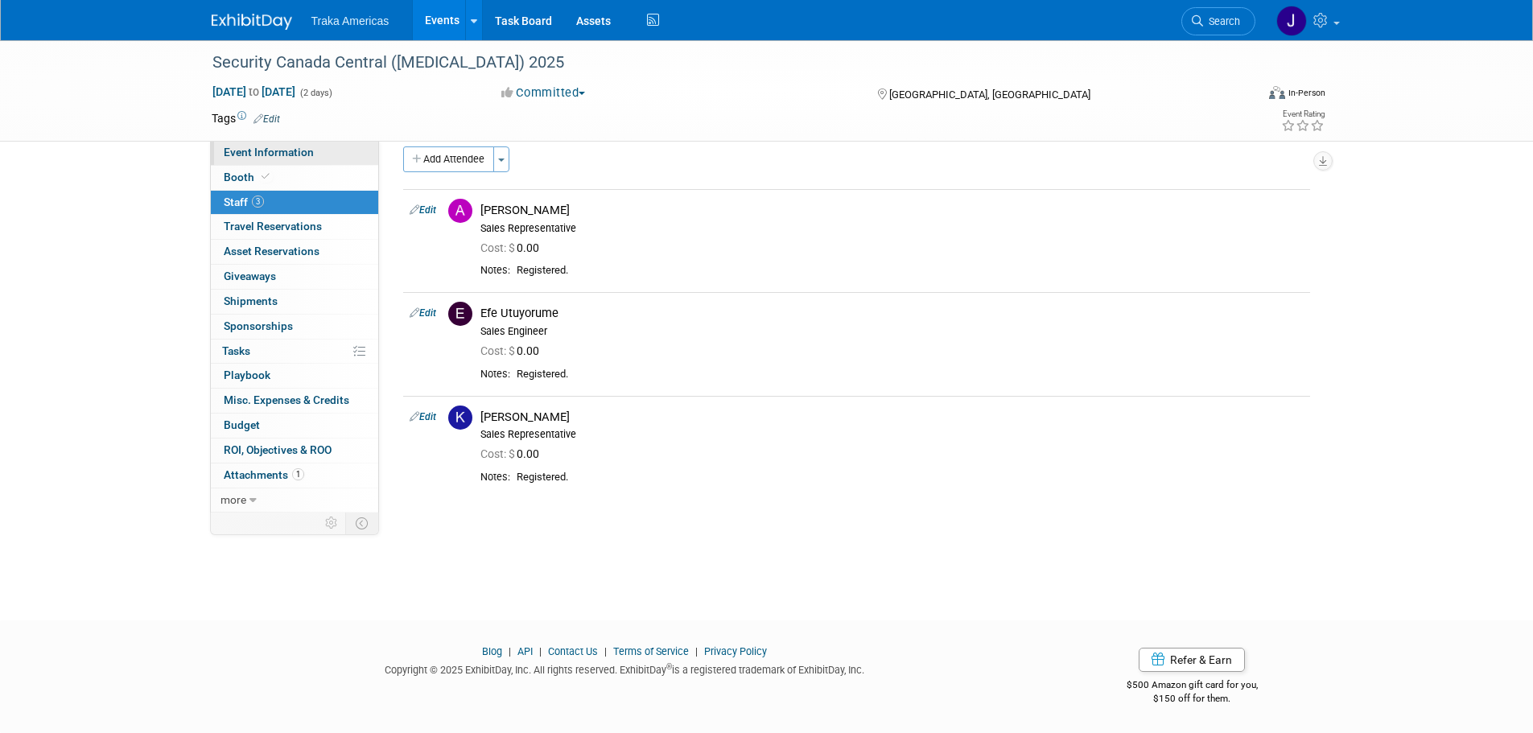
click at [286, 149] on span "Event Information" at bounding box center [269, 152] width 90 height 13
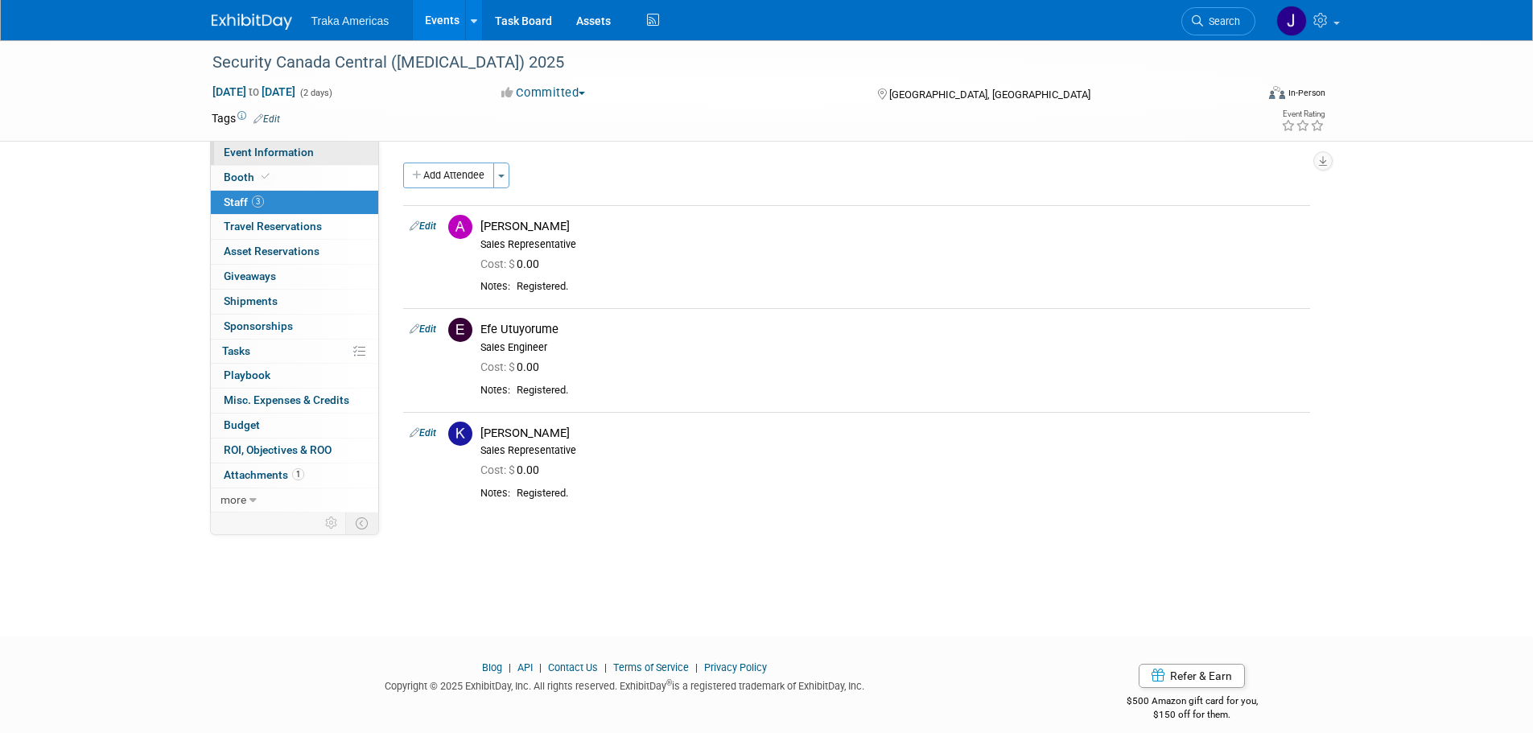
select select "National"
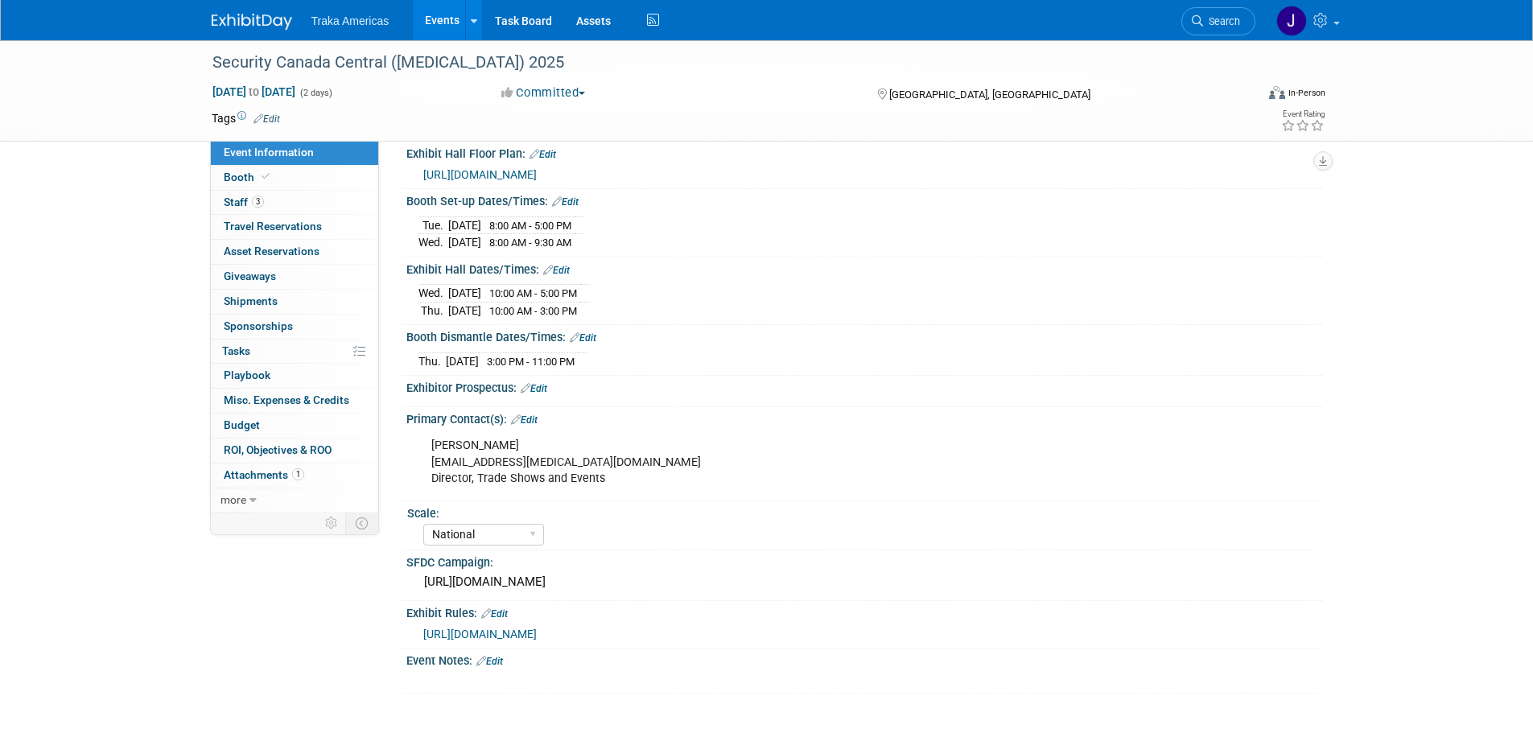
scroll to position [384, 0]
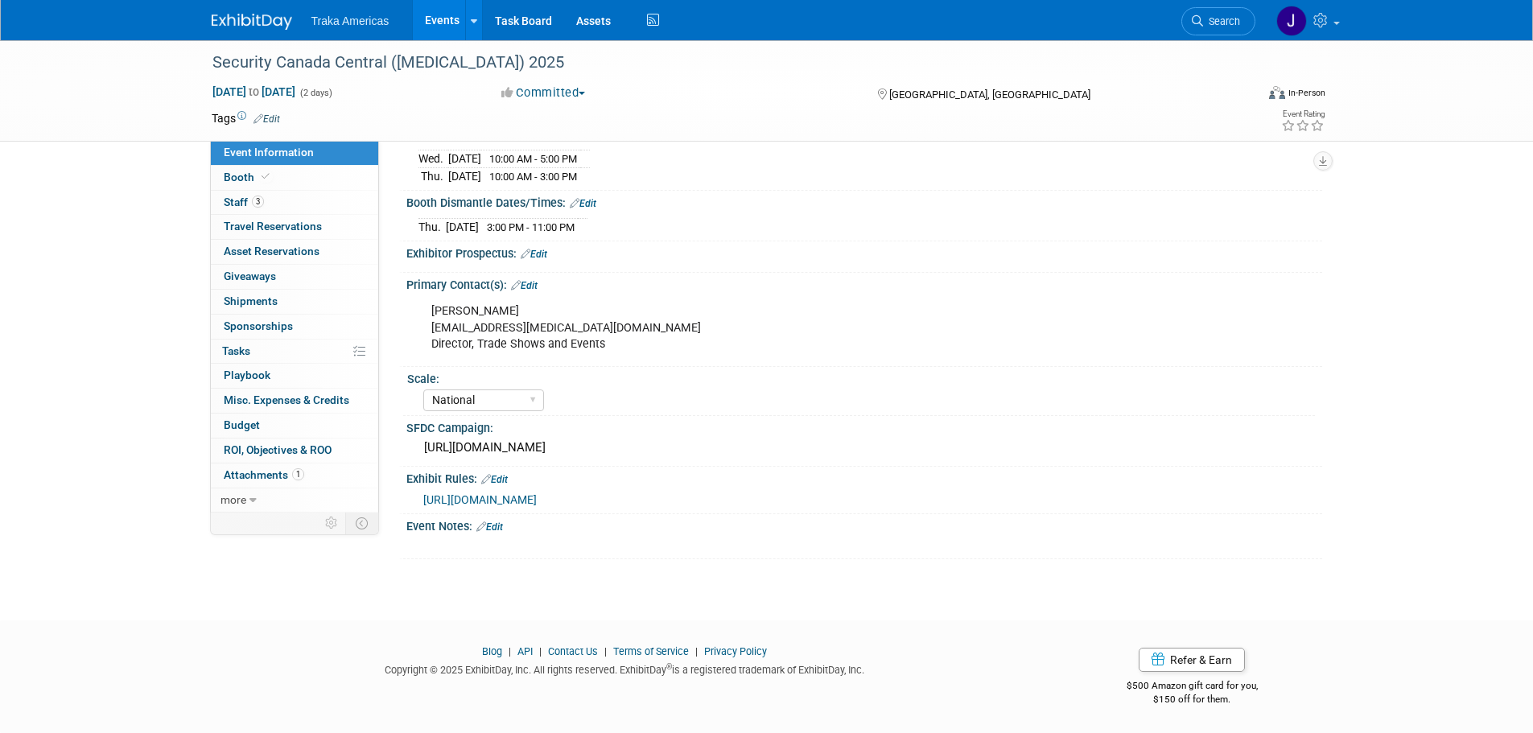
click at [249, 17] on img at bounding box center [252, 22] width 80 height 16
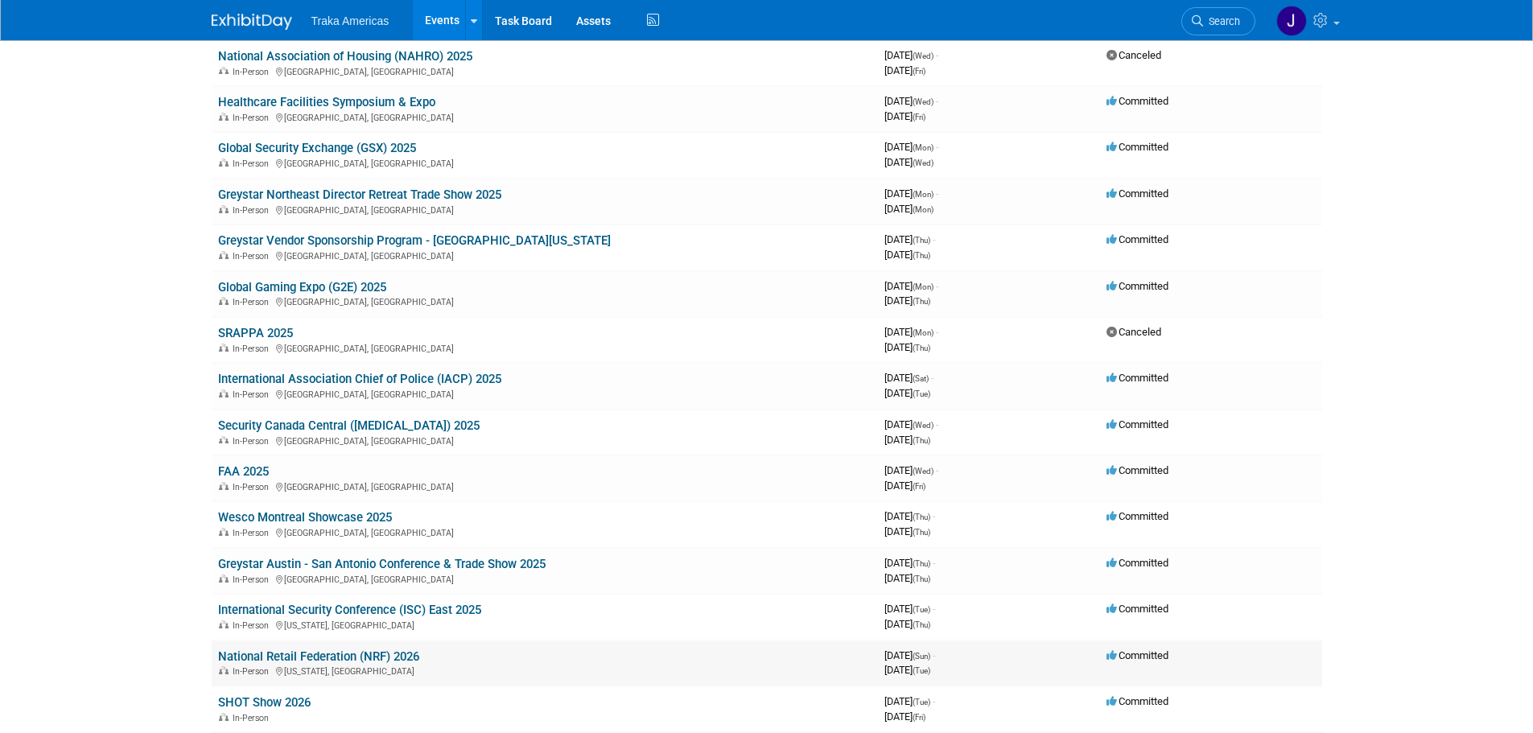
scroll to position [402, 0]
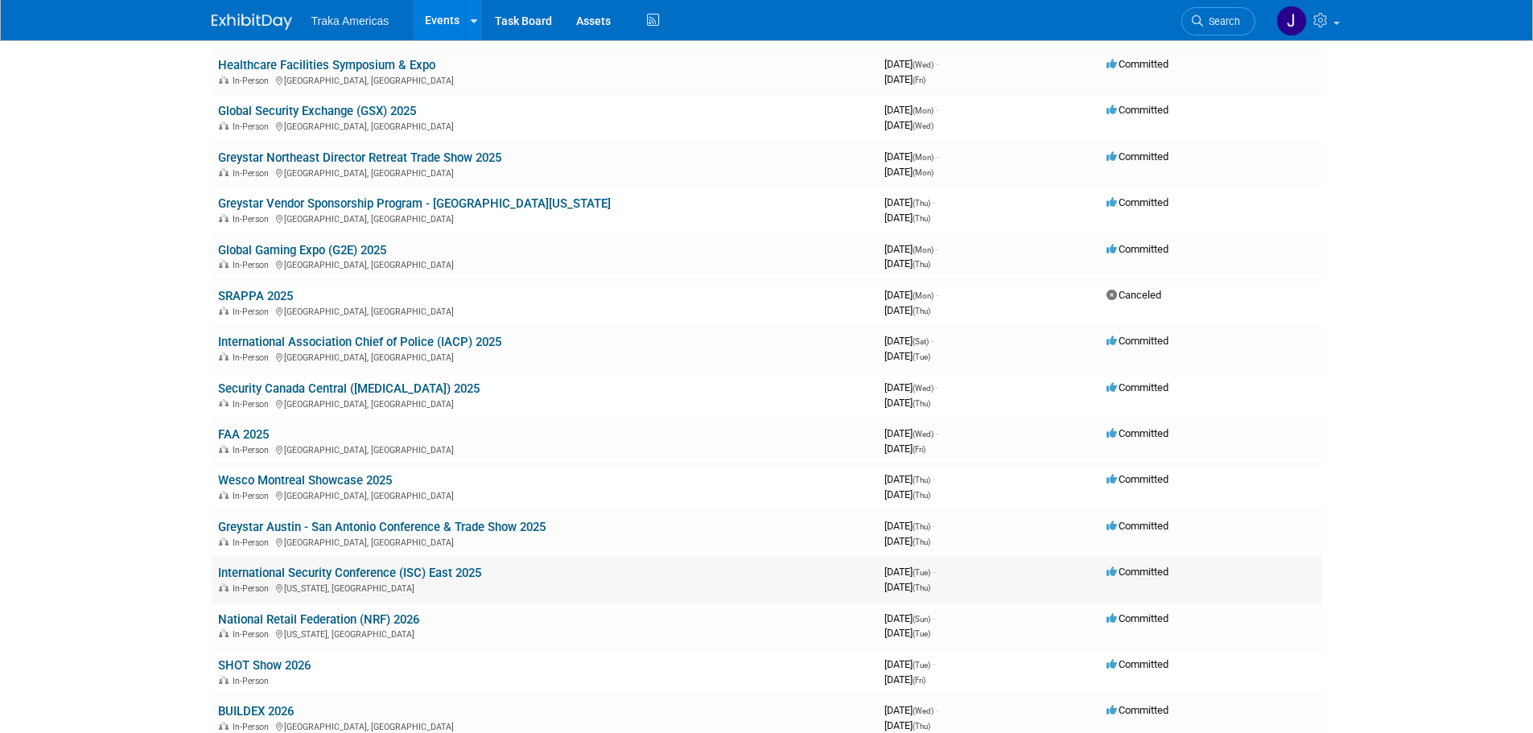
click at [321, 574] on link "International Security Conference (ISC) East 2025" at bounding box center [349, 573] width 263 height 14
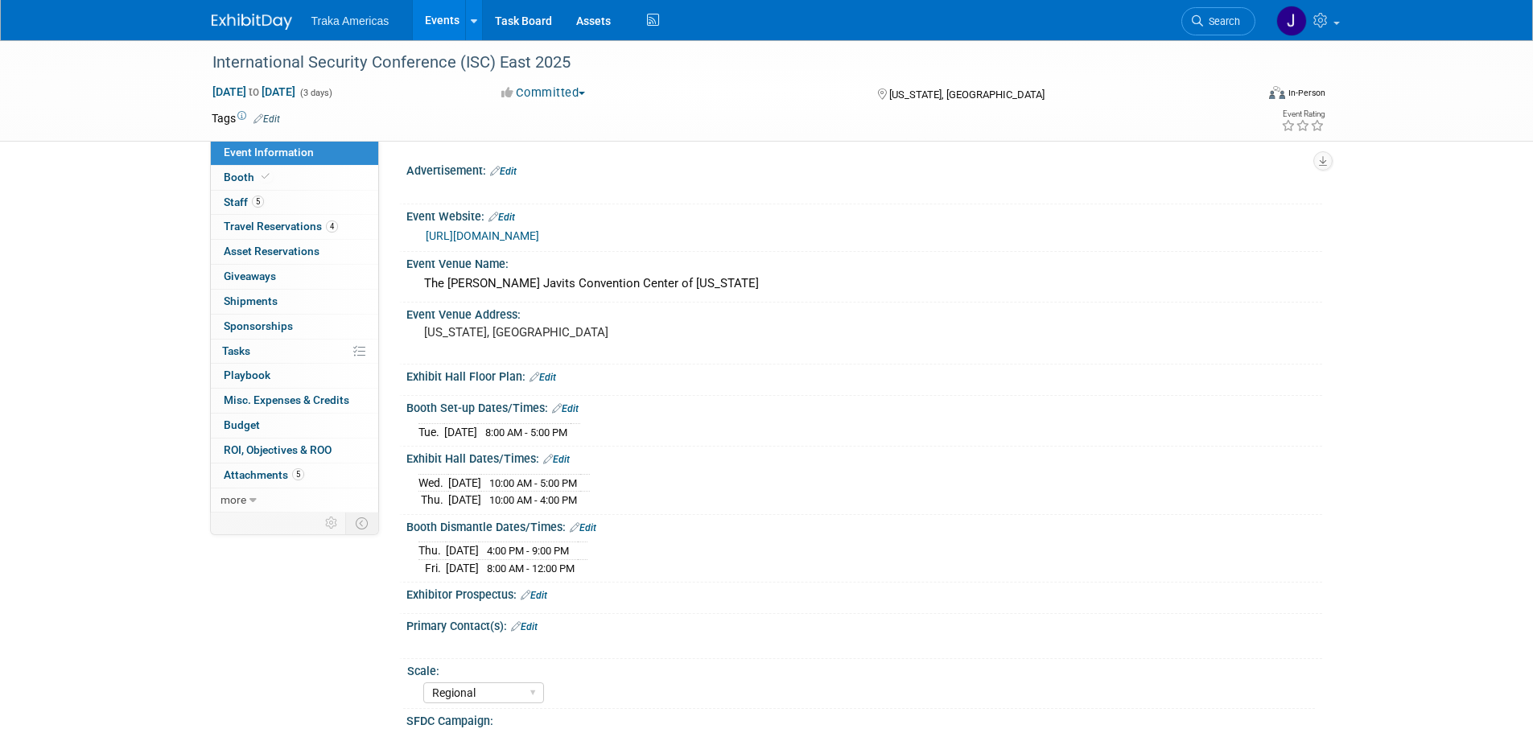
select select "Regional"
drag, startPoint x: 254, startPoint y: 22, endPoint x: 245, endPoint y: 22, distance: 9.7
click at [254, 22] on img at bounding box center [252, 22] width 80 height 16
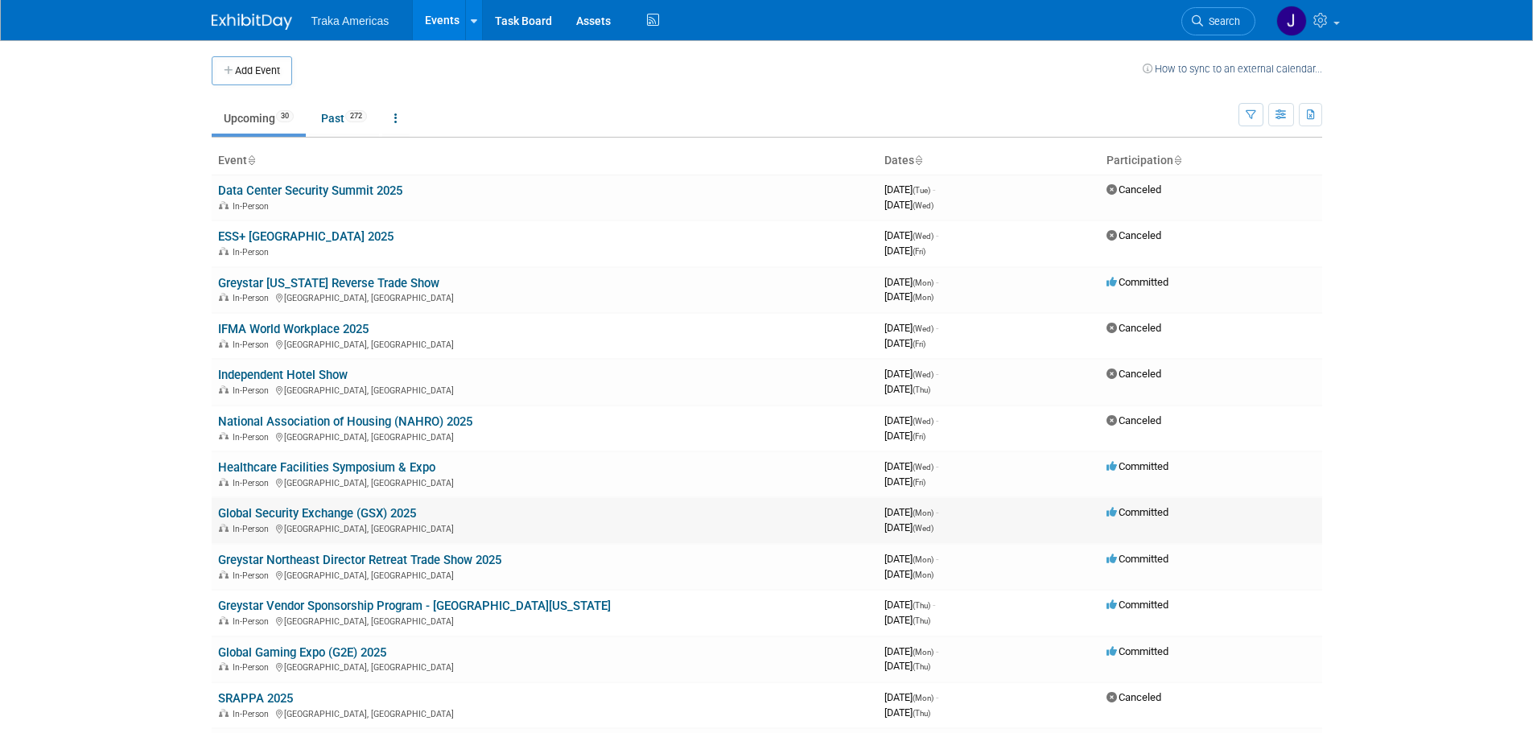
click at [331, 516] on link "Global Security Exchange (GSX) 2025" at bounding box center [317, 513] width 198 height 14
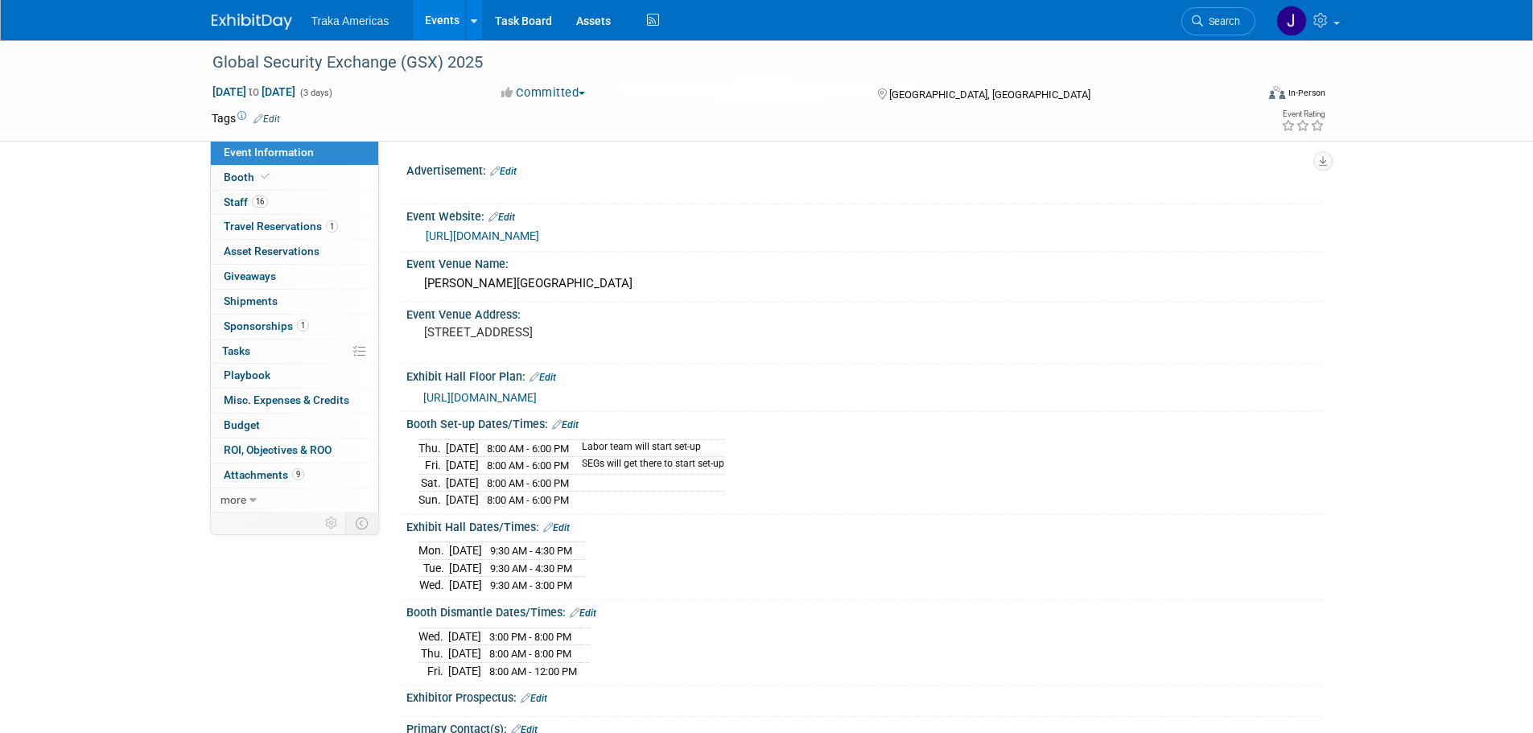
select select "National"
drag, startPoint x: 555, startPoint y: 347, endPoint x: 413, endPoint y: 328, distance: 143.6
click at [413, 328] on div "[STREET_ADDRESS]" at bounding box center [596, 340] width 381 height 39
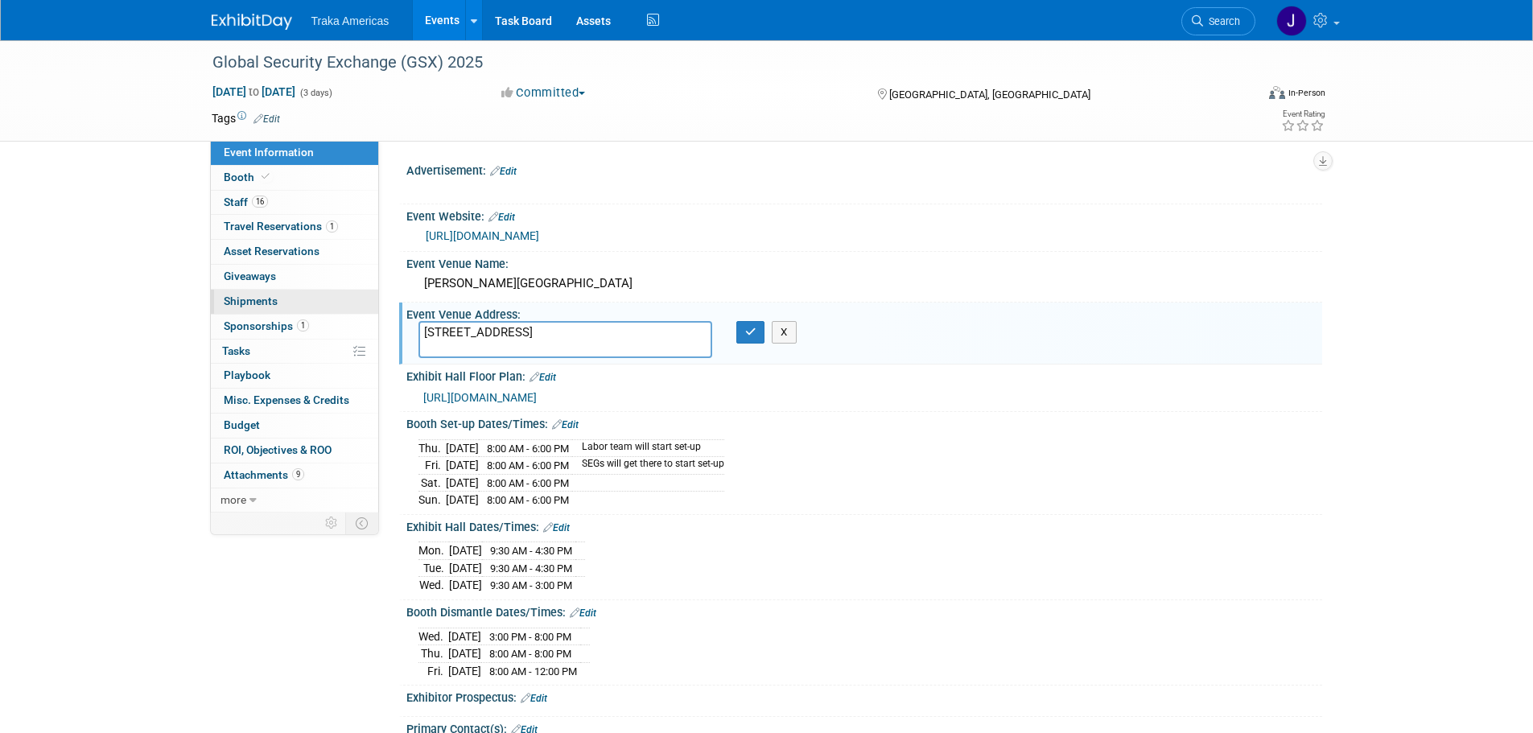
drag, startPoint x: 557, startPoint y: 344, endPoint x: 373, endPoint y: 311, distance: 187.2
click at [373, 311] on div "Event Information Event Info Booth Booth 16 Staff 16 Staff 1 Travel Reservation…" at bounding box center [767, 538] width 1135 height 996
